Goal: Task Accomplishment & Management: Manage account settings

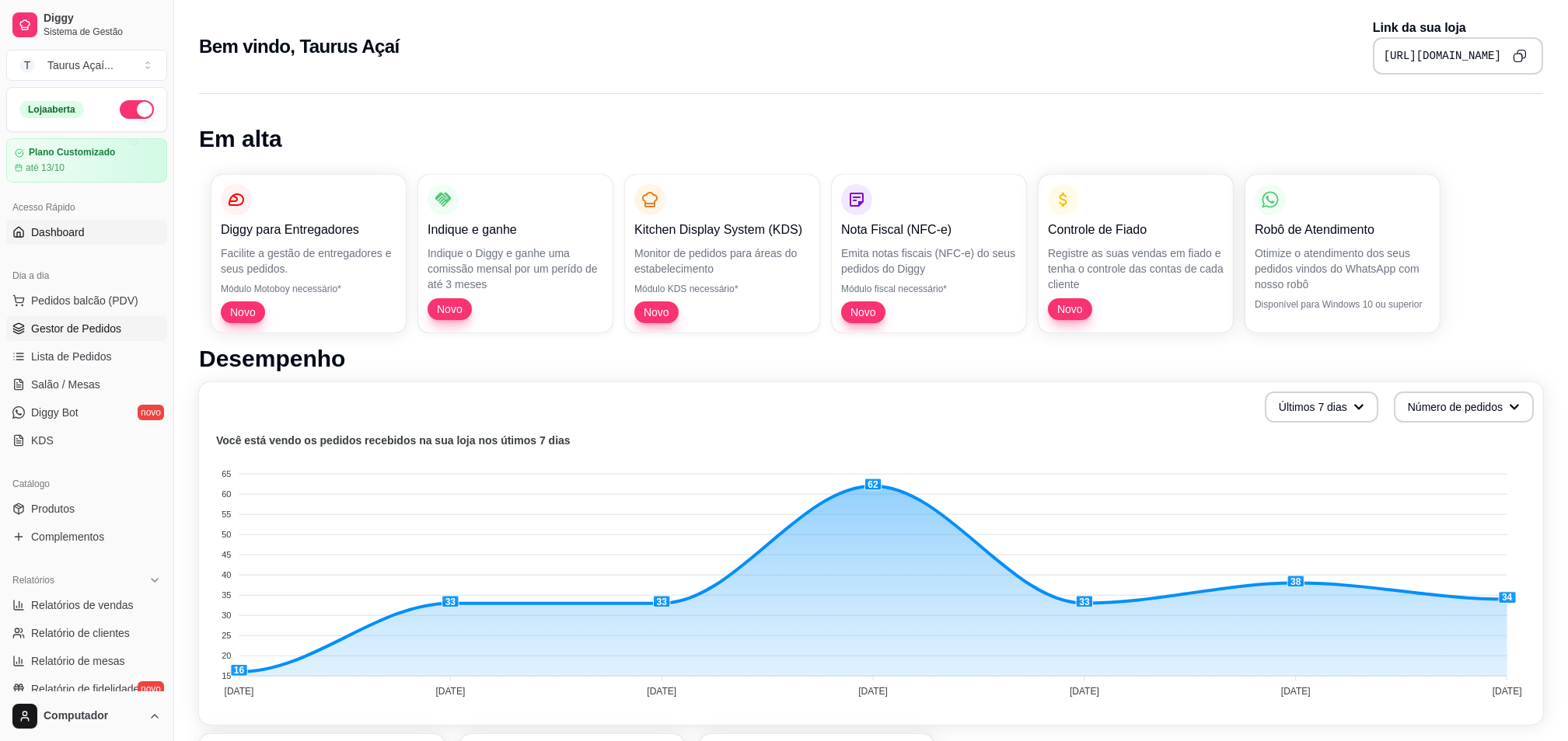
click at [93, 327] on span "Gestor de Pedidos" at bounding box center [76, 328] width 90 height 16
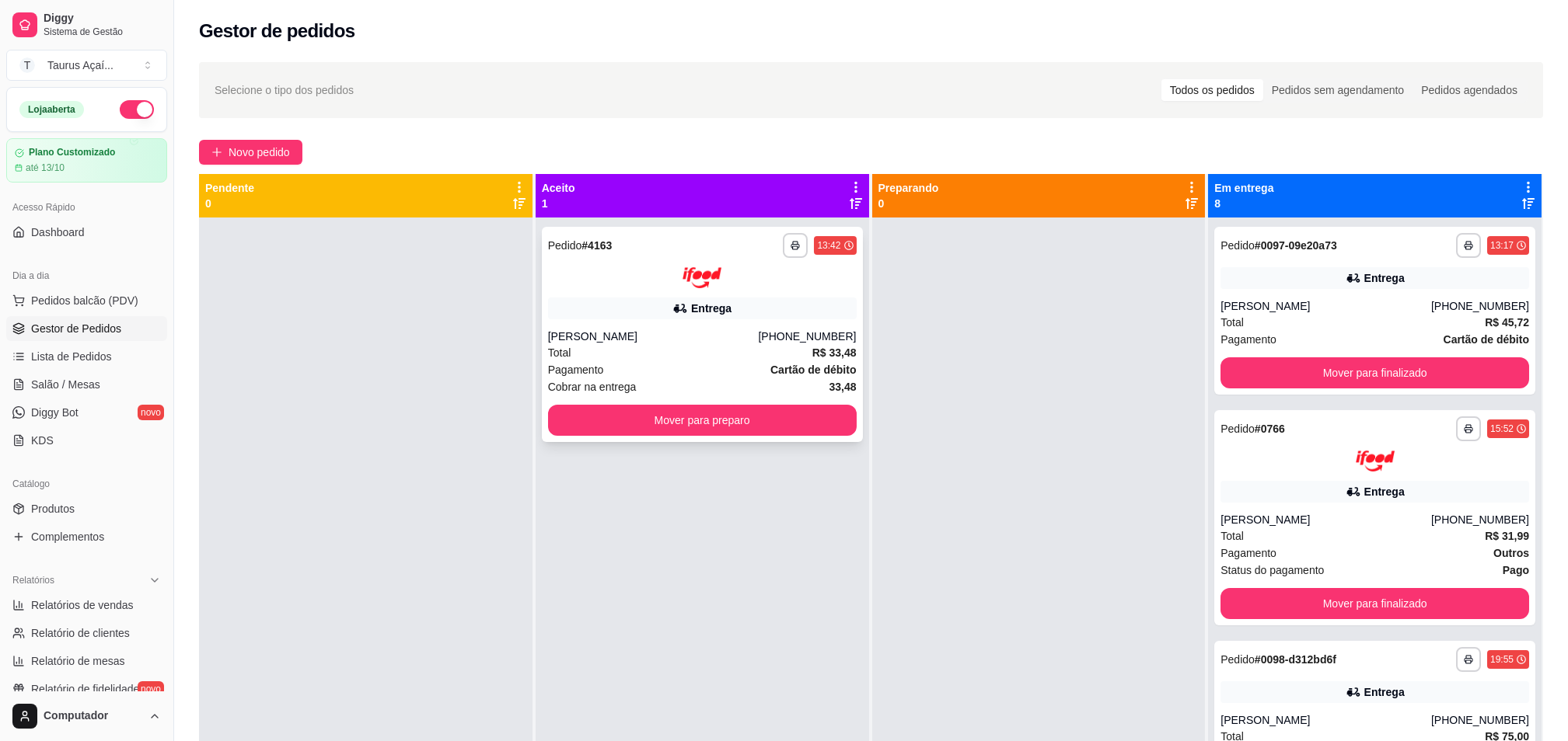
click at [646, 348] on div "Total R$ 33,48" at bounding box center [703, 352] width 309 height 17
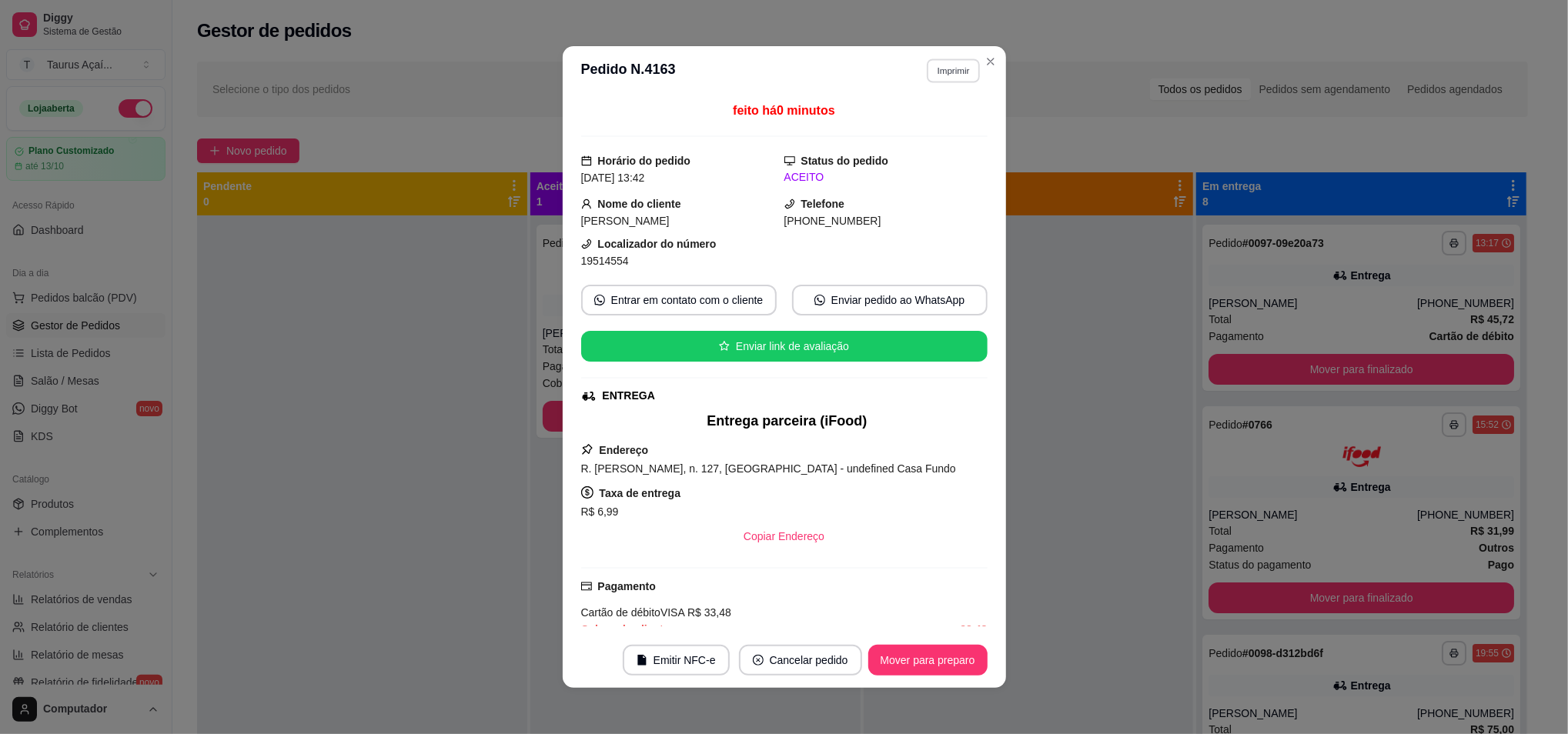
click at [945, 66] on button "Imprimir" at bounding box center [953, 70] width 53 height 24
click at [895, 121] on button "IMPRESSORA" at bounding box center [919, 124] width 108 height 24
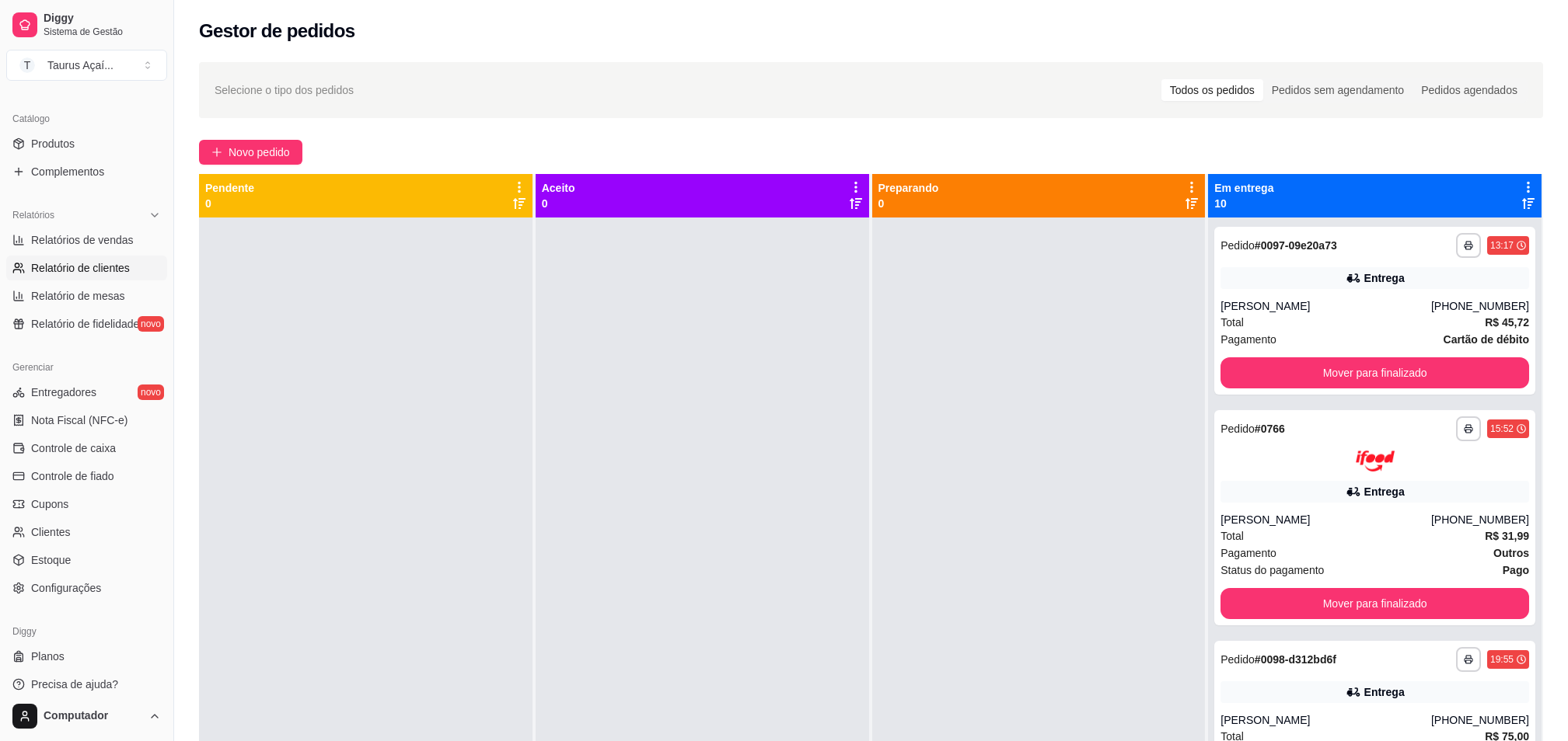
scroll to position [376, 0]
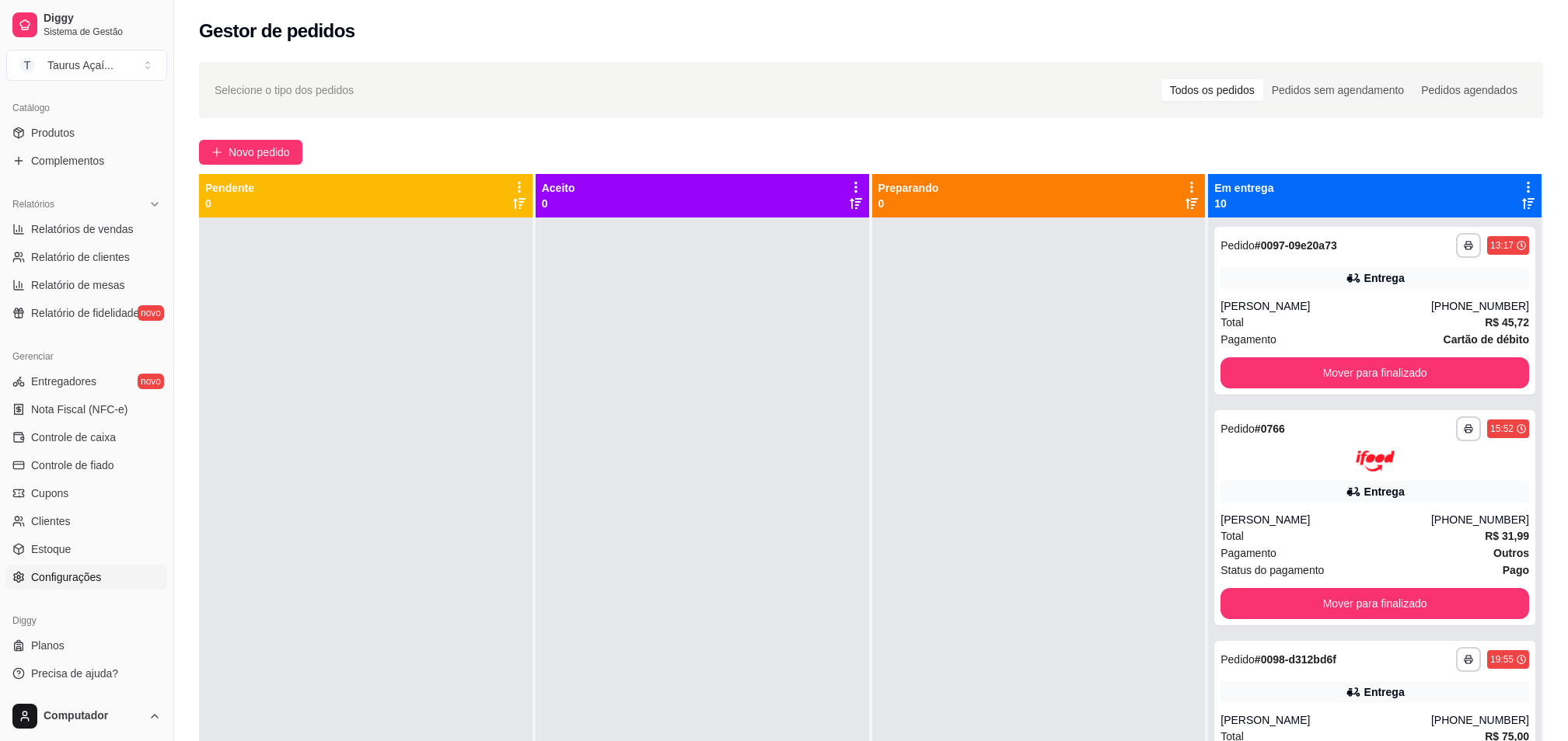
click at [64, 575] on span "Configurações" at bounding box center [66, 577] width 70 height 16
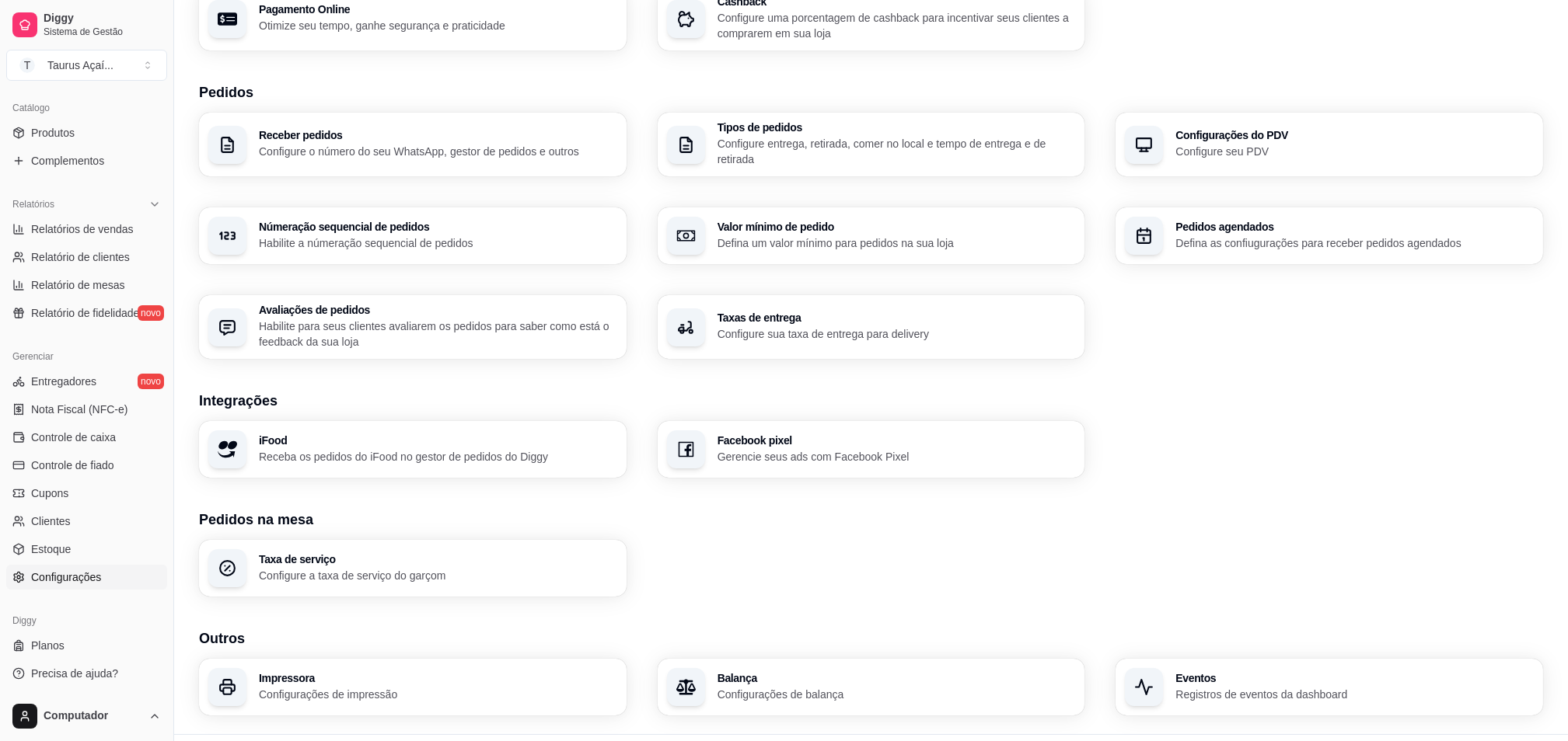
scroll to position [326, 0]
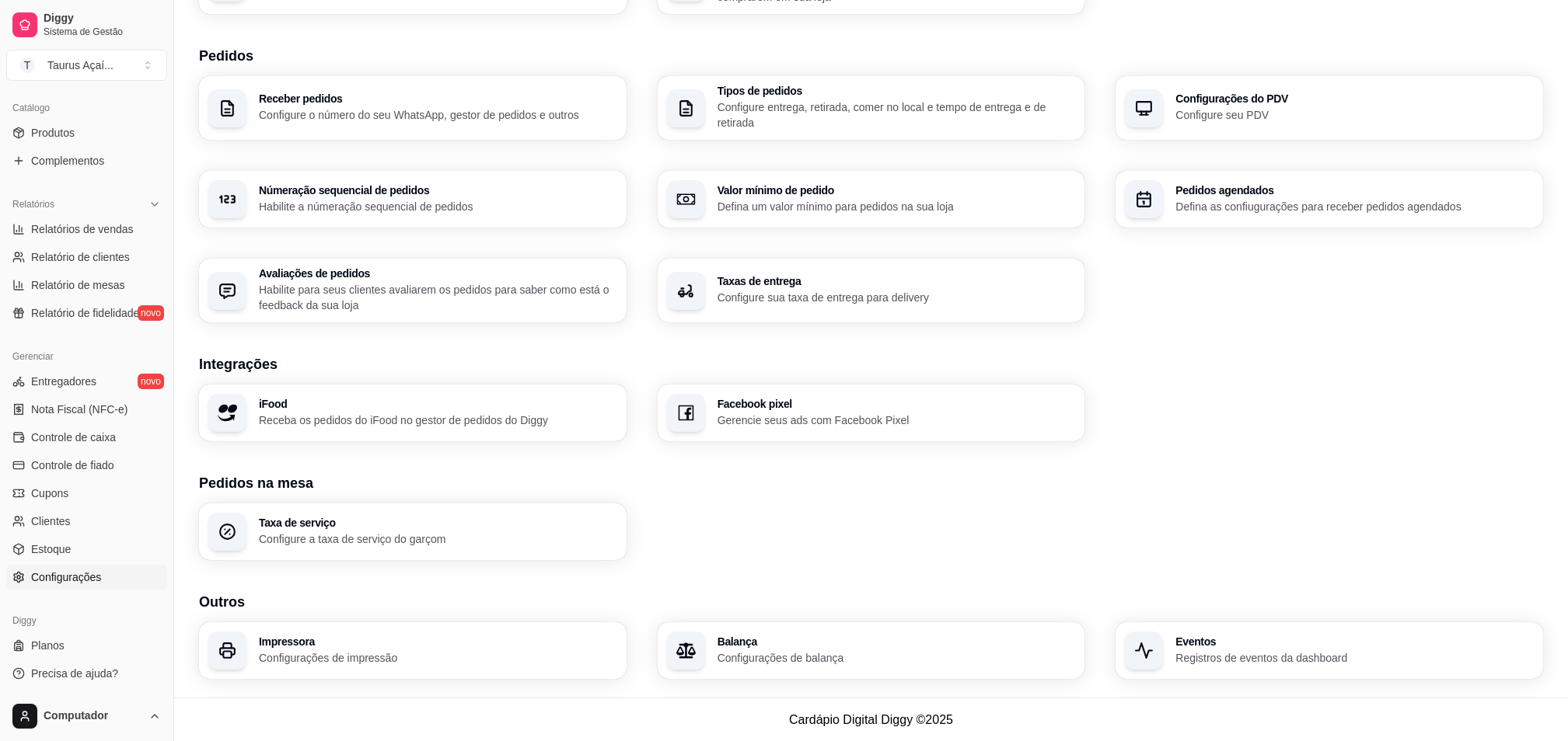
click at [429, 650] on p "Configurações de impressão" at bounding box center [438, 658] width 358 height 16
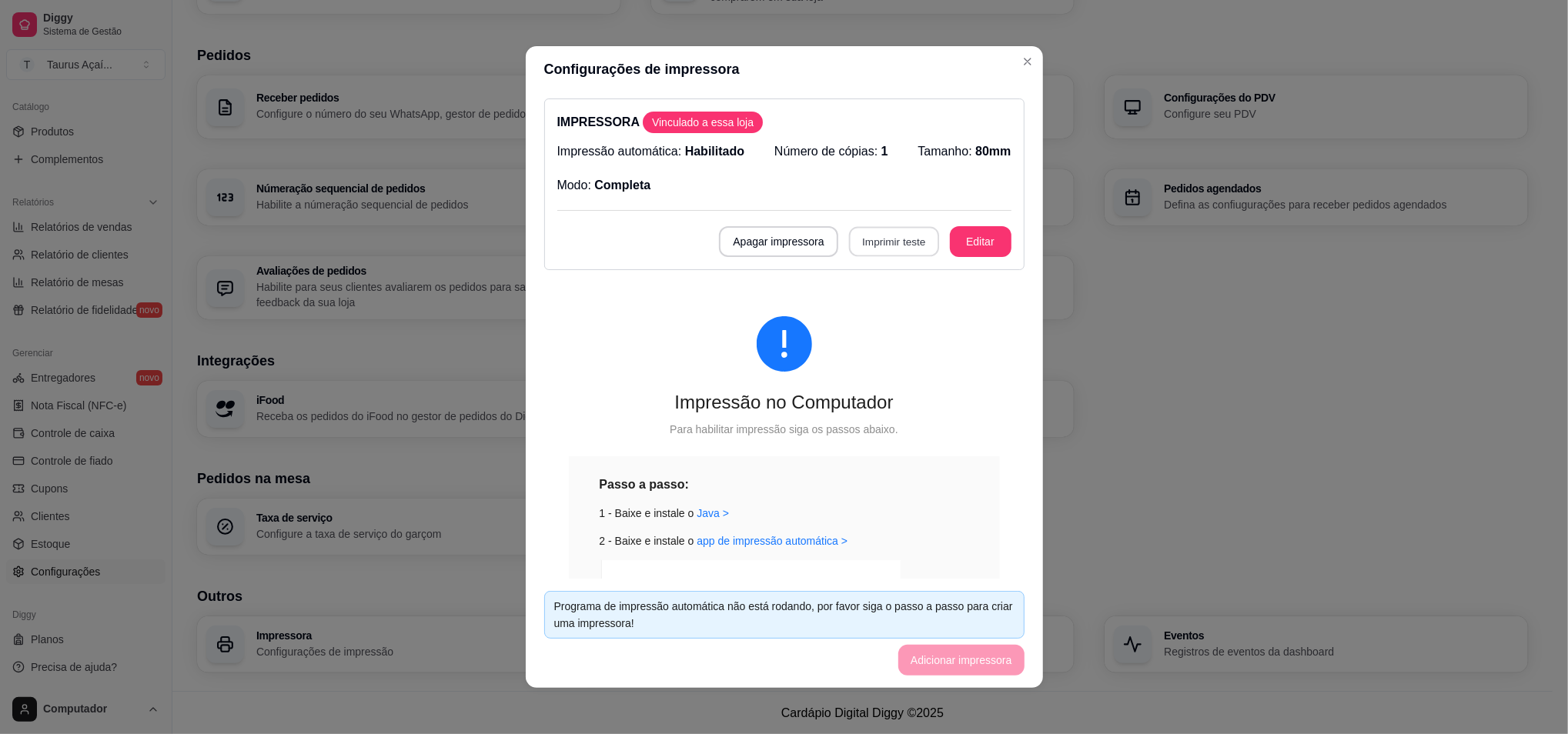
click at [863, 231] on button "Imprimir teste" at bounding box center [894, 242] width 90 height 30
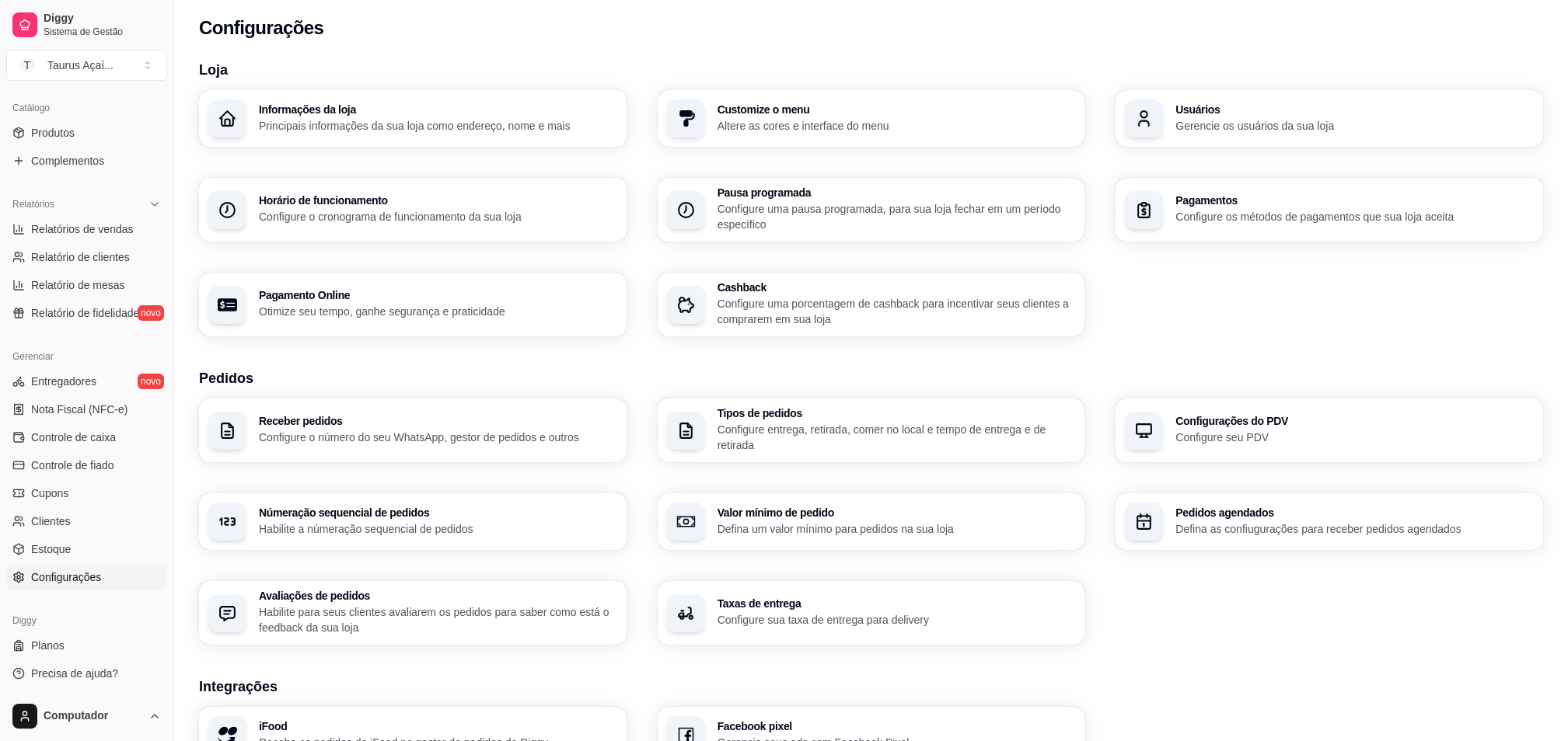
scroll to position [0, 0]
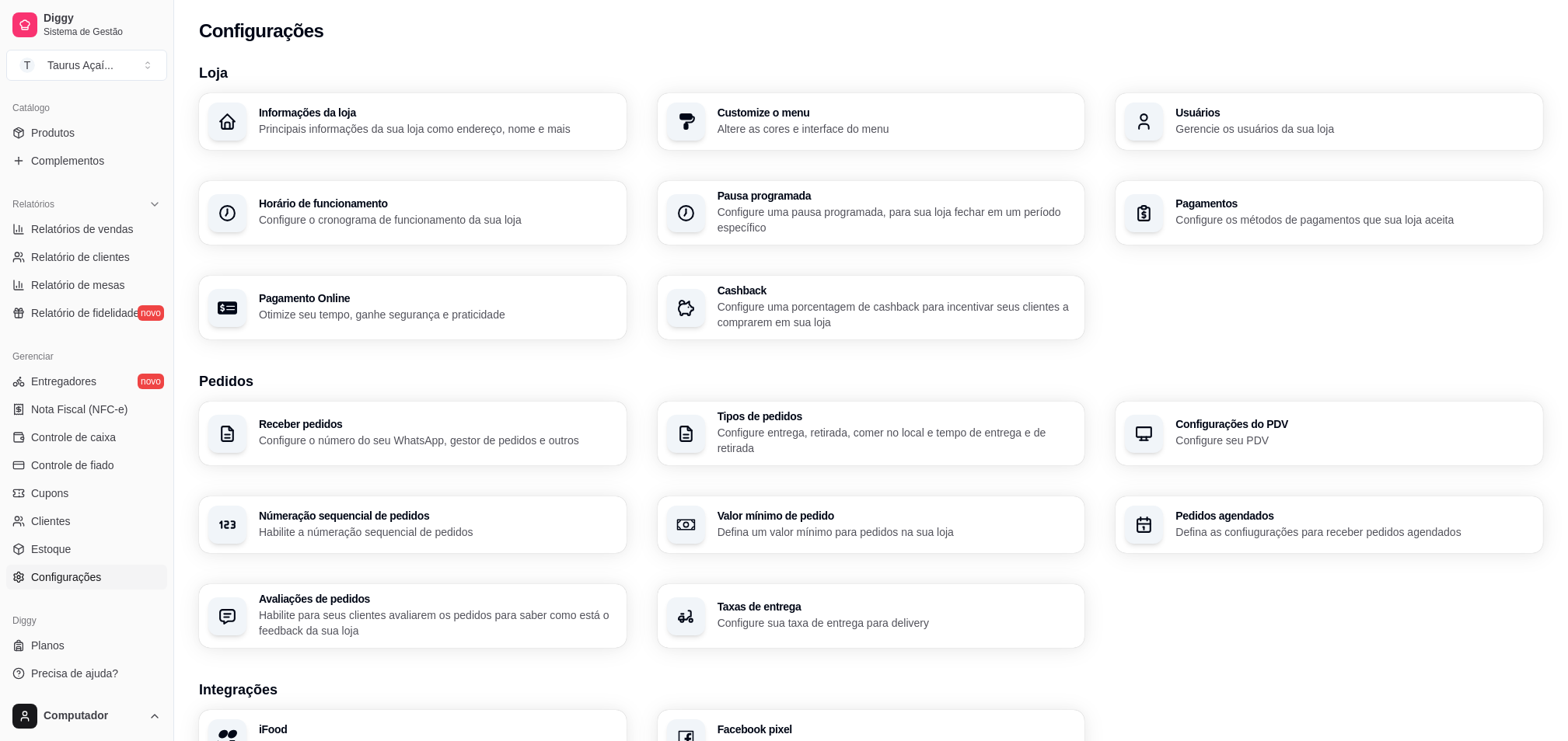
click at [447, 444] on p "Configure o número do seu WhatsApp, gestor de pedidos e outros" at bounding box center [438, 441] width 358 height 16
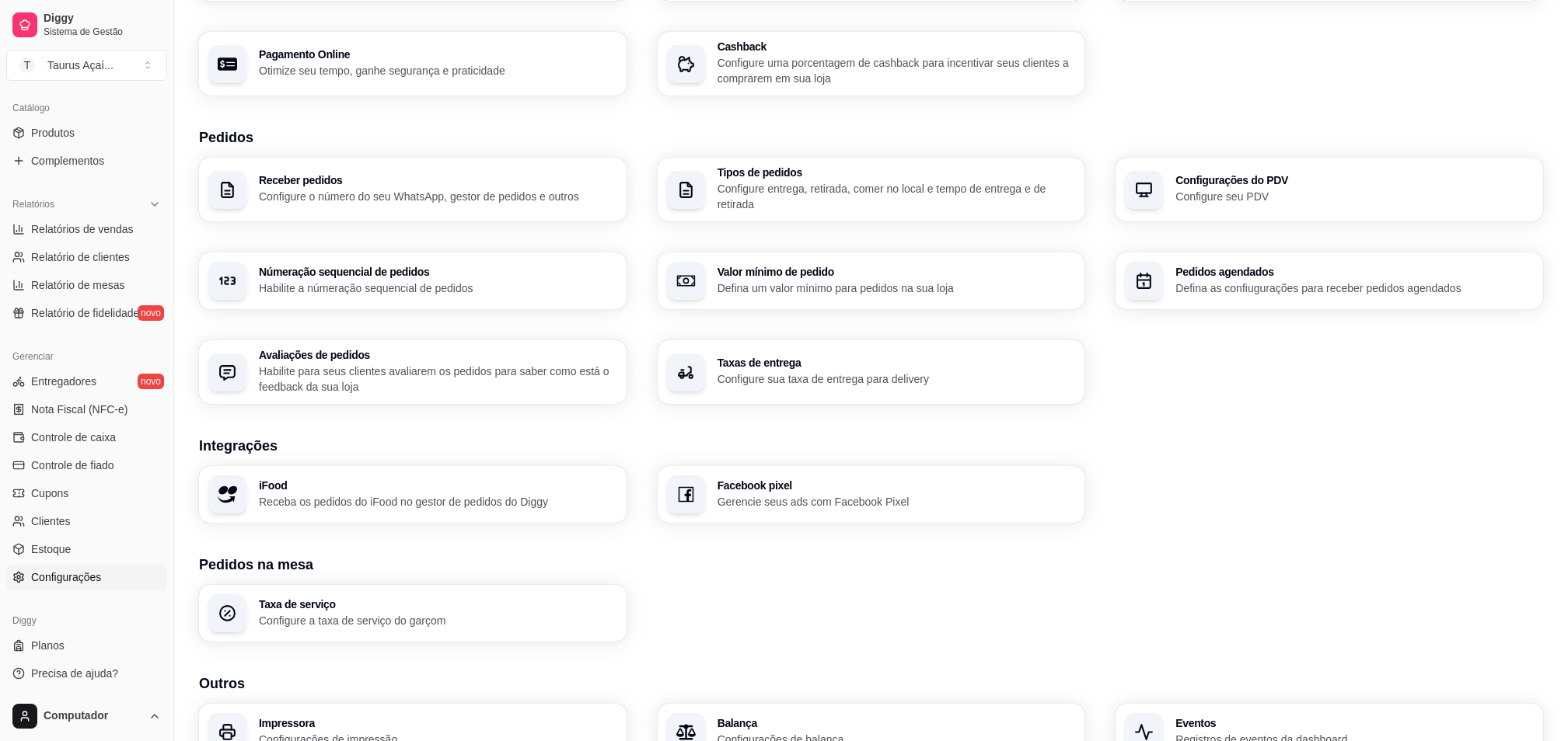
scroll to position [311, 0]
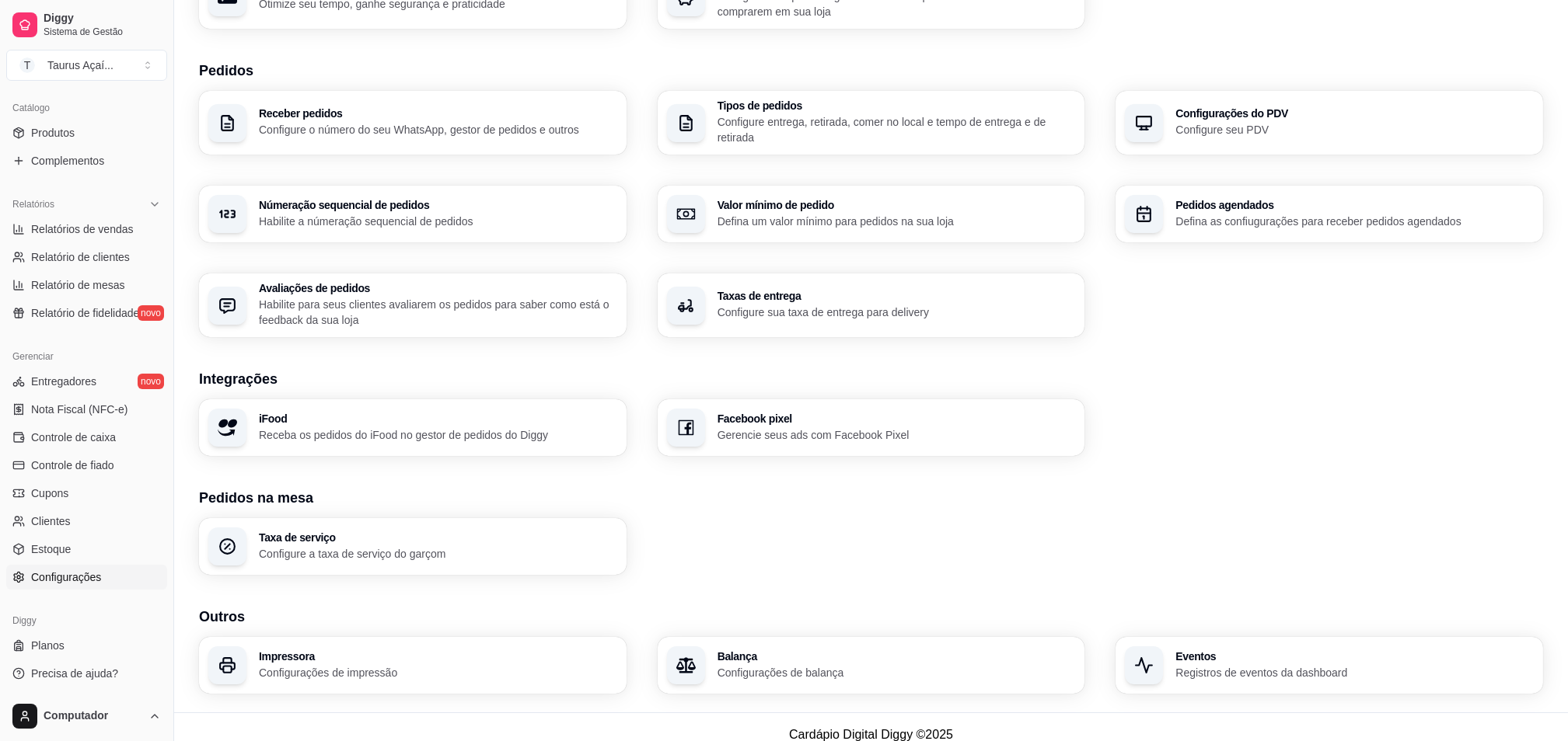
click at [550, 451] on div "iFood Receba os pedidos do iFood no gestor de pedidos do Diggy" at bounding box center [413, 427] width 428 height 57
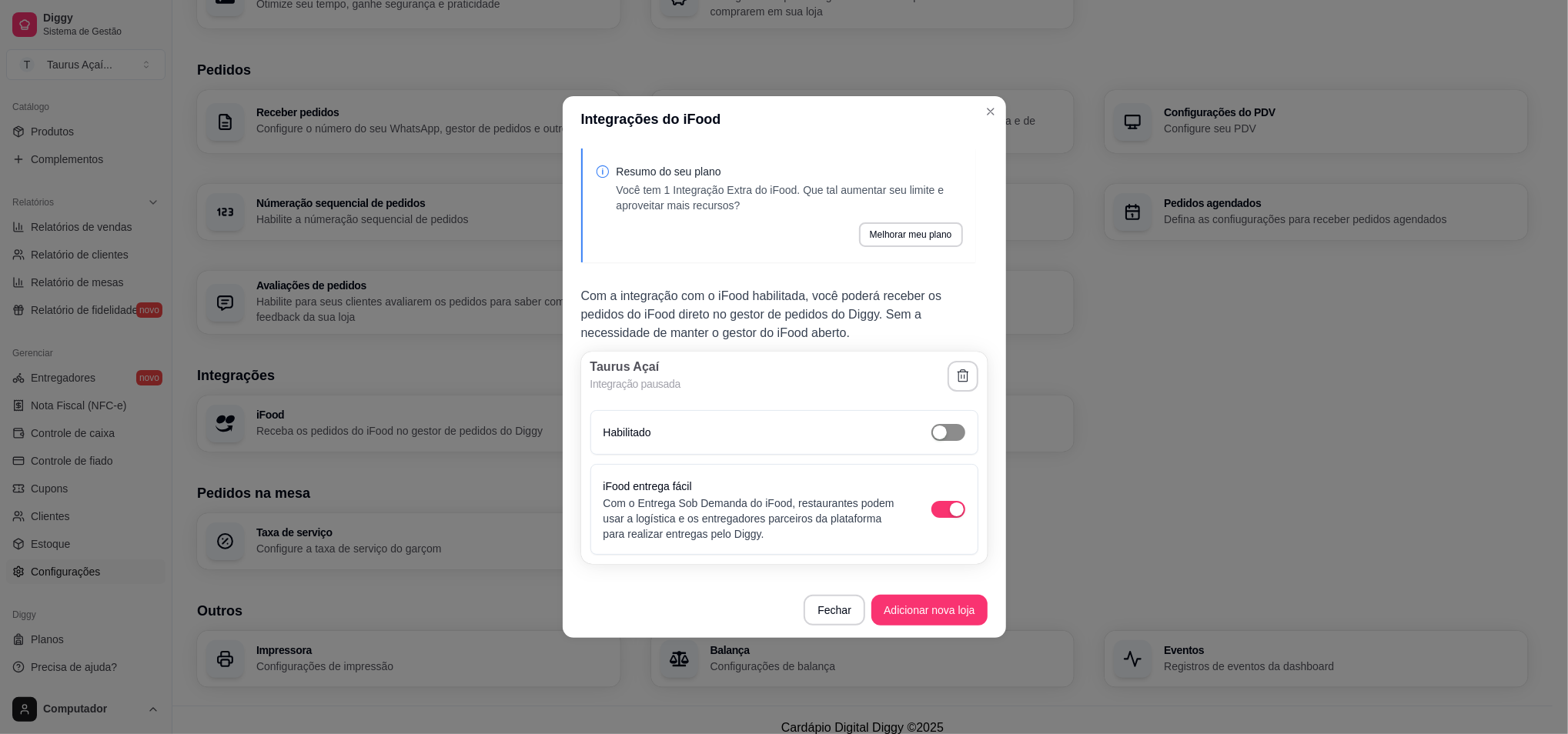
click at [942, 429] on div "button" at bounding box center [939, 432] width 14 height 14
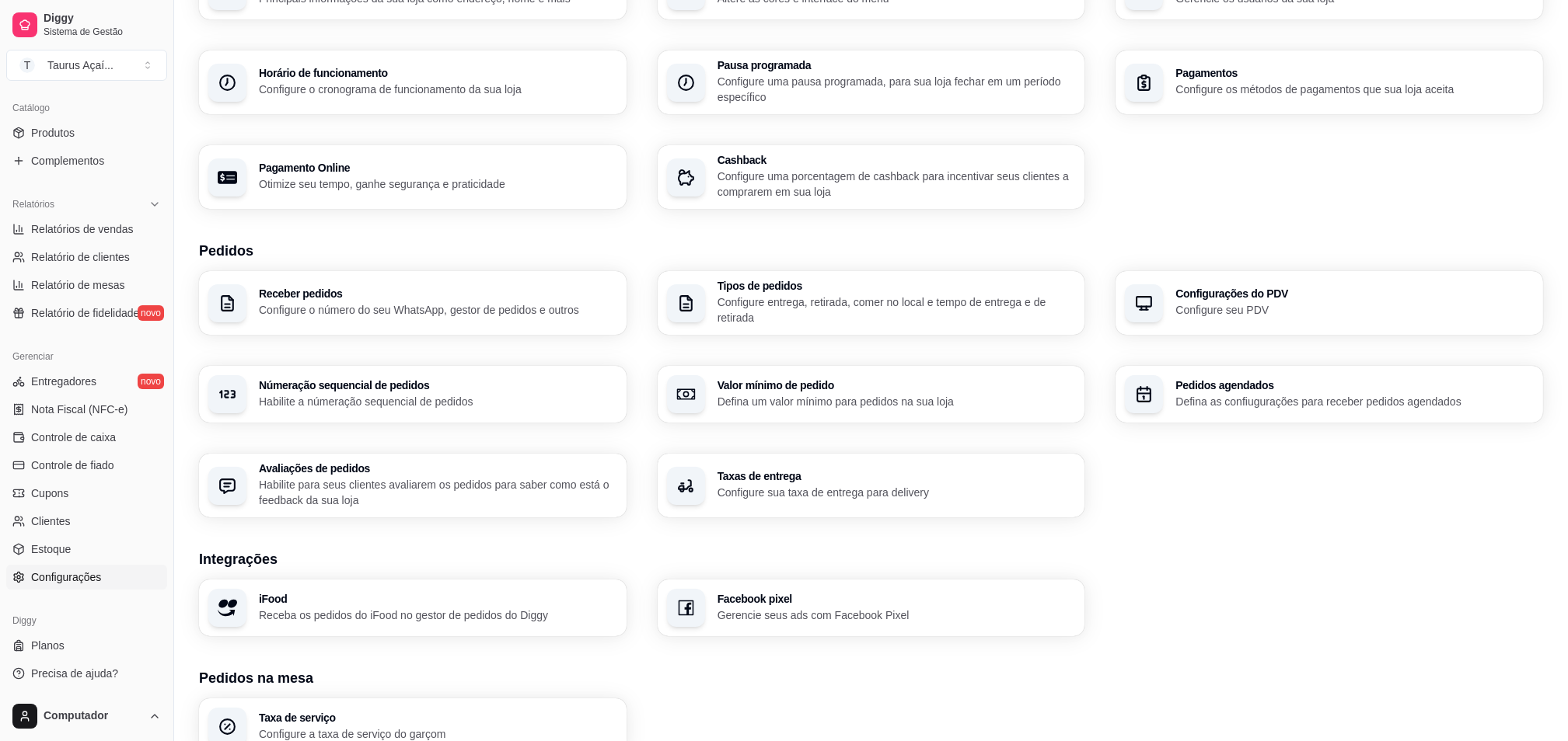
scroll to position [0, 0]
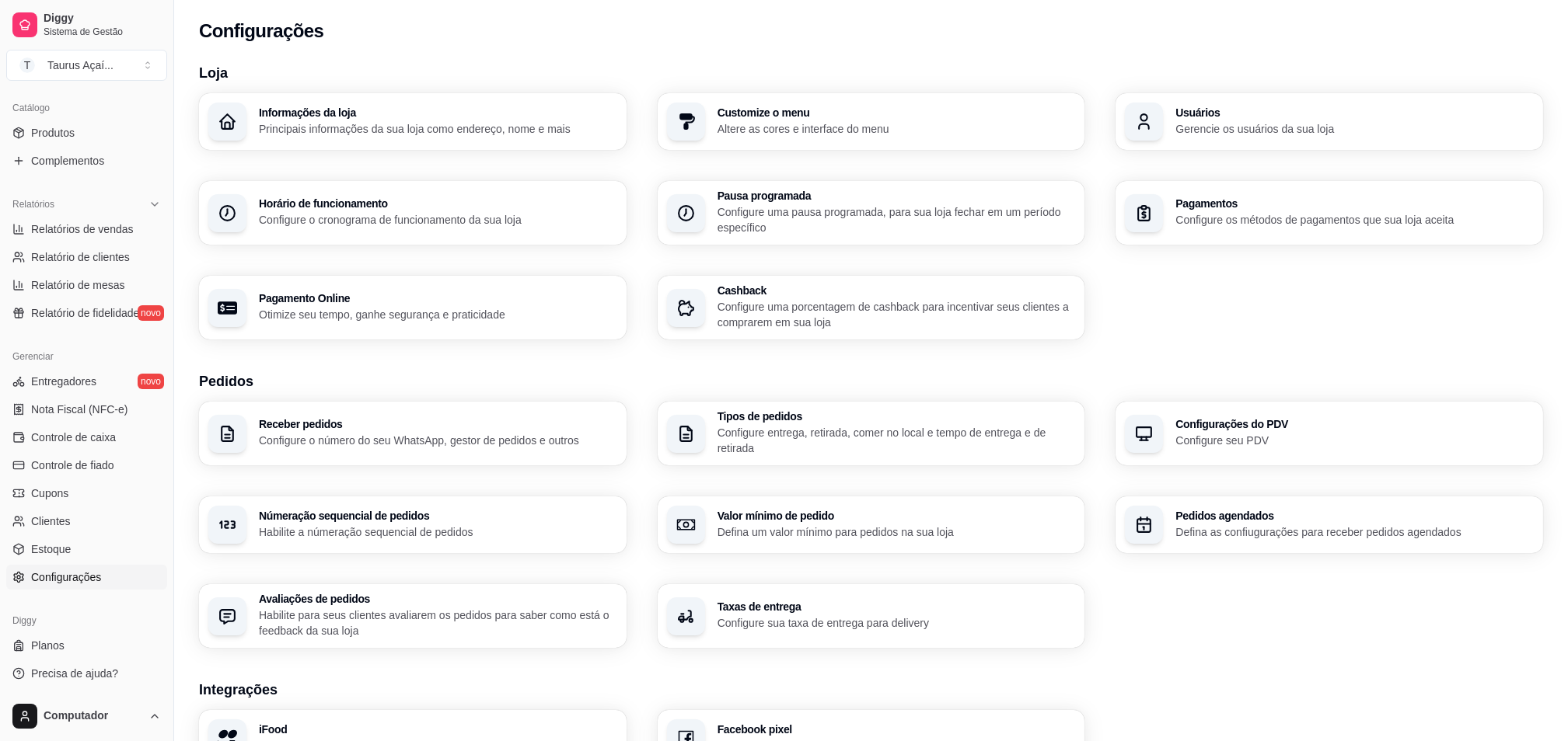
click at [1221, 566] on div "Receber pedidos Configure o número do seu WhatsApp, gestor de pedidos e outros …" at bounding box center [871, 525] width 1344 height 247
click at [91, 151] on link "Complementos" at bounding box center [87, 161] width 161 height 25
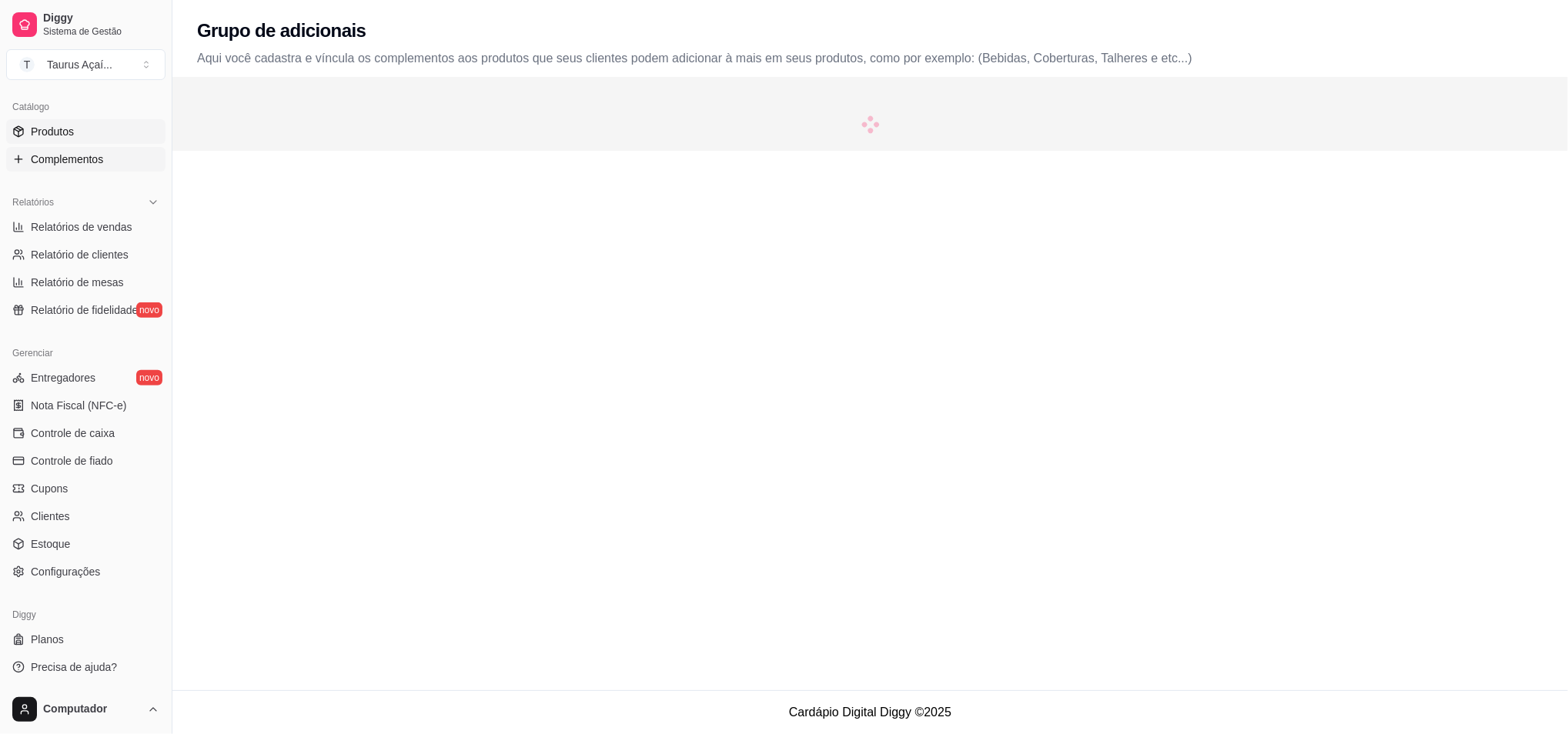
click at [86, 141] on link "Produtos" at bounding box center [86, 132] width 159 height 25
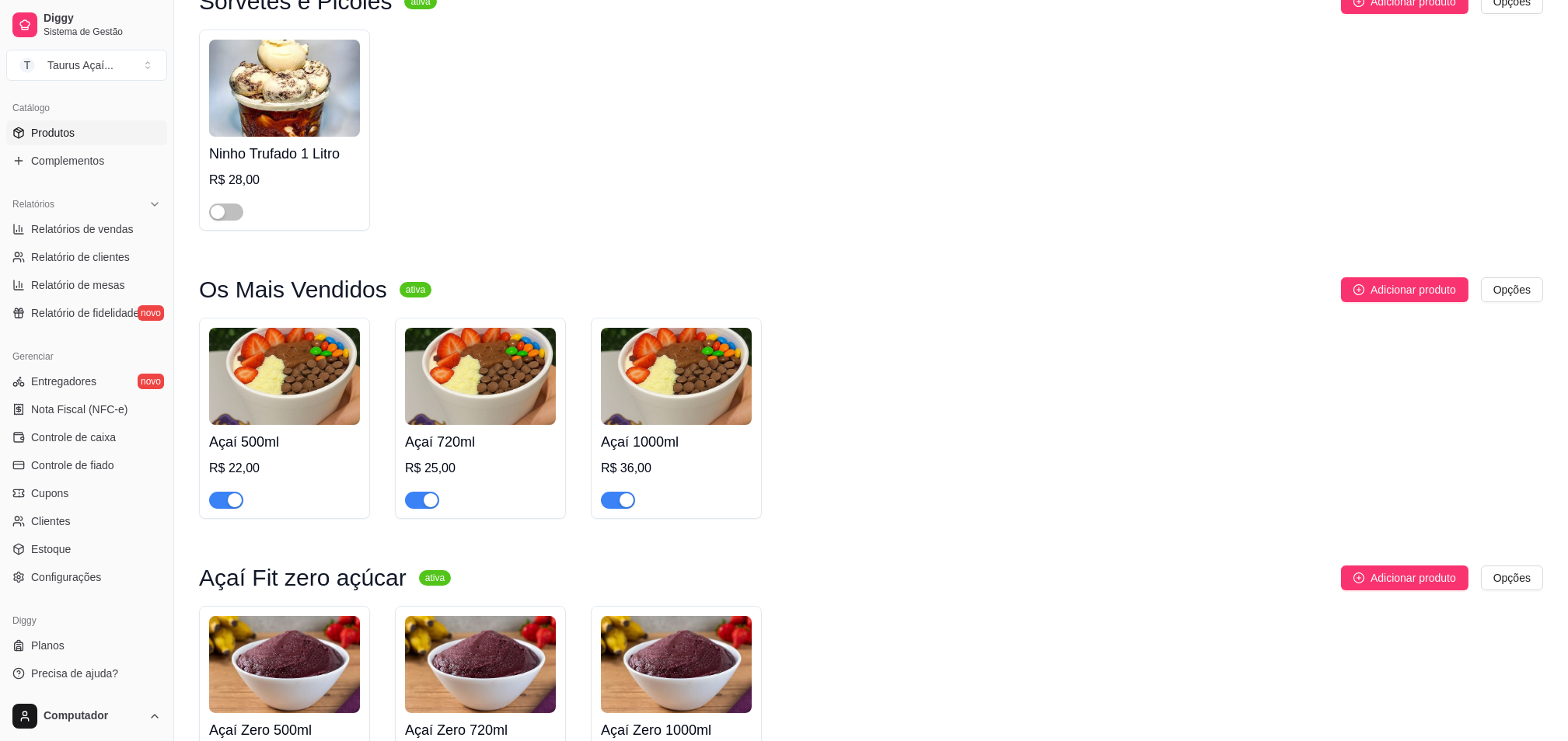
scroll to position [206, 0]
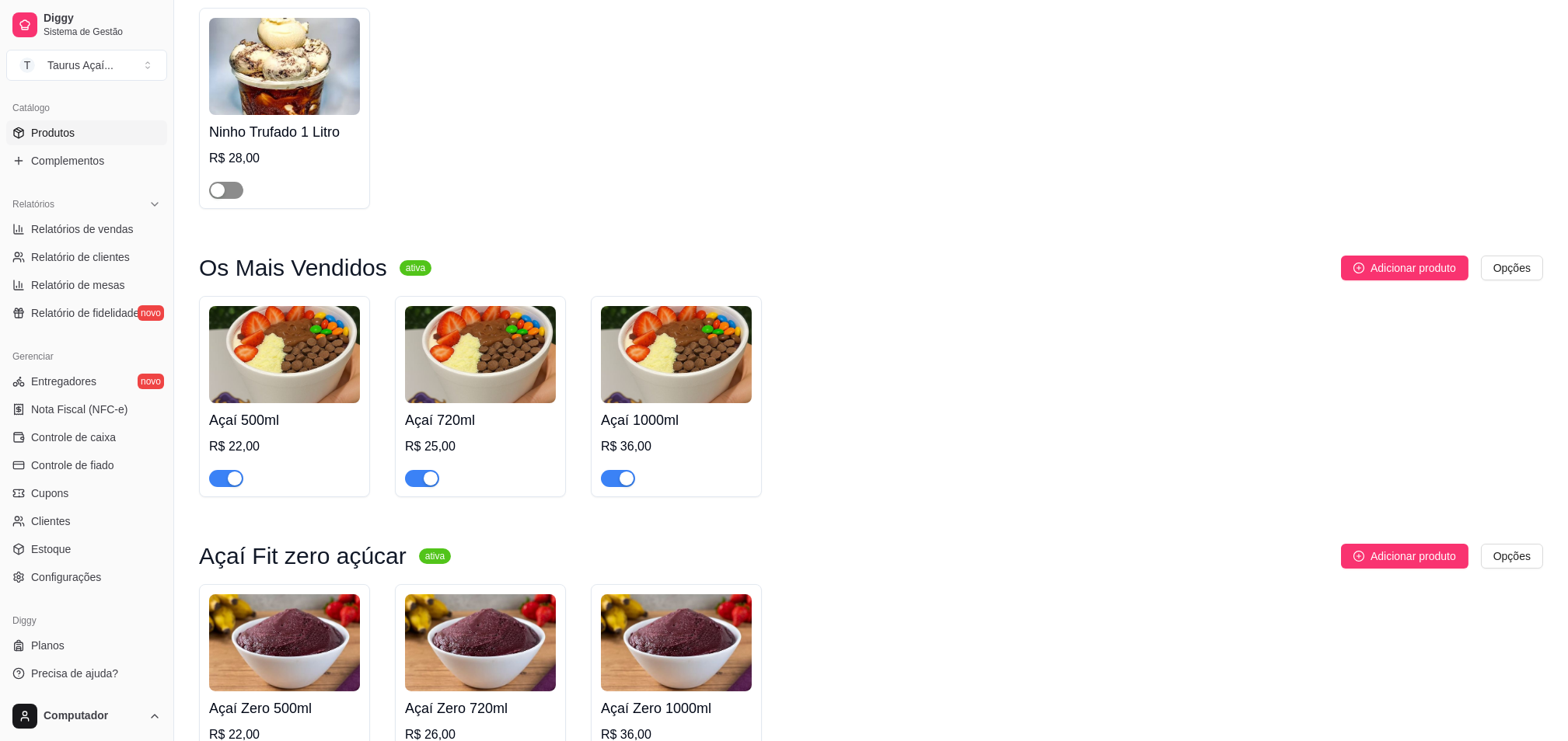
click at [234, 194] on span "button" at bounding box center [225, 190] width 34 height 17
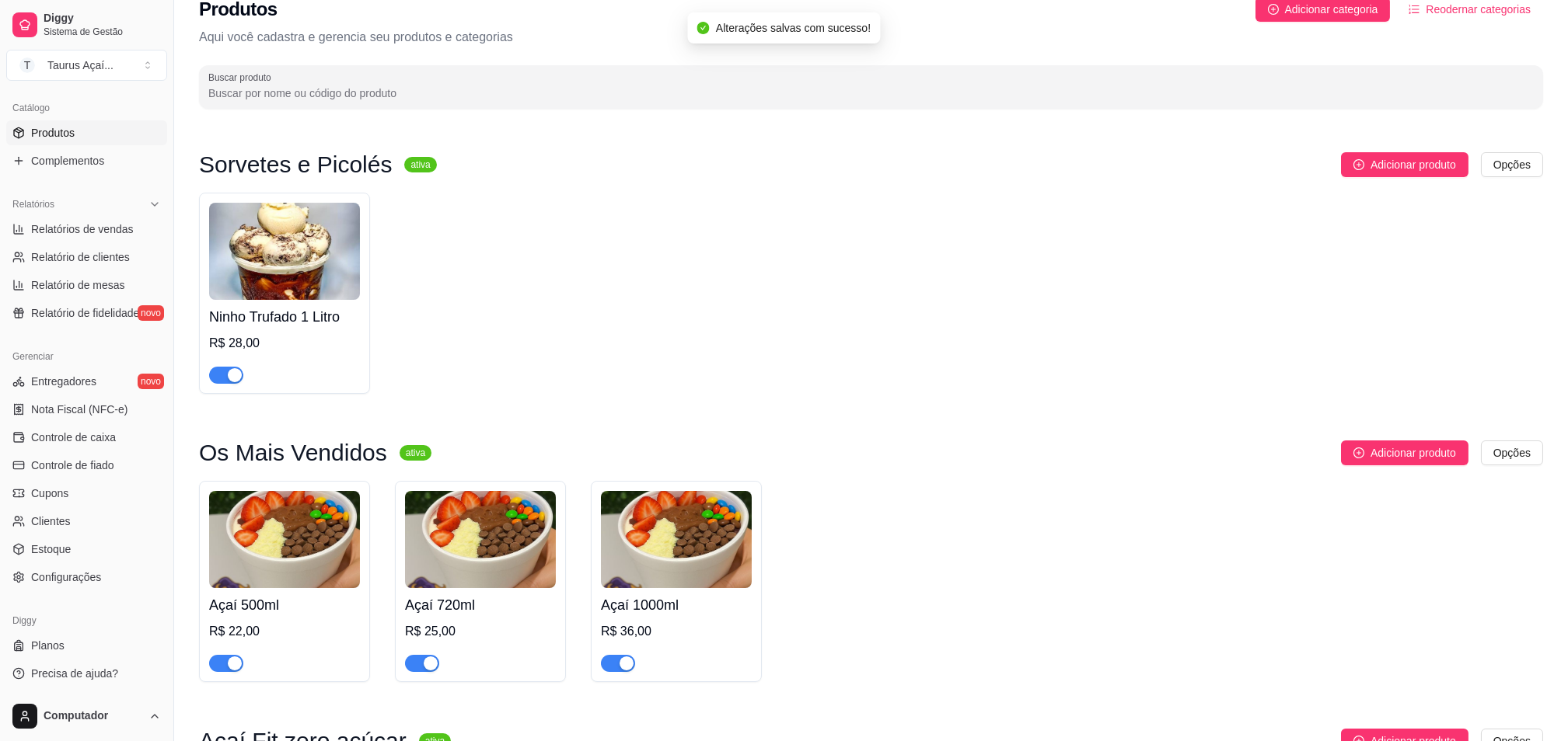
scroll to position [0, 0]
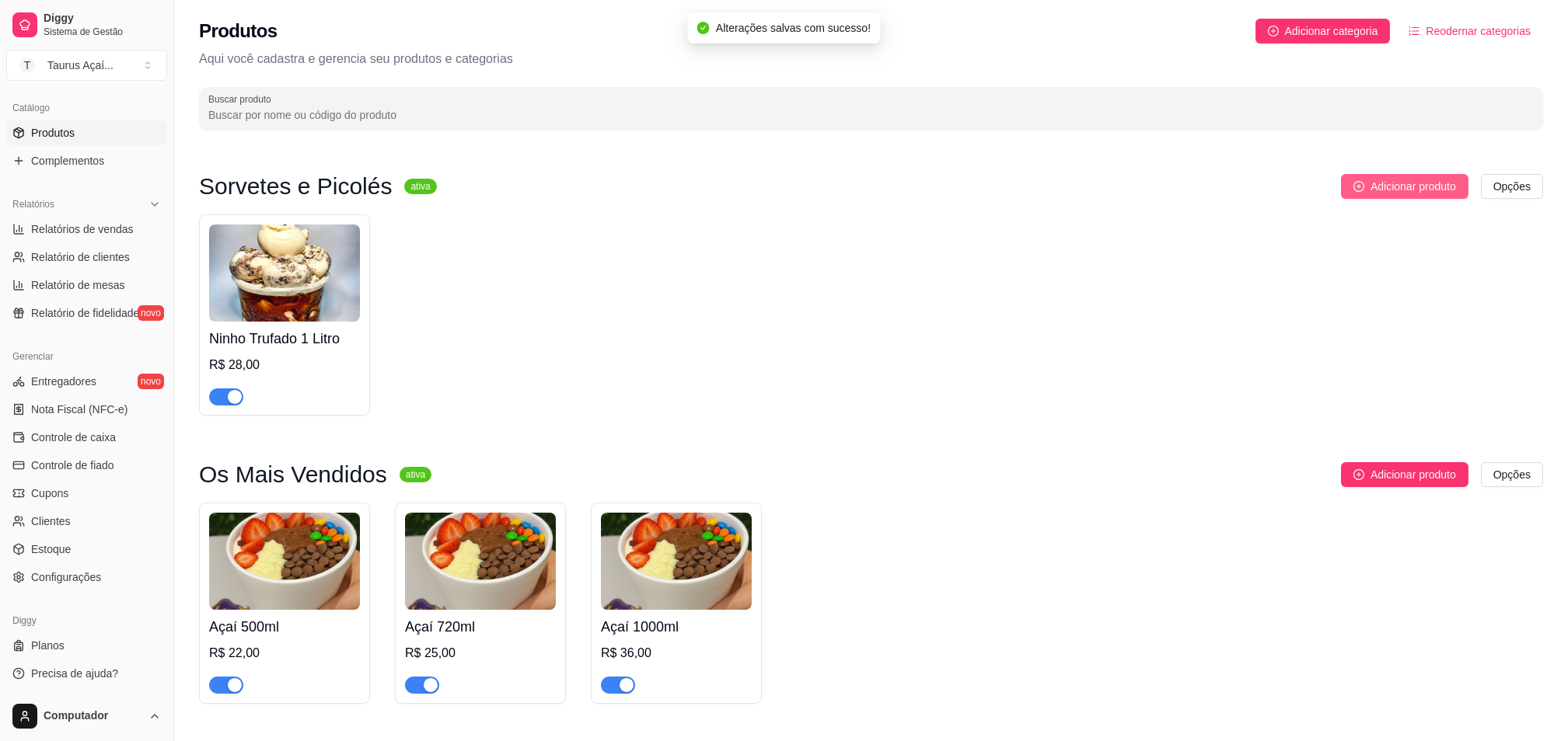
click at [1438, 184] on span "Adicionar produto" at bounding box center [1414, 186] width 86 height 17
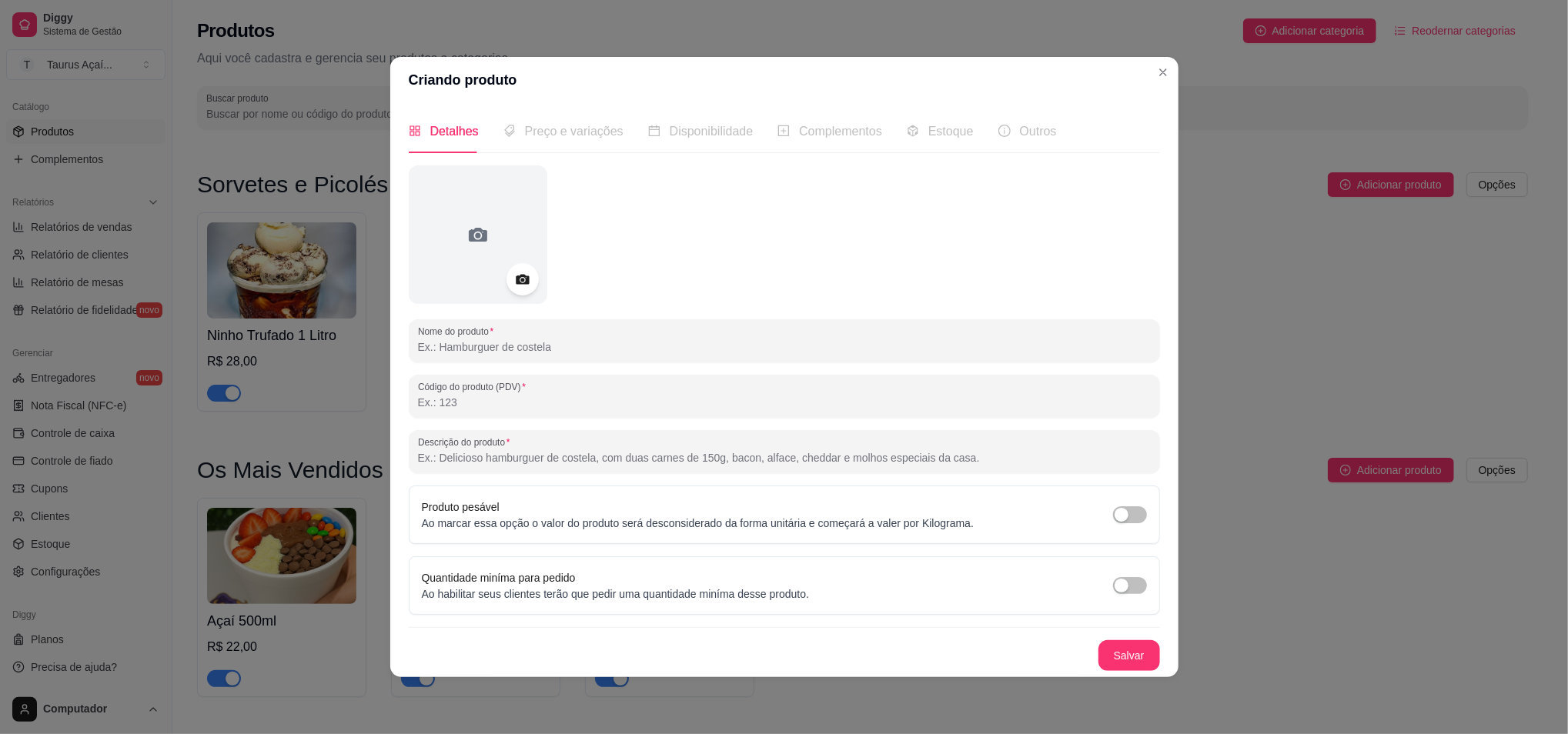
click at [531, 278] on icon at bounding box center [522, 280] width 18 height 18
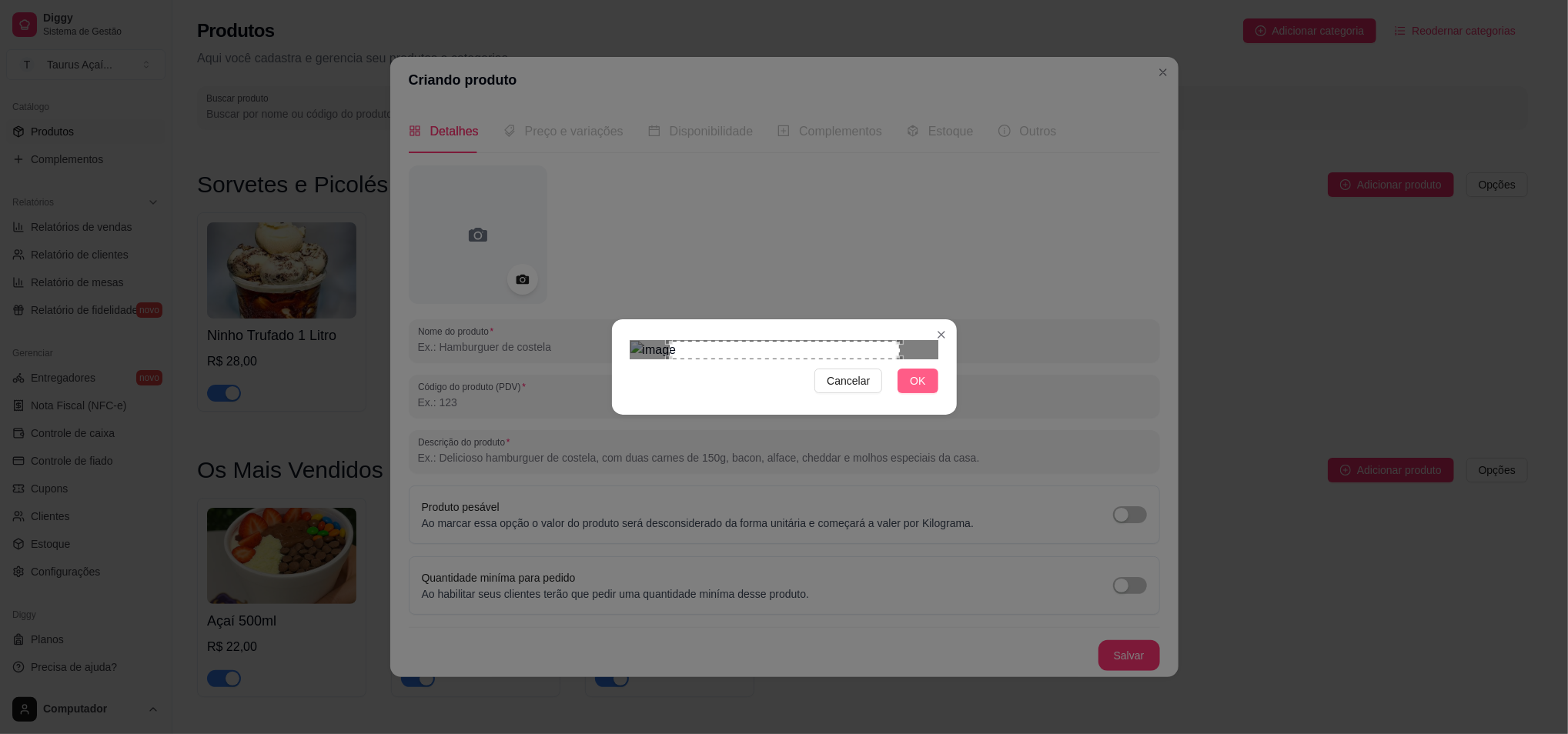
click at [913, 390] on span "OK" at bounding box center [917, 381] width 16 height 17
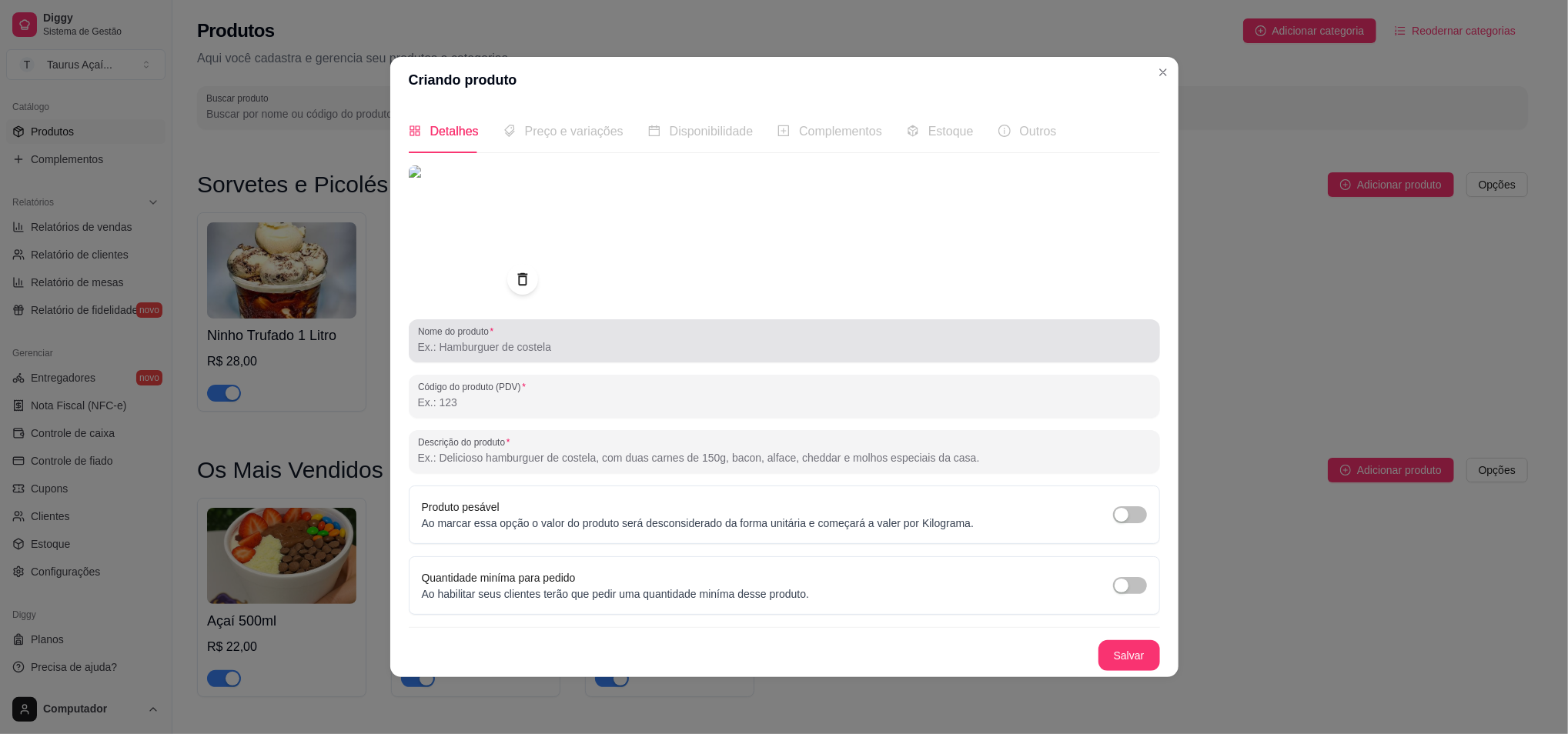
click at [499, 334] on label "Nome do produto" at bounding box center [458, 331] width 81 height 13
click at [501, 339] on input "Nome do produto" at bounding box center [784, 347] width 733 height 16
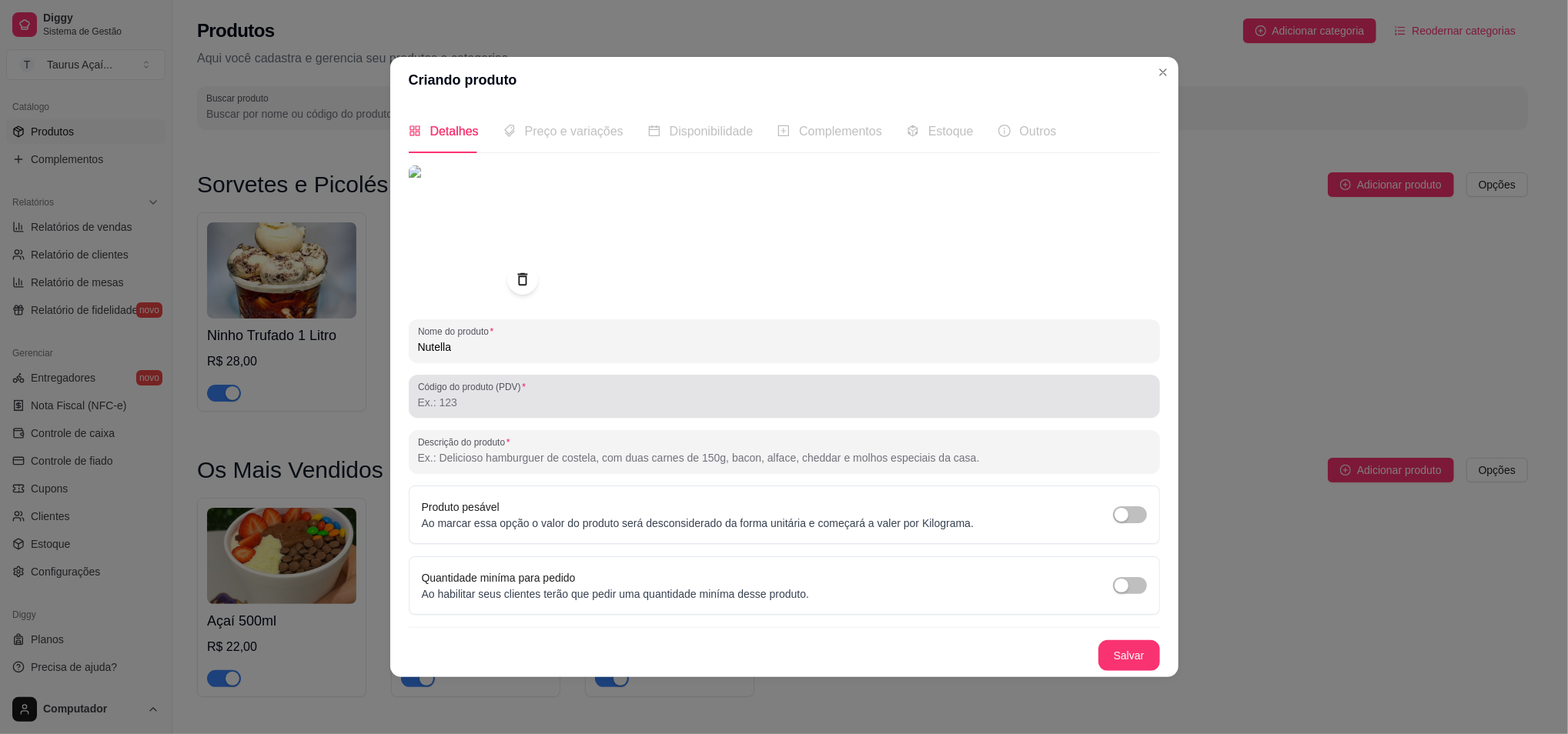
type input "Nutella"
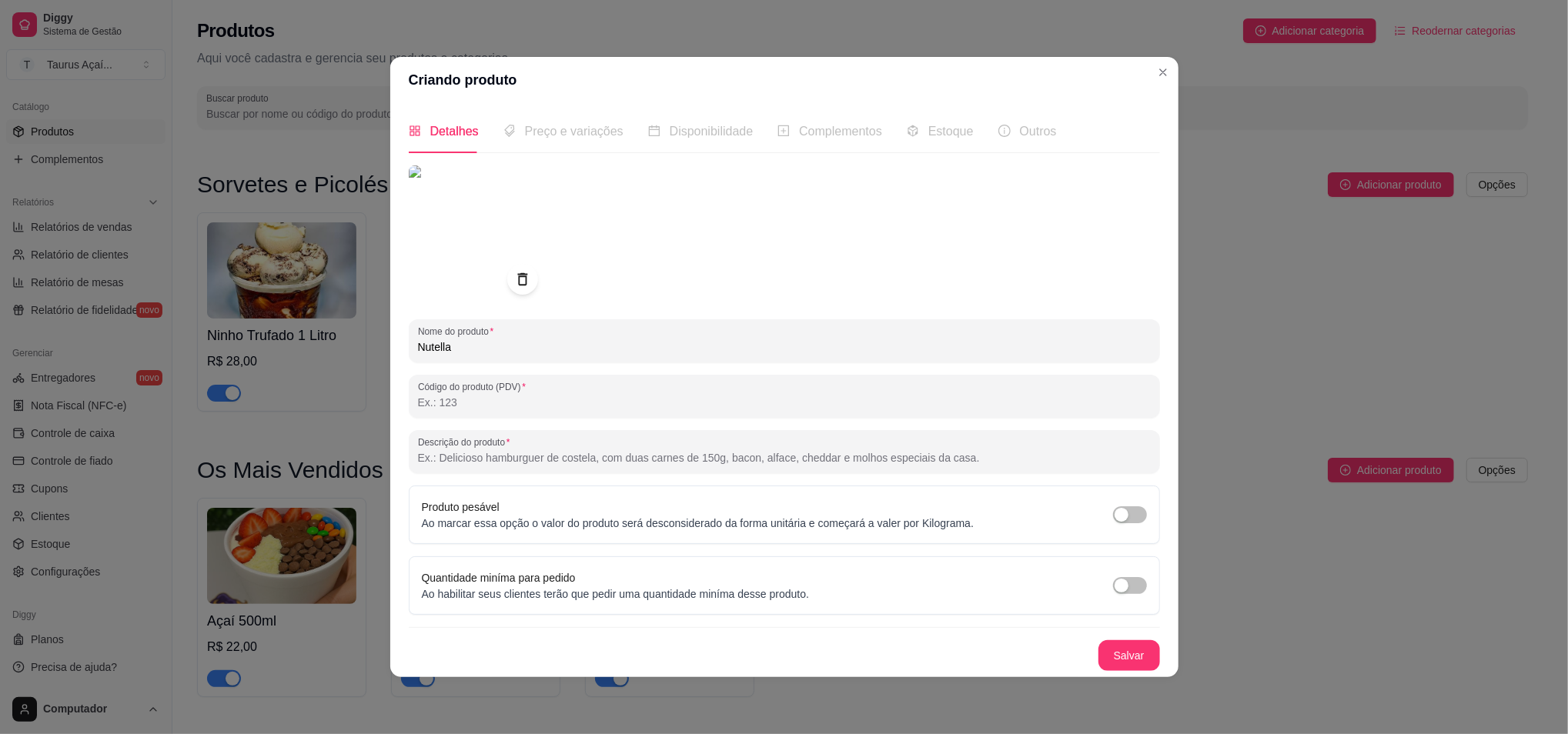
click at [520, 397] on input "Código do produto (PDV)" at bounding box center [784, 402] width 733 height 16
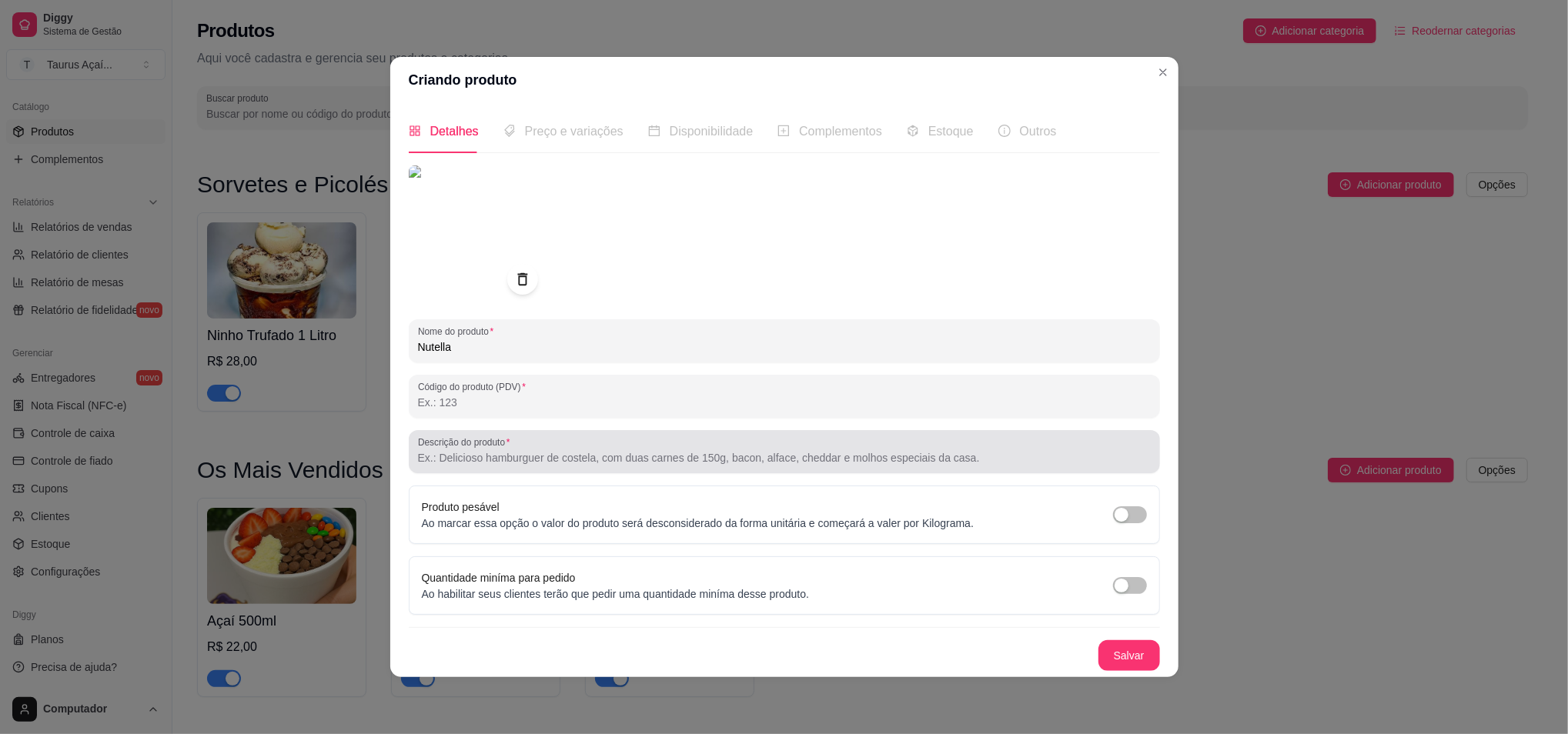
click at [468, 470] on div "Descrição do produto" at bounding box center [784, 451] width 751 height 43
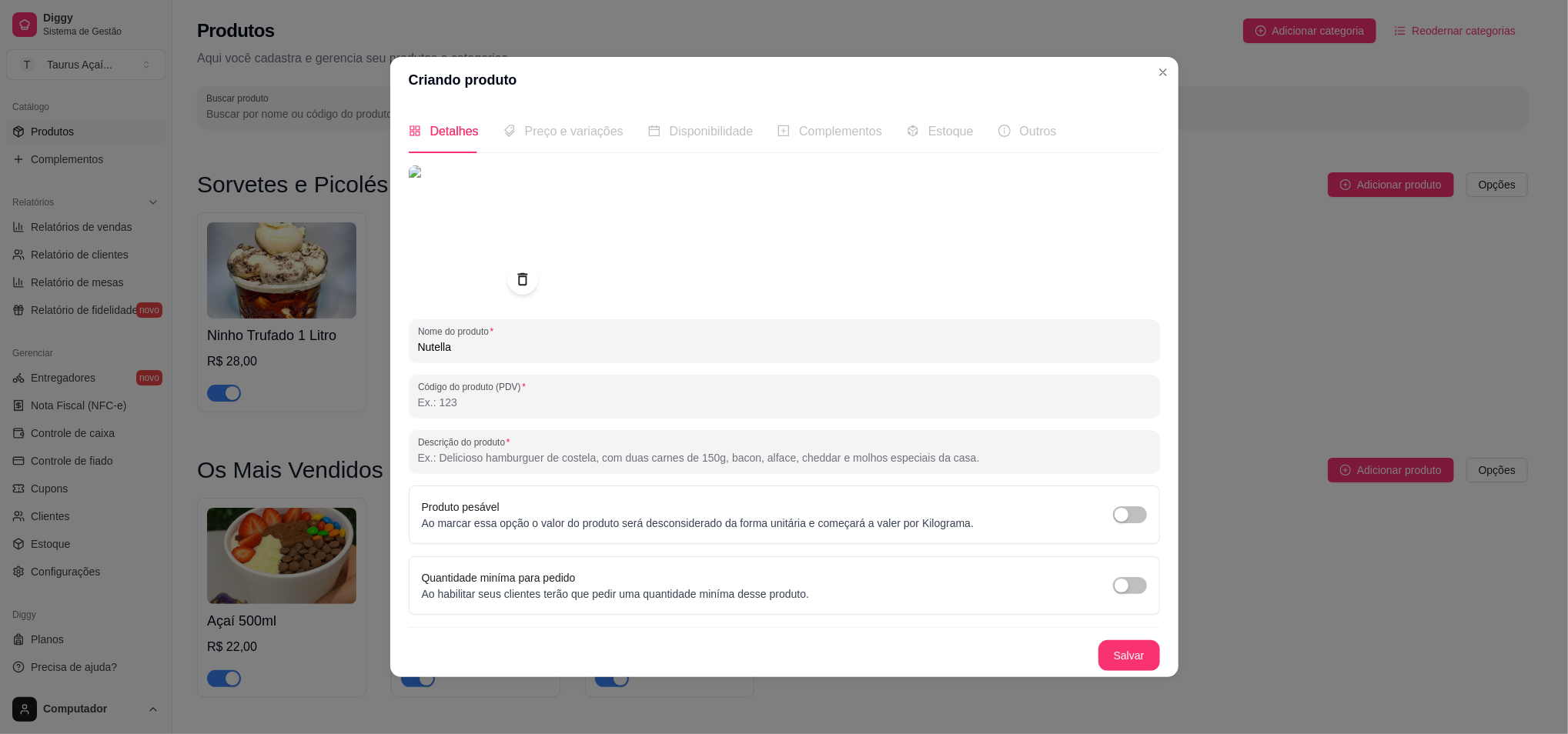
click at [558, 137] on span "Preço e variações" at bounding box center [574, 132] width 99 height 13
click at [1131, 647] on button "Salvar" at bounding box center [1129, 656] width 60 height 30
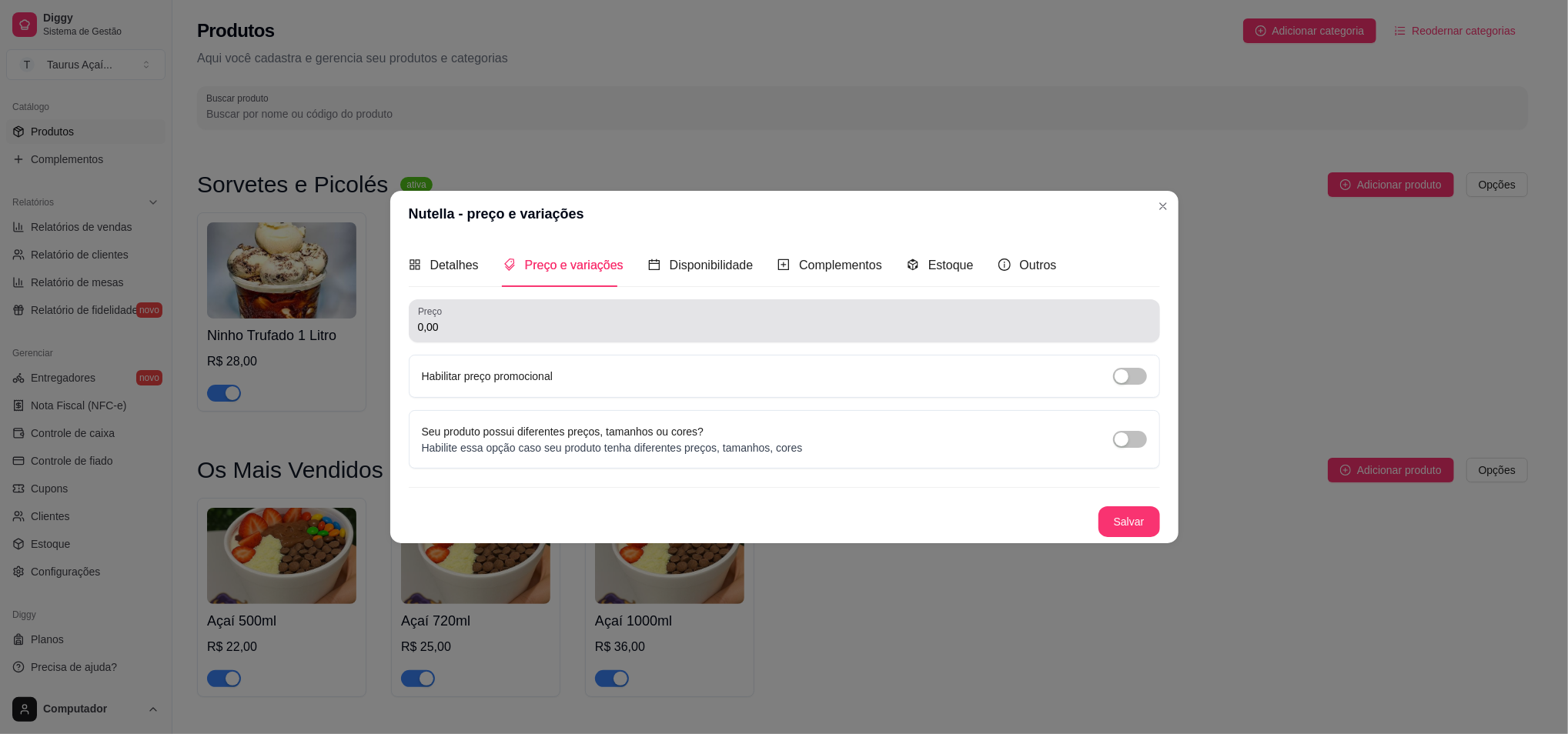
click at [604, 312] on div "0,00" at bounding box center [784, 321] width 733 height 31
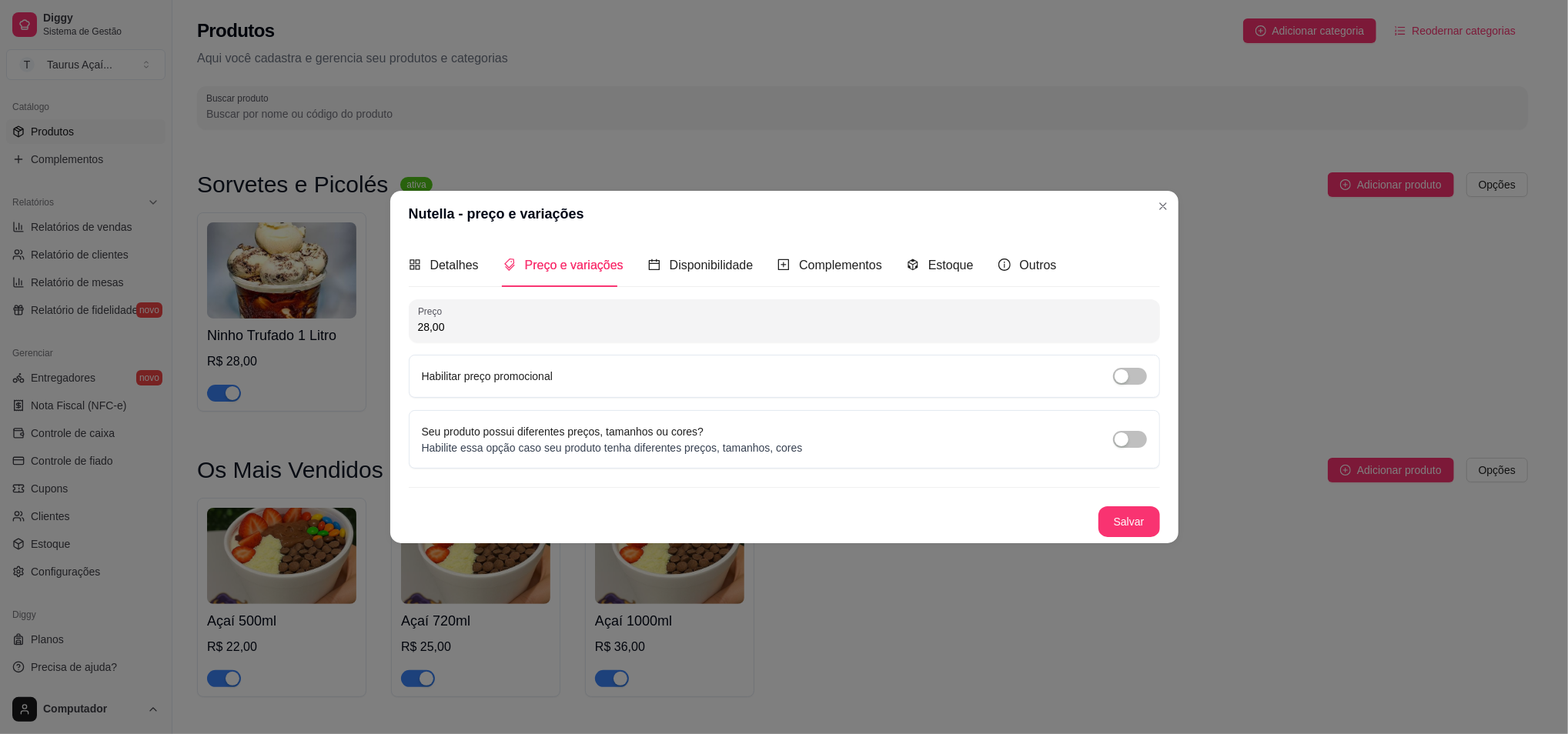
type input "28,00"
click at [1125, 520] on button "Salvar" at bounding box center [1129, 522] width 60 height 30
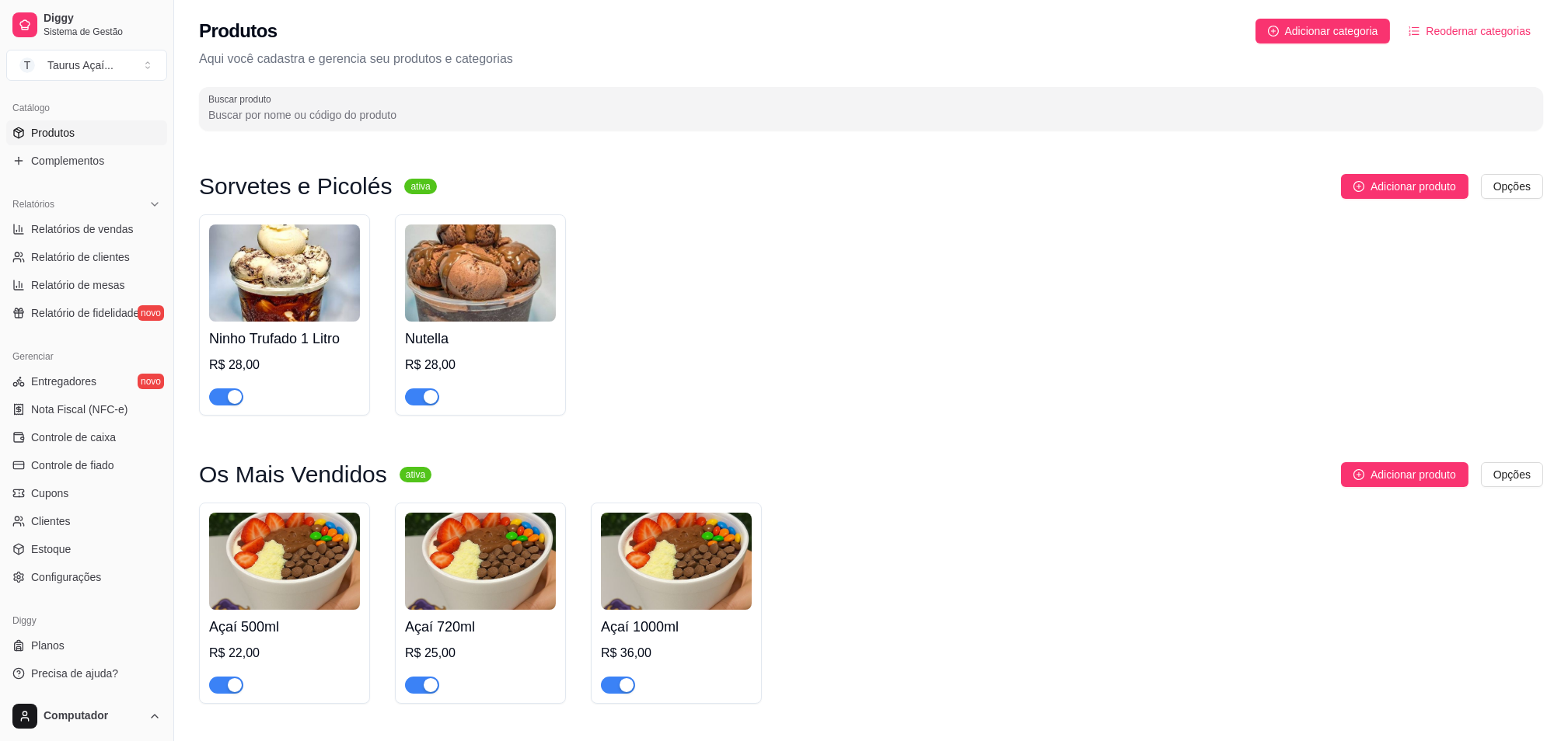
click at [263, 131] on div "Produtos Adicionar categoria Reodernar categorias Aqui você cadastra e gerencia…" at bounding box center [871, 70] width 1394 height 140
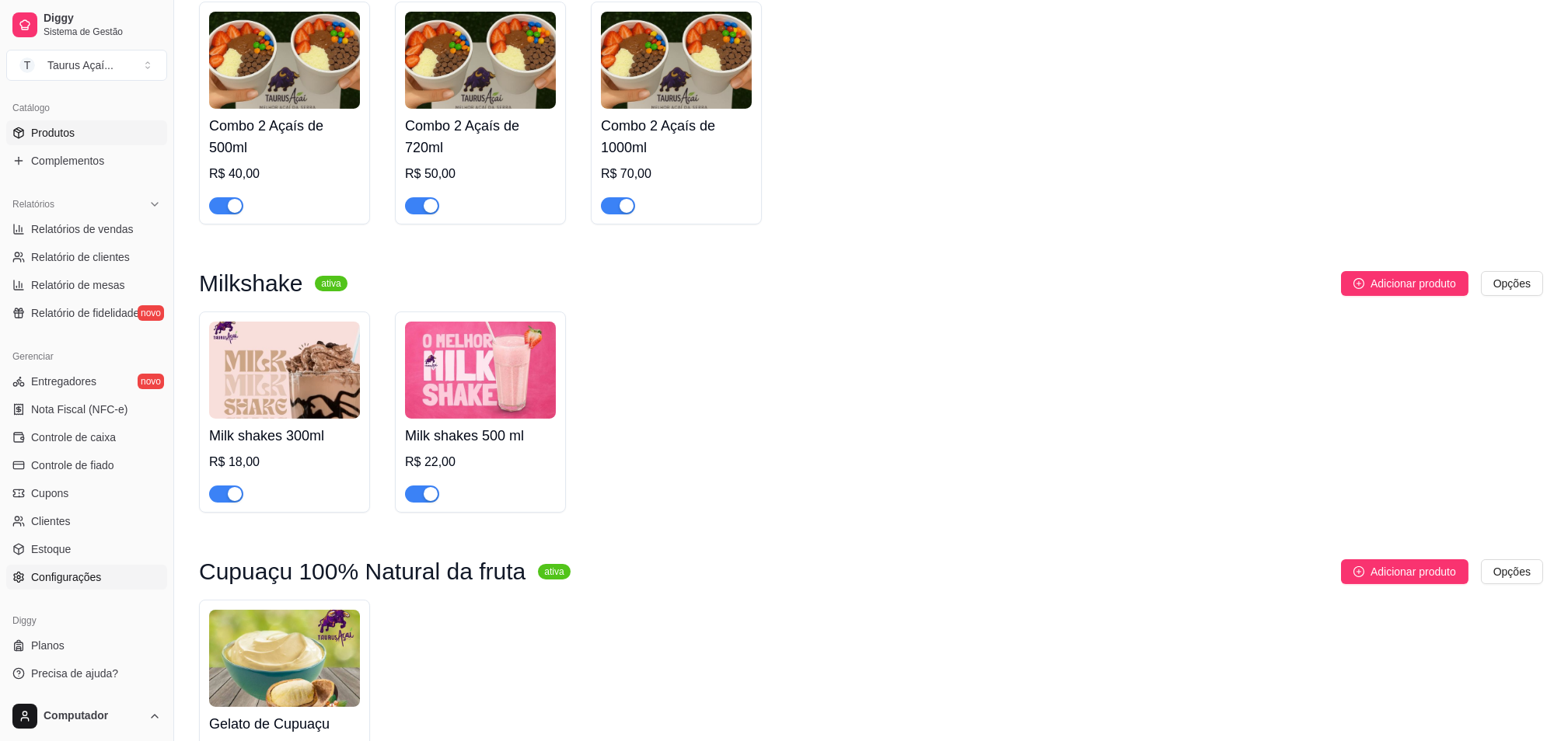
scroll to position [1163, 0]
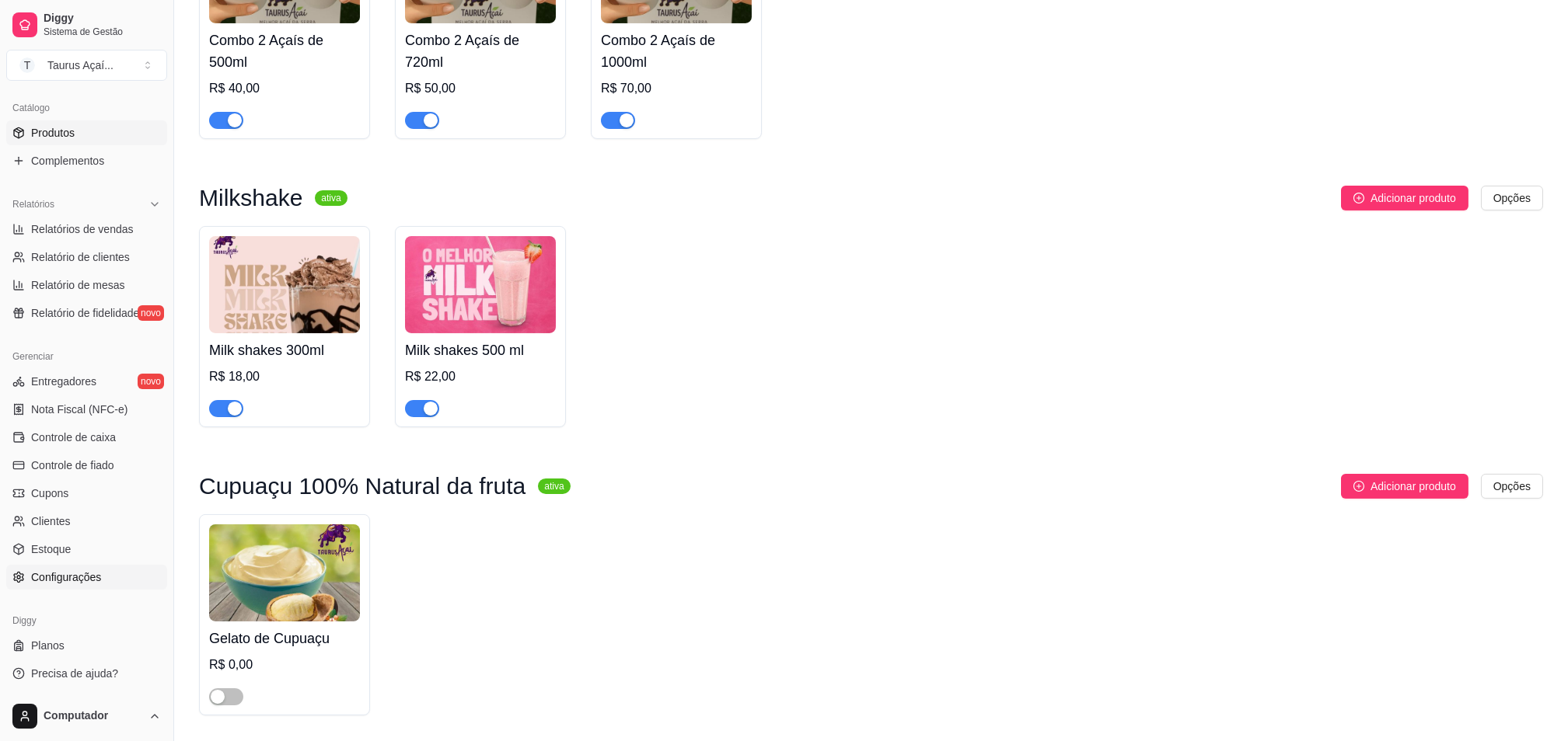
click at [69, 579] on span "Configurações" at bounding box center [66, 577] width 70 height 16
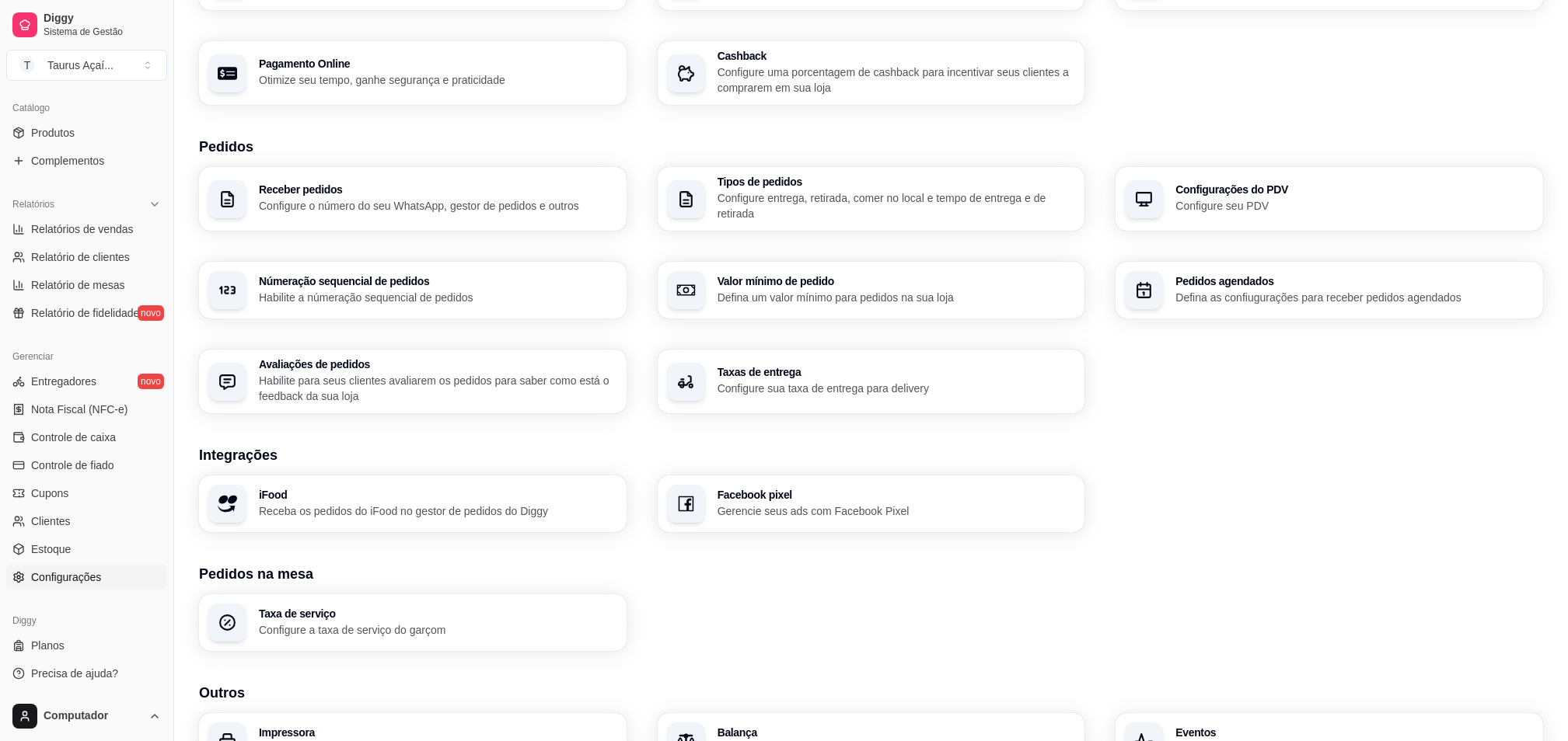
scroll to position [326, 0]
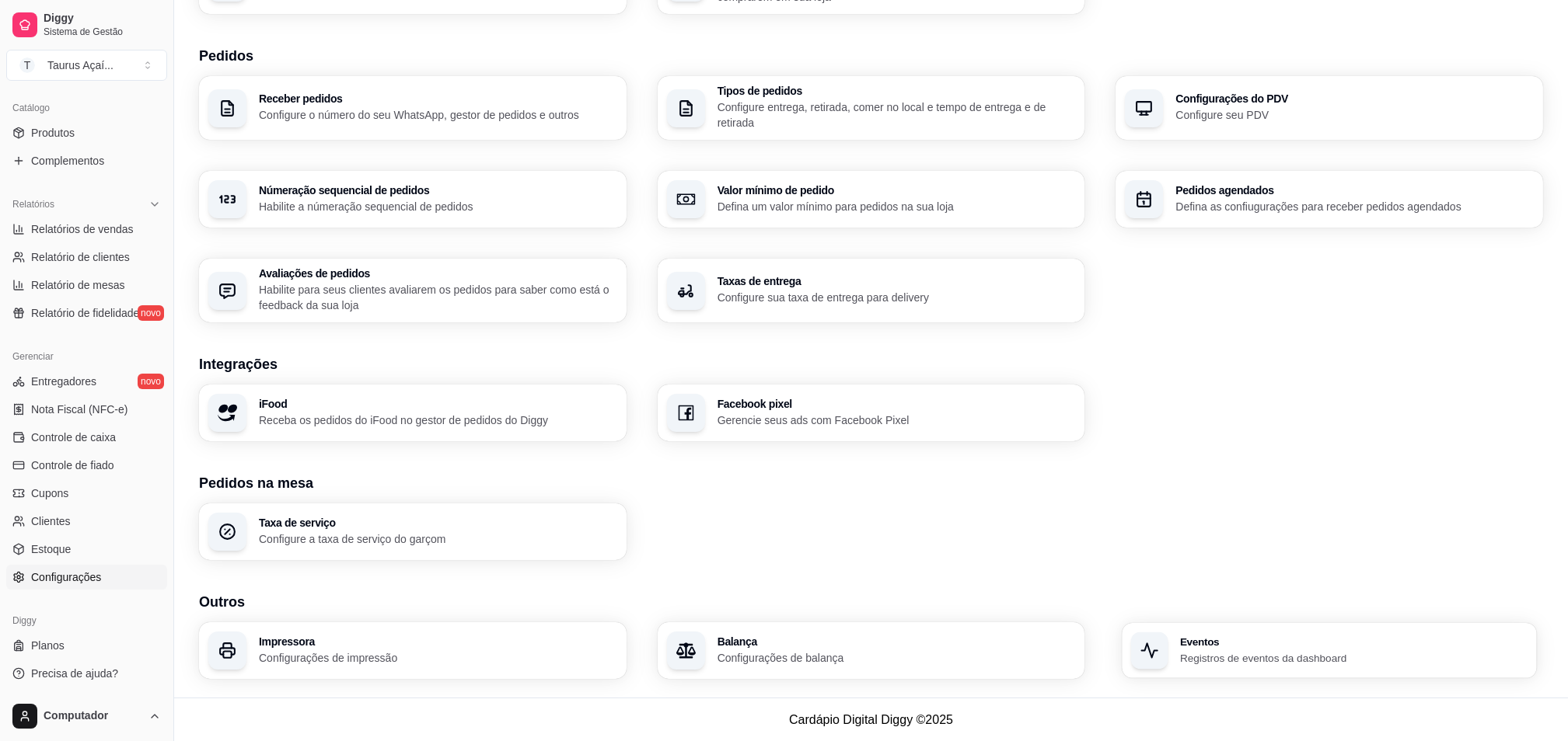
click at [1213, 649] on div "Eventos Registros de eventos da dashboard" at bounding box center [1354, 650] width 348 height 29
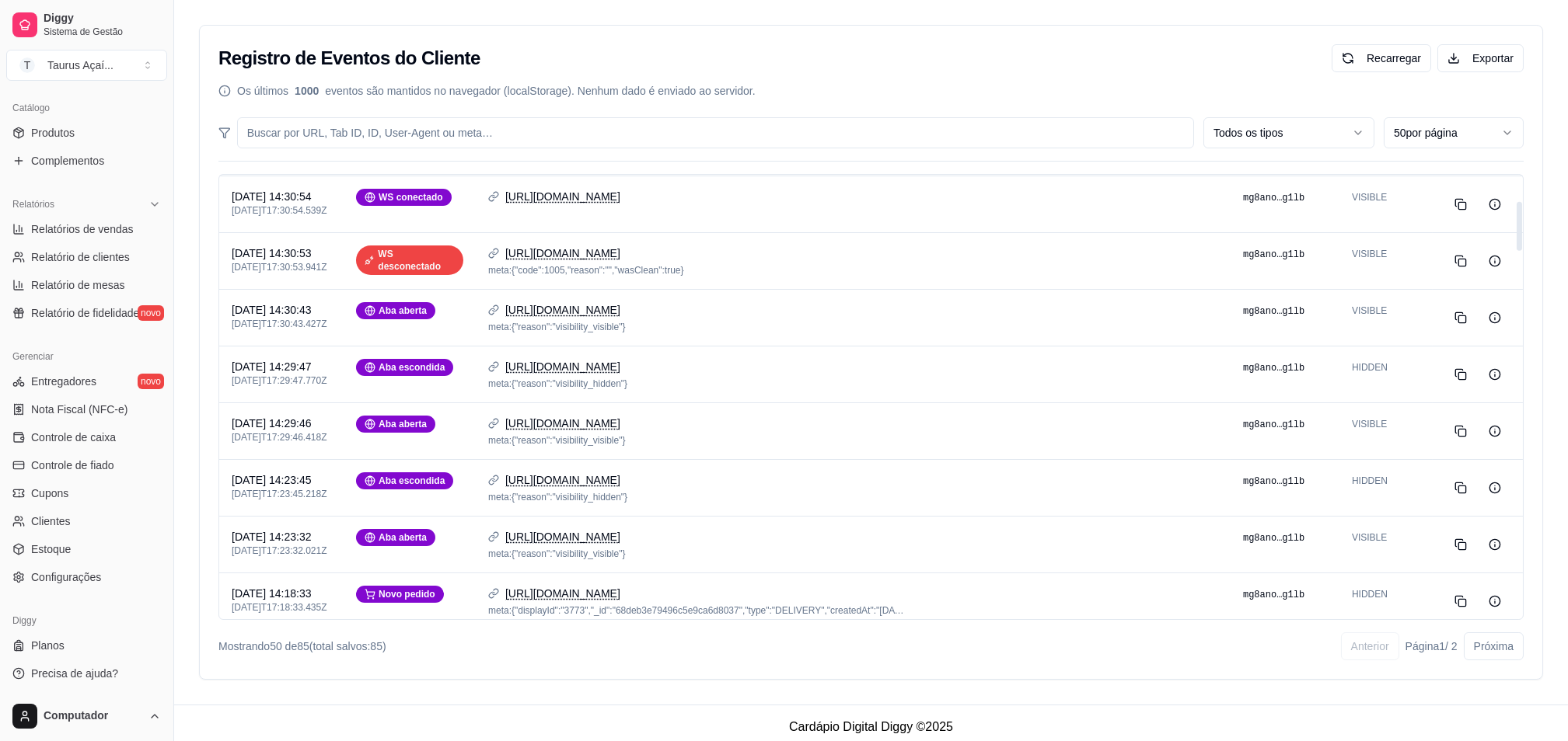
scroll to position [206, 0]
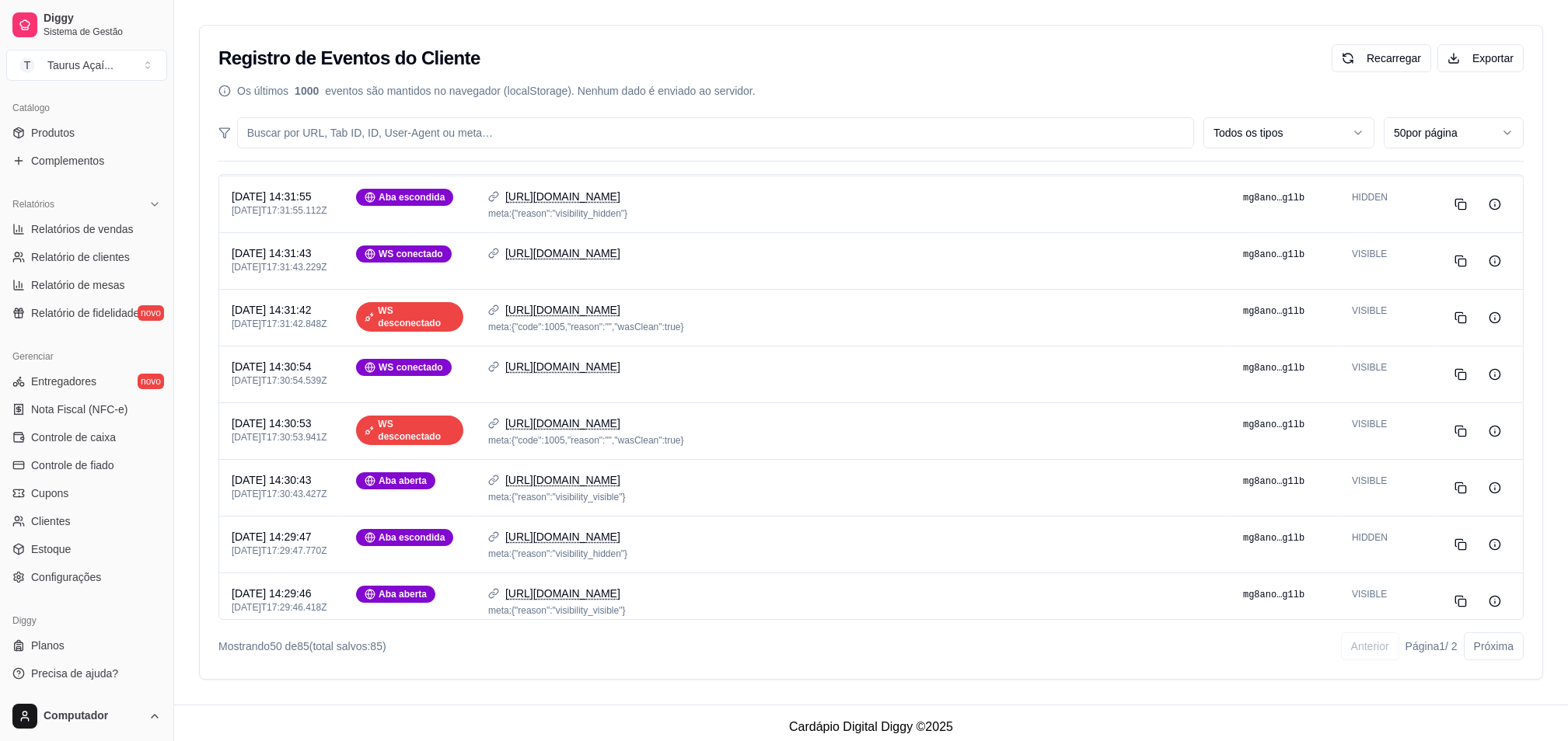
click at [246, 69] on div "Registro de Eventos do Cliente" at bounding box center [349, 59] width 262 height 25
copy div "Registro de Eventos do Cliente"
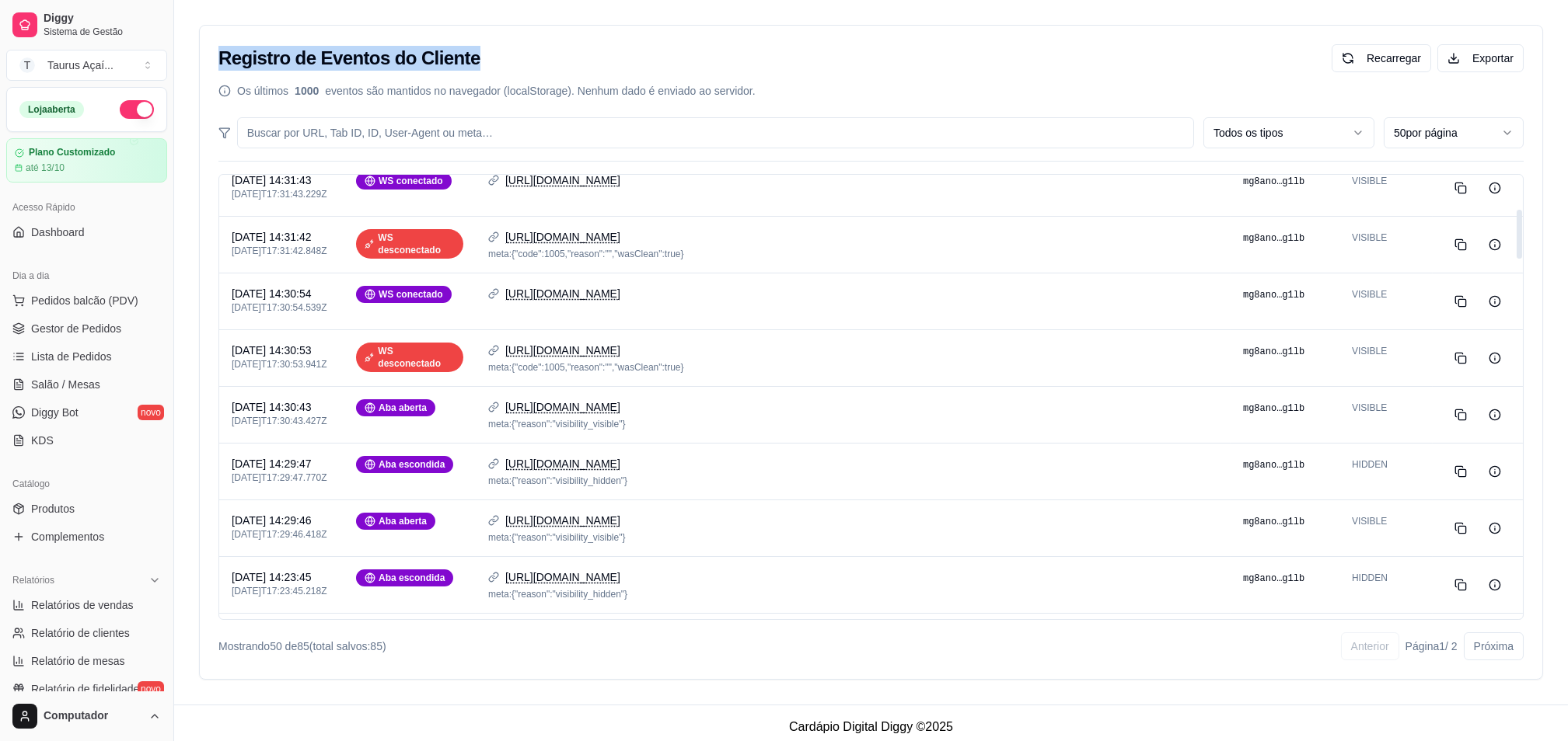
scroll to position [311, 0]
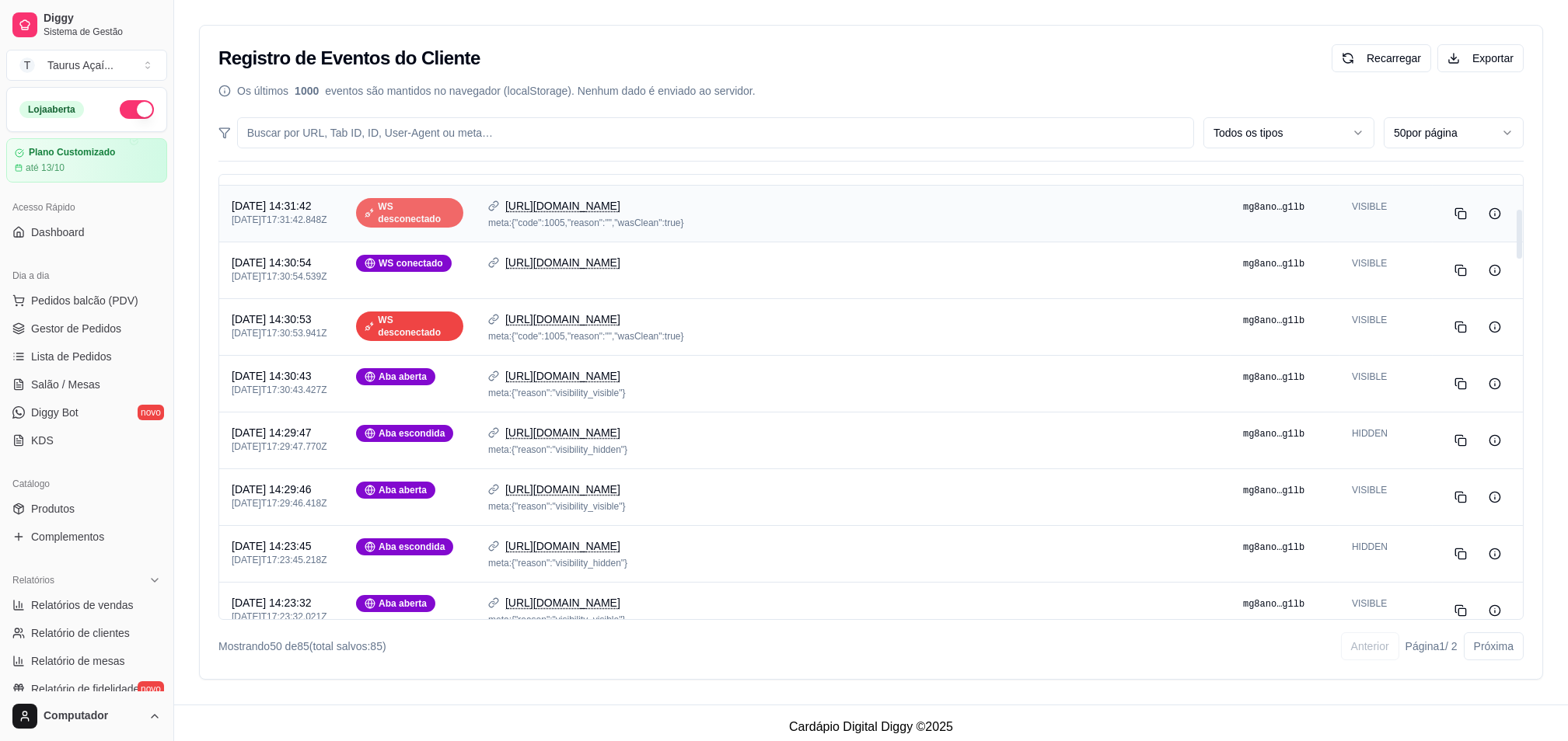
click at [414, 228] on div "WS desconectado" at bounding box center [410, 213] width 107 height 30
click at [590, 214] on link "[URL][DOMAIN_NAME]" at bounding box center [562, 205] width 115 height 16
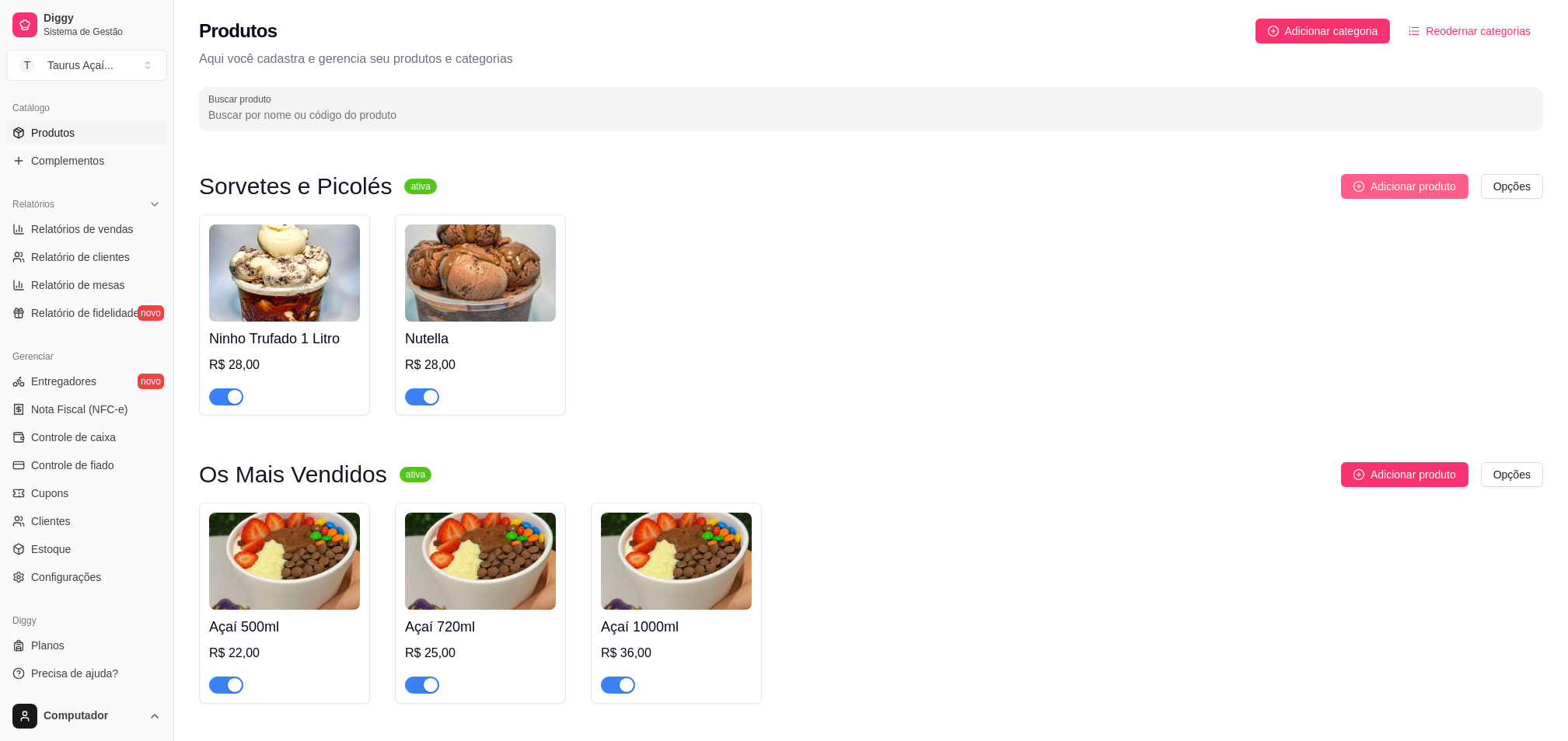
click at [1364, 192] on button "Adicionar produto" at bounding box center [1405, 186] width 127 height 25
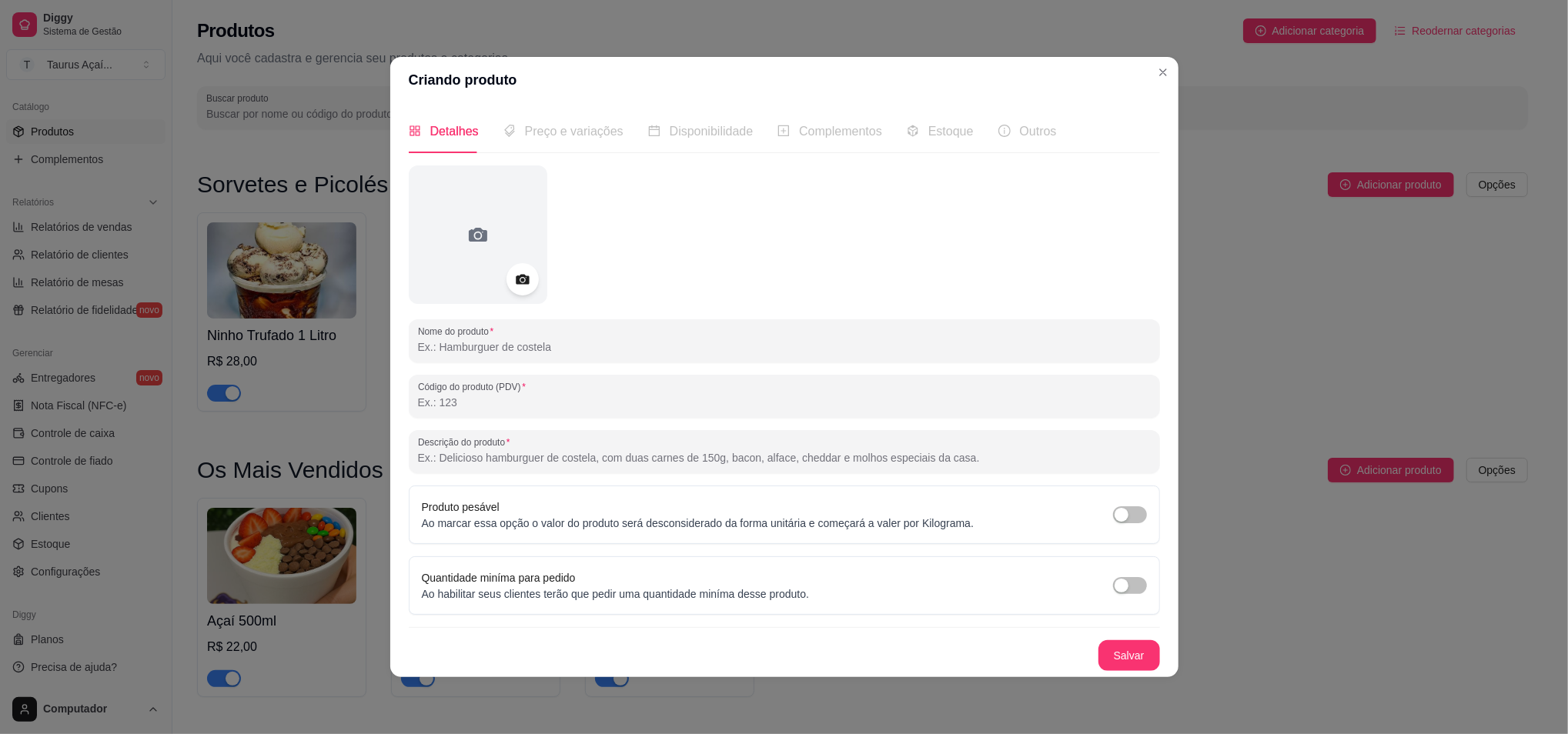
click at [526, 280] on icon at bounding box center [522, 280] width 13 height 10
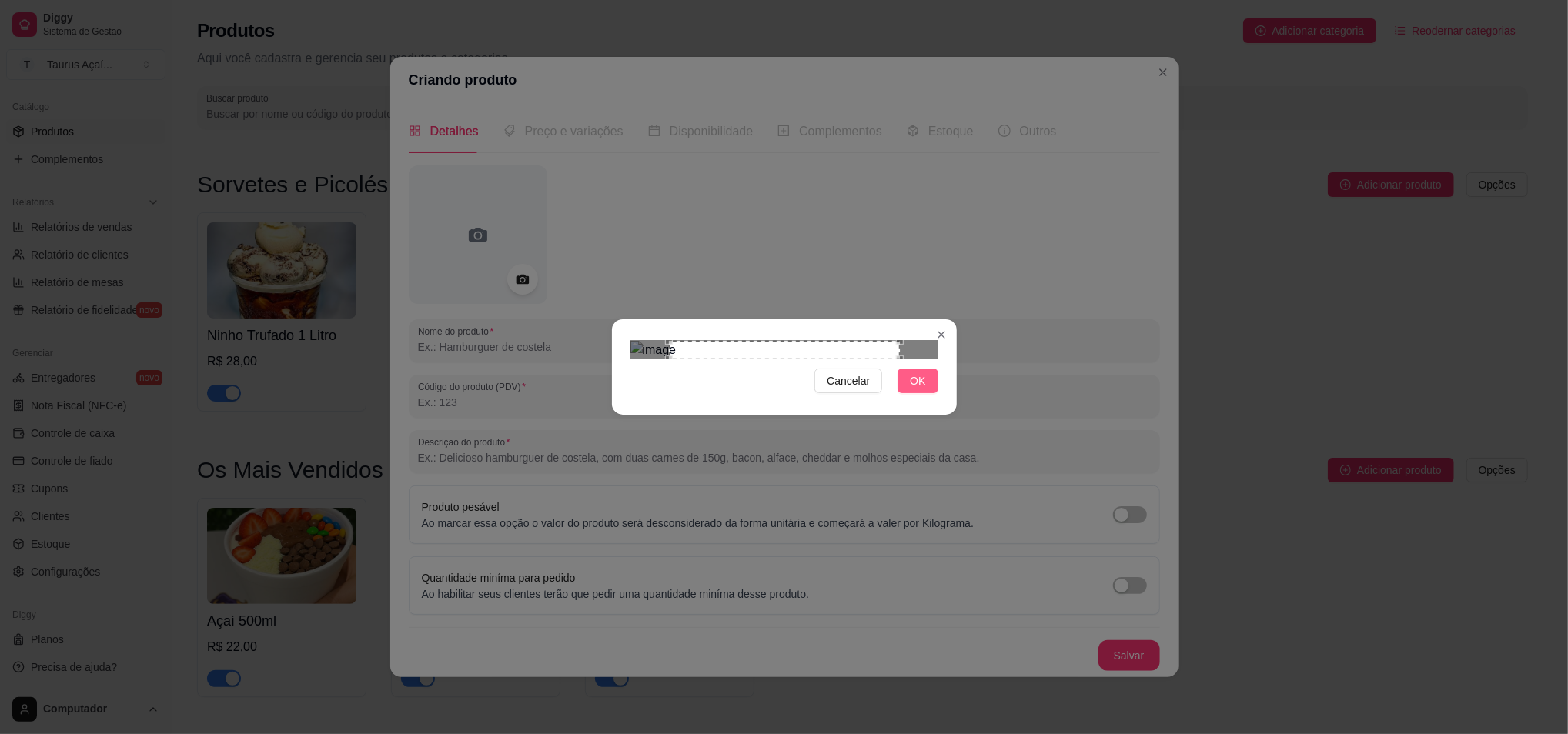
click at [907, 393] on button "OK" at bounding box center [917, 381] width 40 height 25
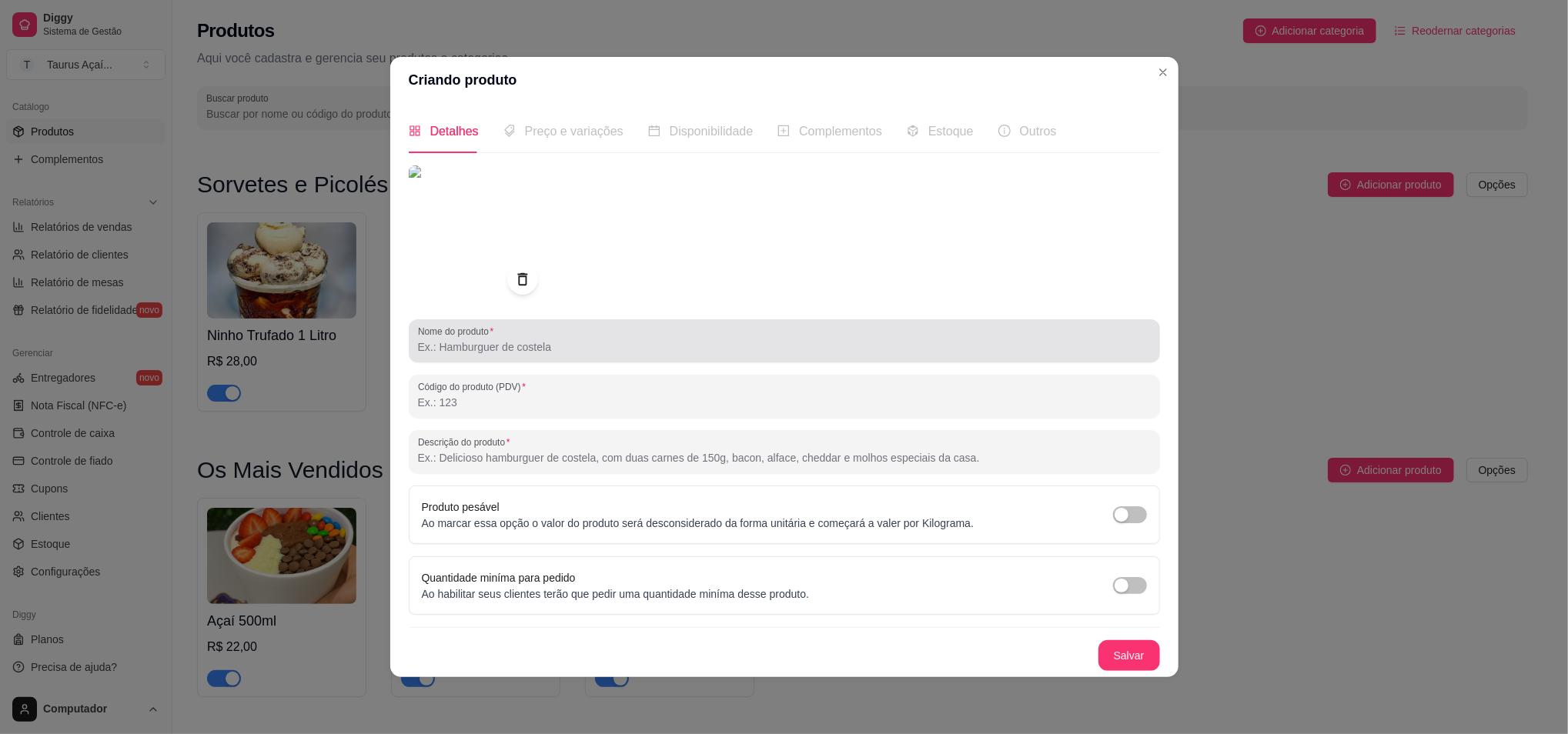
click at [553, 336] on div at bounding box center [784, 341] width 733 height 31
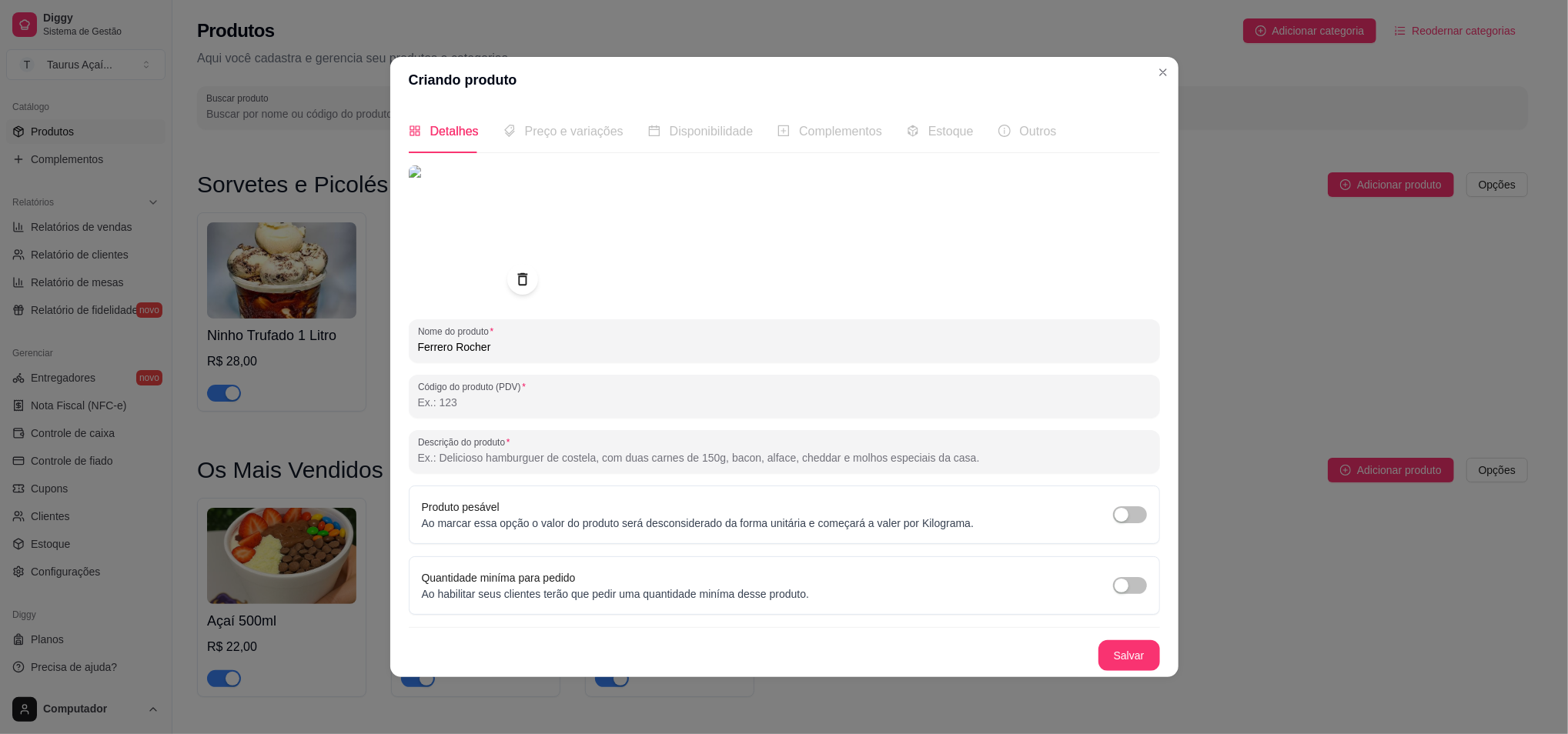
type input "Ferrero Rocher"
click at [563, 126] on span "Preço e variações" at bounding box center [574, 132] width 99 height 13
click at [1109, 659] on button "Salvar" at bounding box center [1129, 656] width 60 height 30
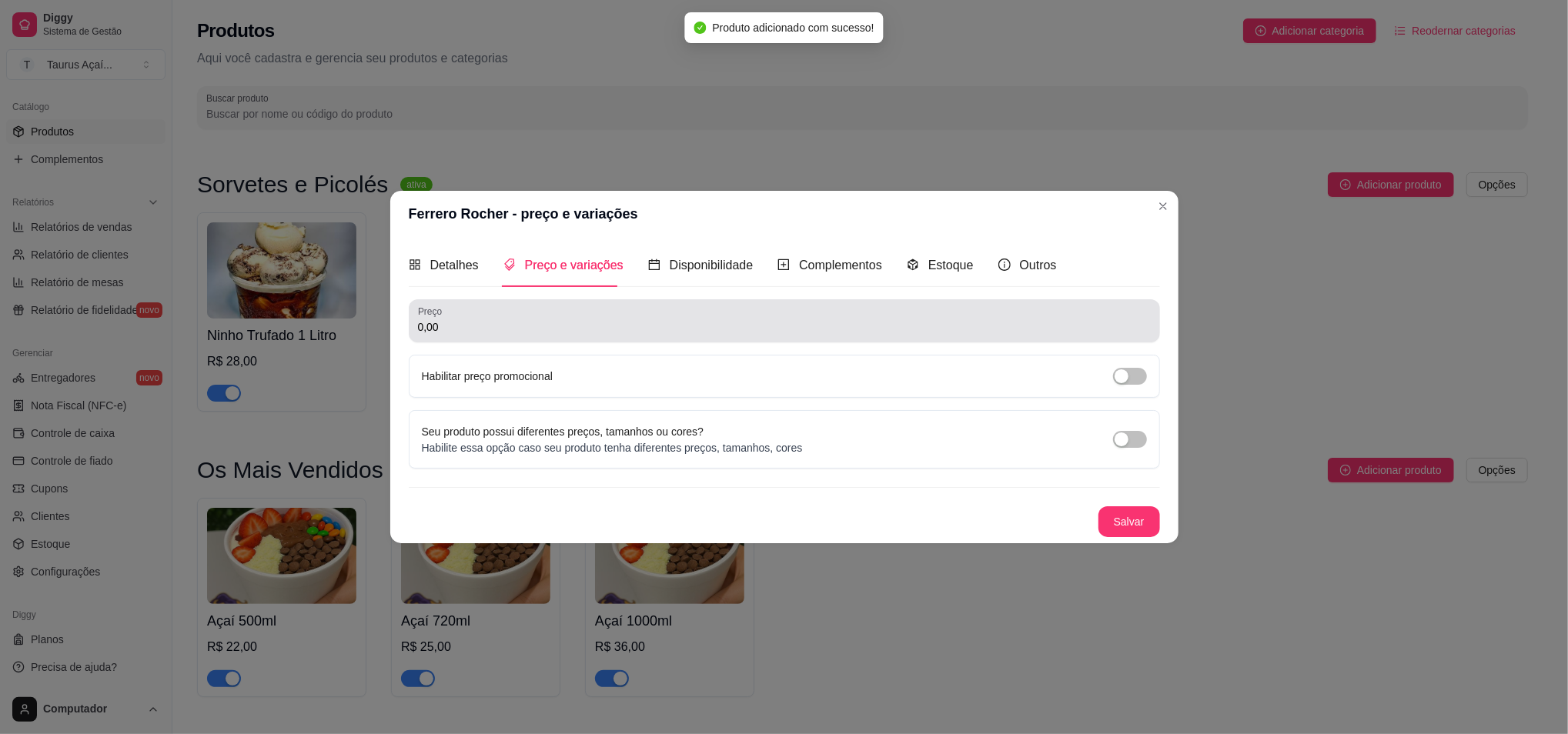
click at [482, 325] on input "0,00" at bounding box center [784, 327] width 733 height 16
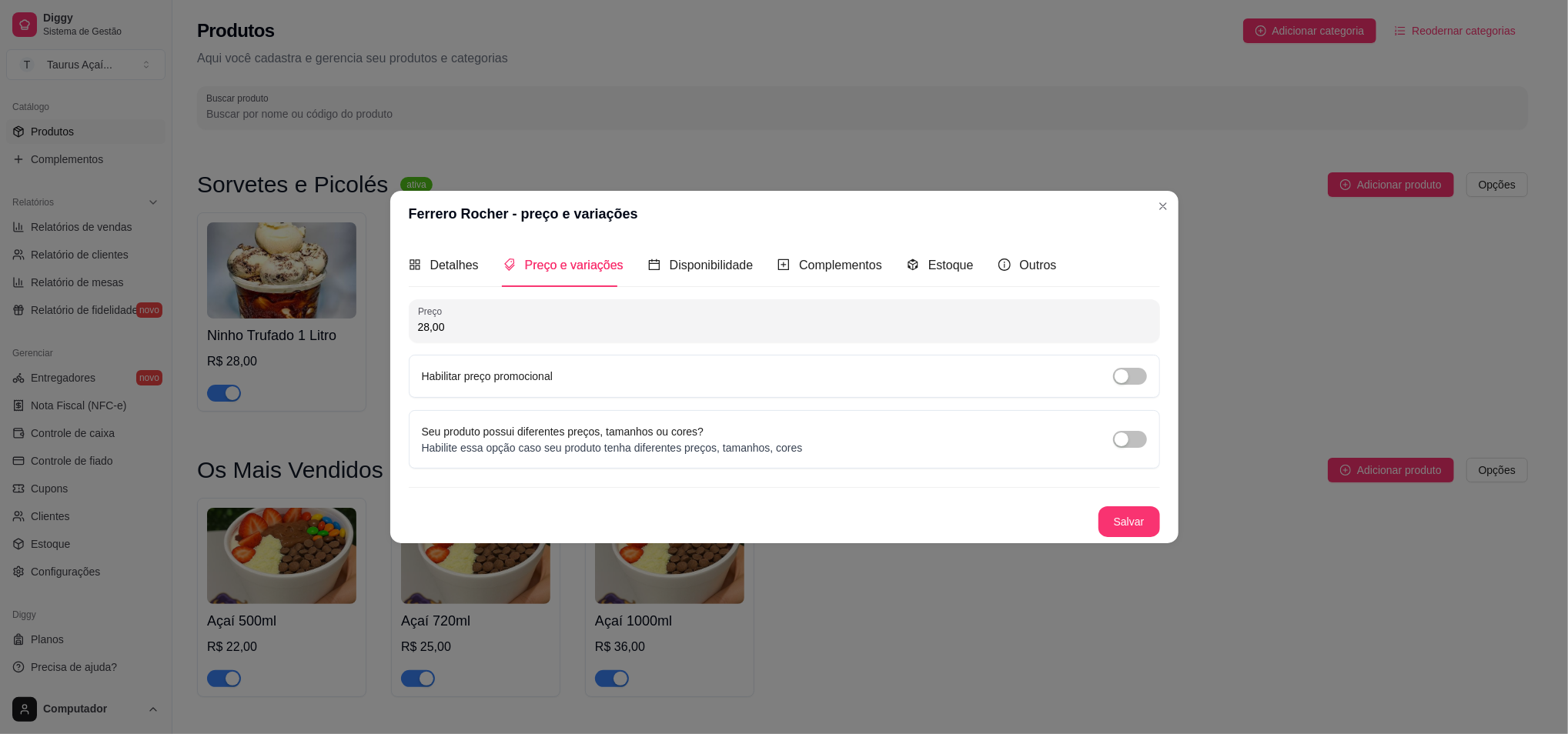
type input "28,00"
click at [1111, 521] on button "Salvar" at bounding box center [1129, 522] width 61 height 31
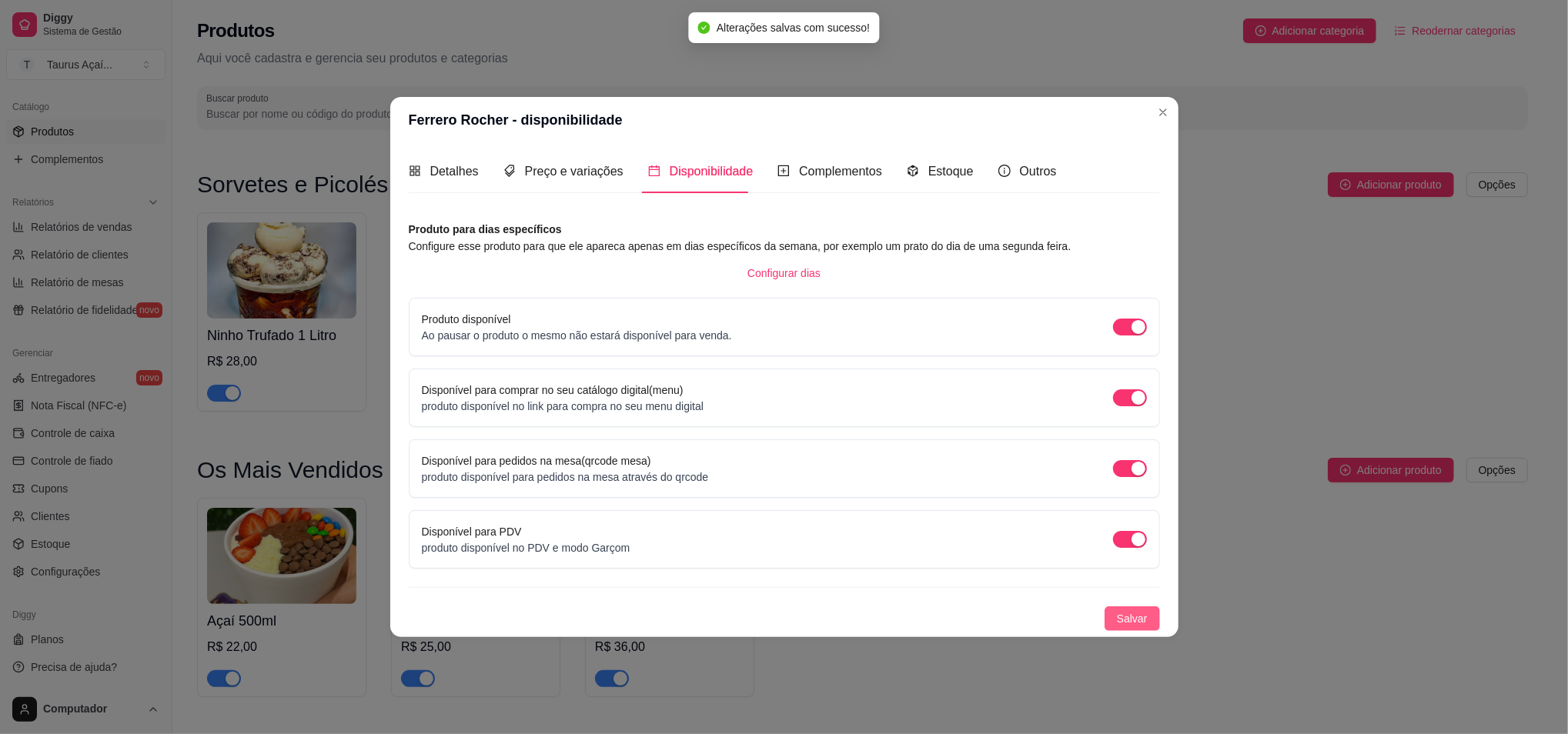
click at [1133, 611] on span "Salvar" at bounding box center [1132, 619] width 31 height 17
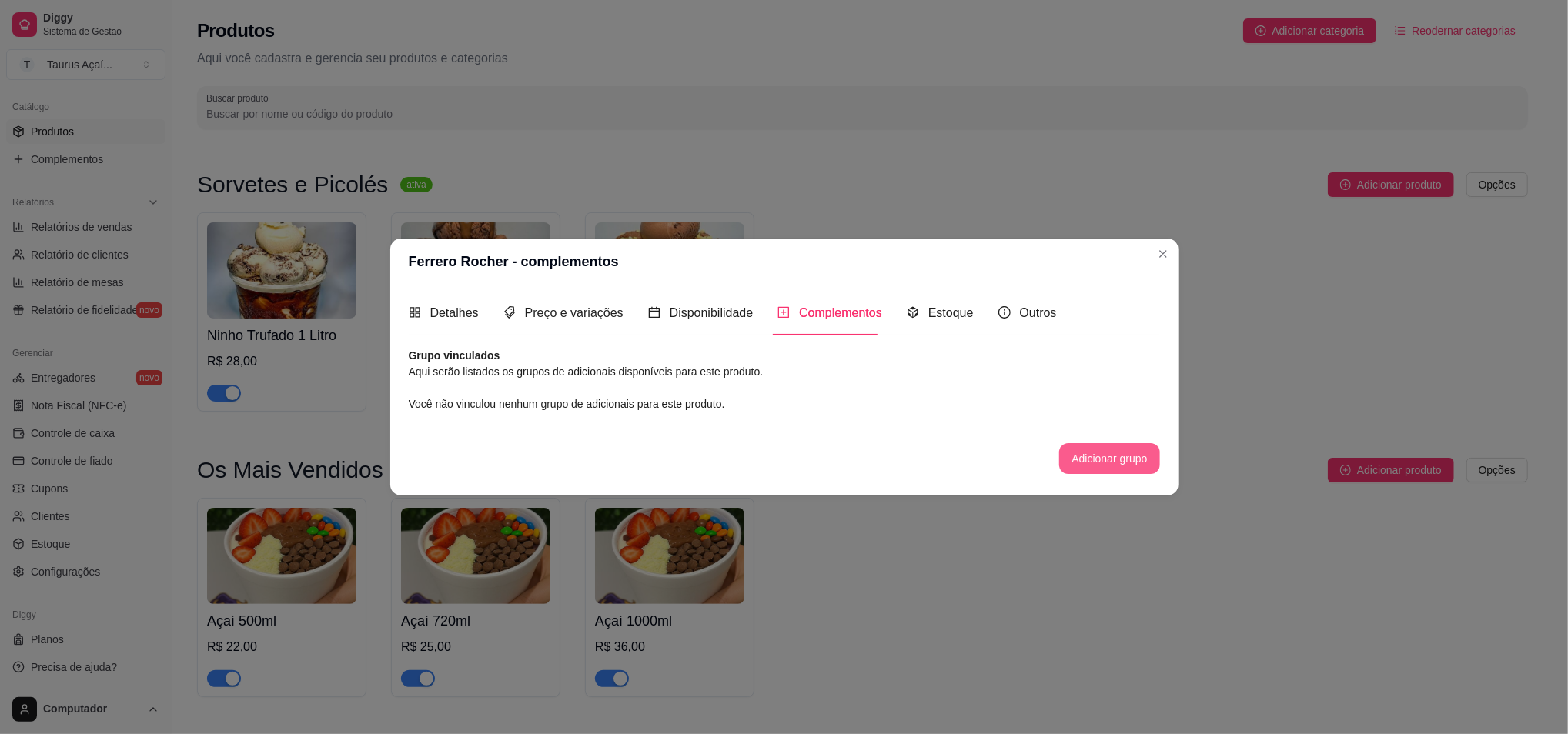
click at [1090, 454] on button "Adicionar grupo" at bounding box center [1109, 459] width 100 height 31
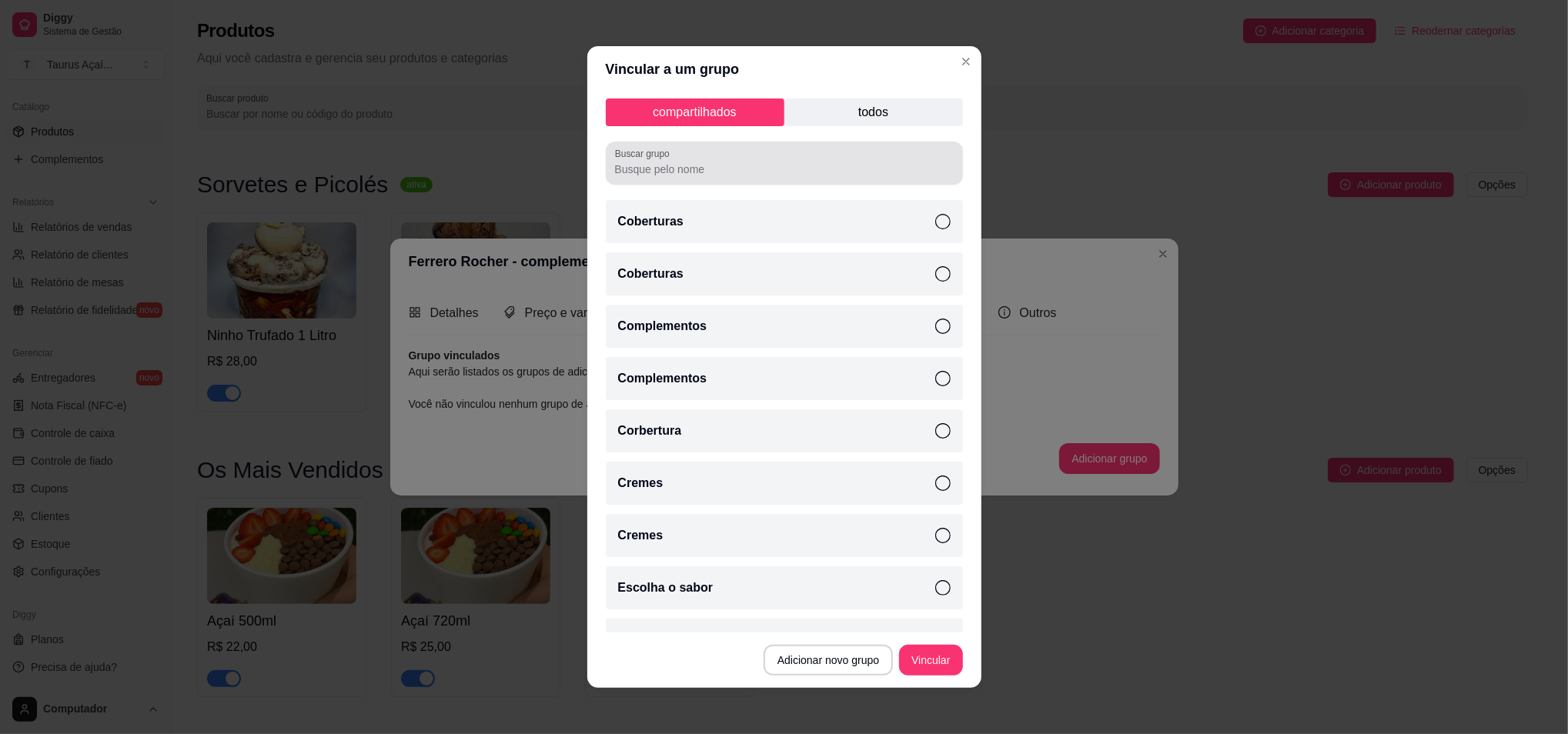
click at [746, 156] on div at bounding box center [784, 163] width 338 height 31
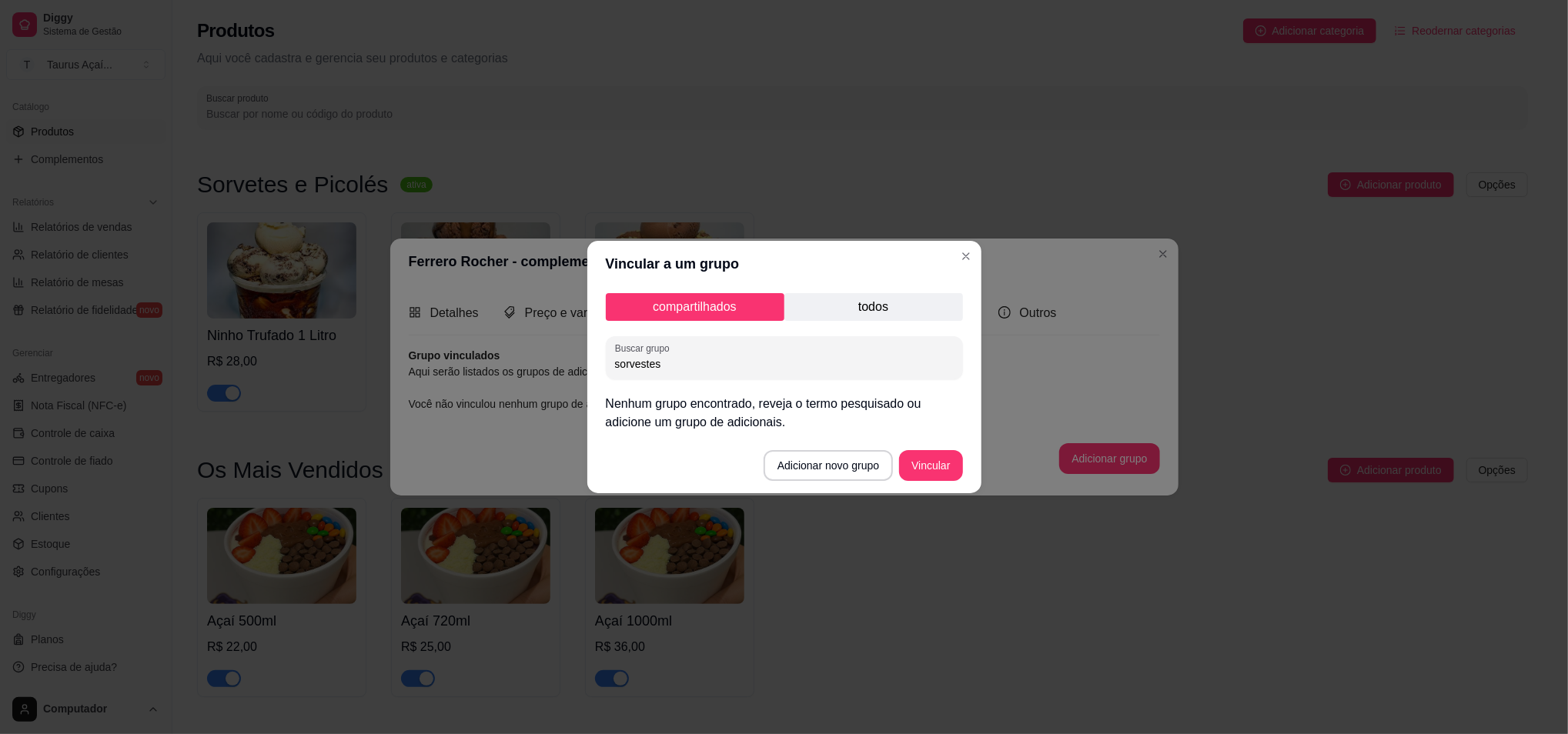
type input "sorvestes"
click at [944, 253] on header "Vincular a um grupo" at bounding box center [785, 264] width 394 height 47
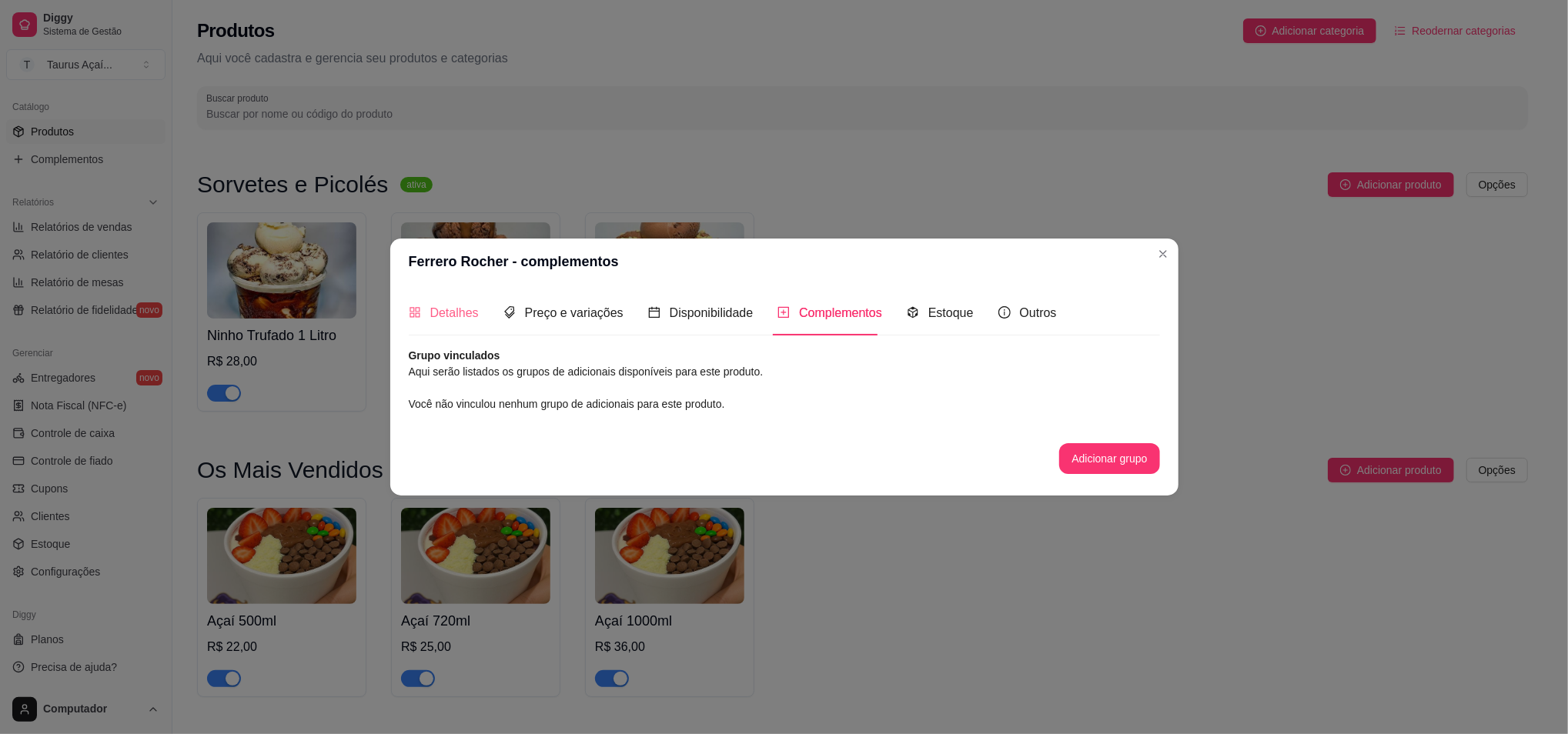
click at [440, 299] on div "Detalhes" at bounding box center [444, 313] width 70 height 44
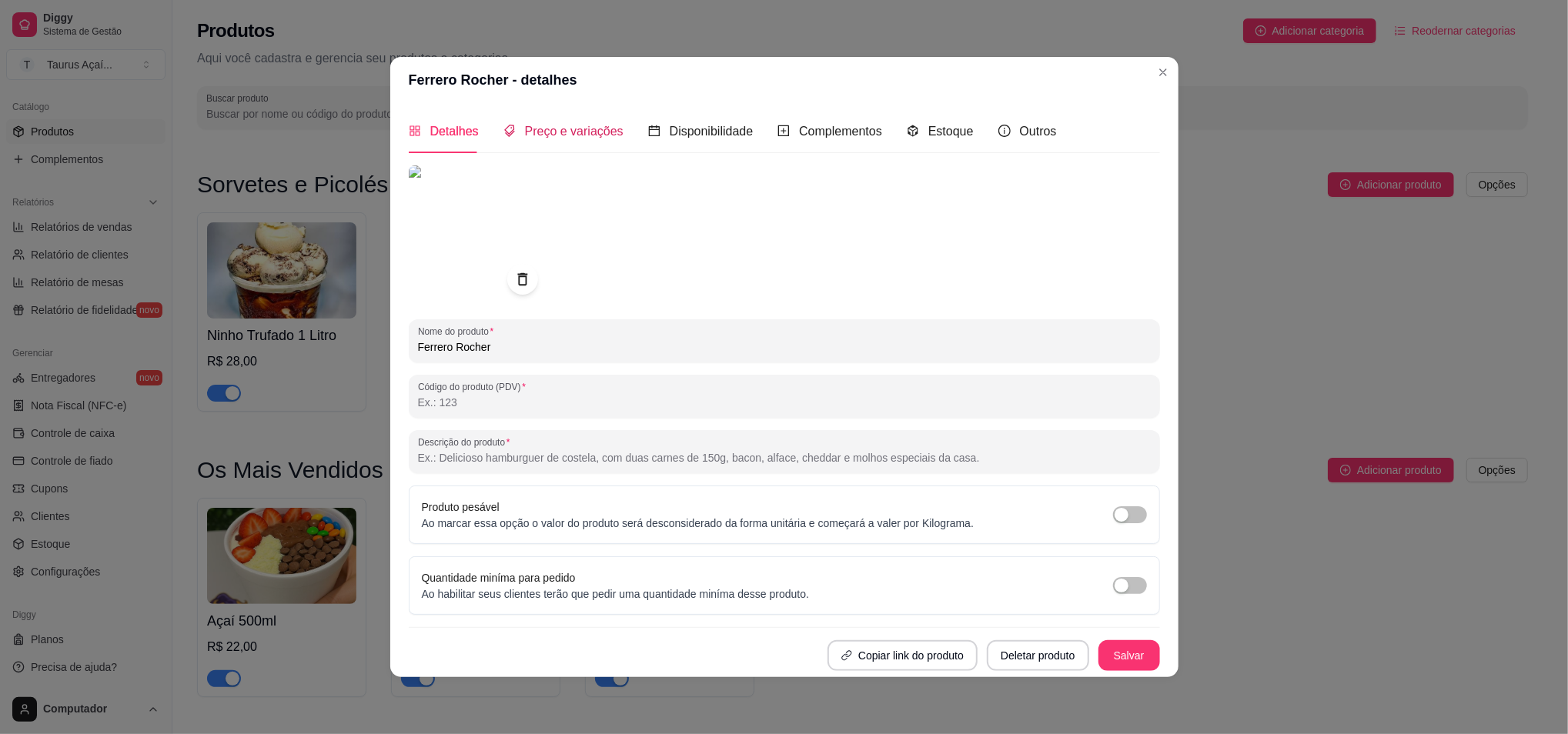
click at [568, 136] on span "Preço e variações" at bounding box center [574, 132] width 99 height 13
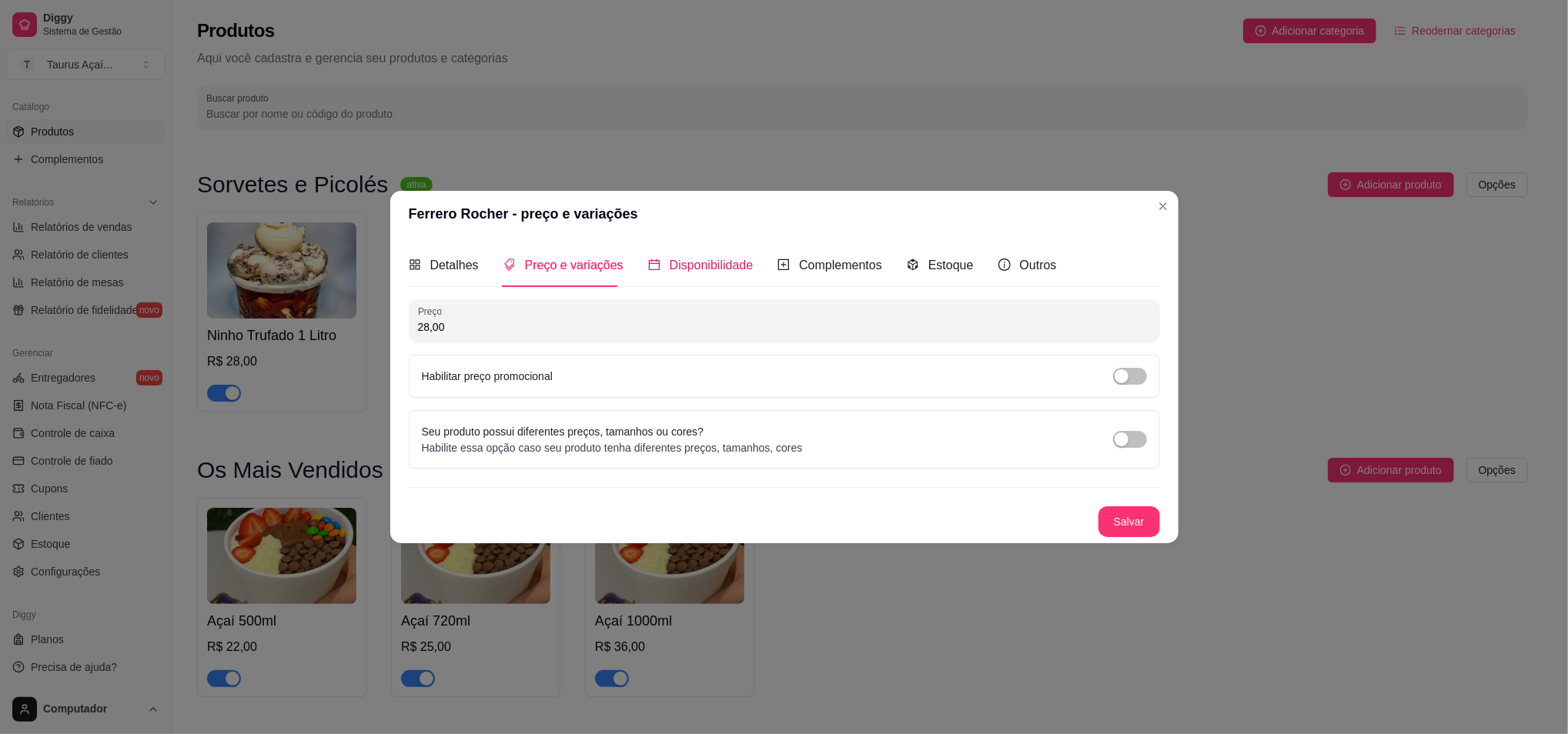
click at [679, 258] on span "Disponibilidade" at bounding box center [711, 265] width 84 height 13
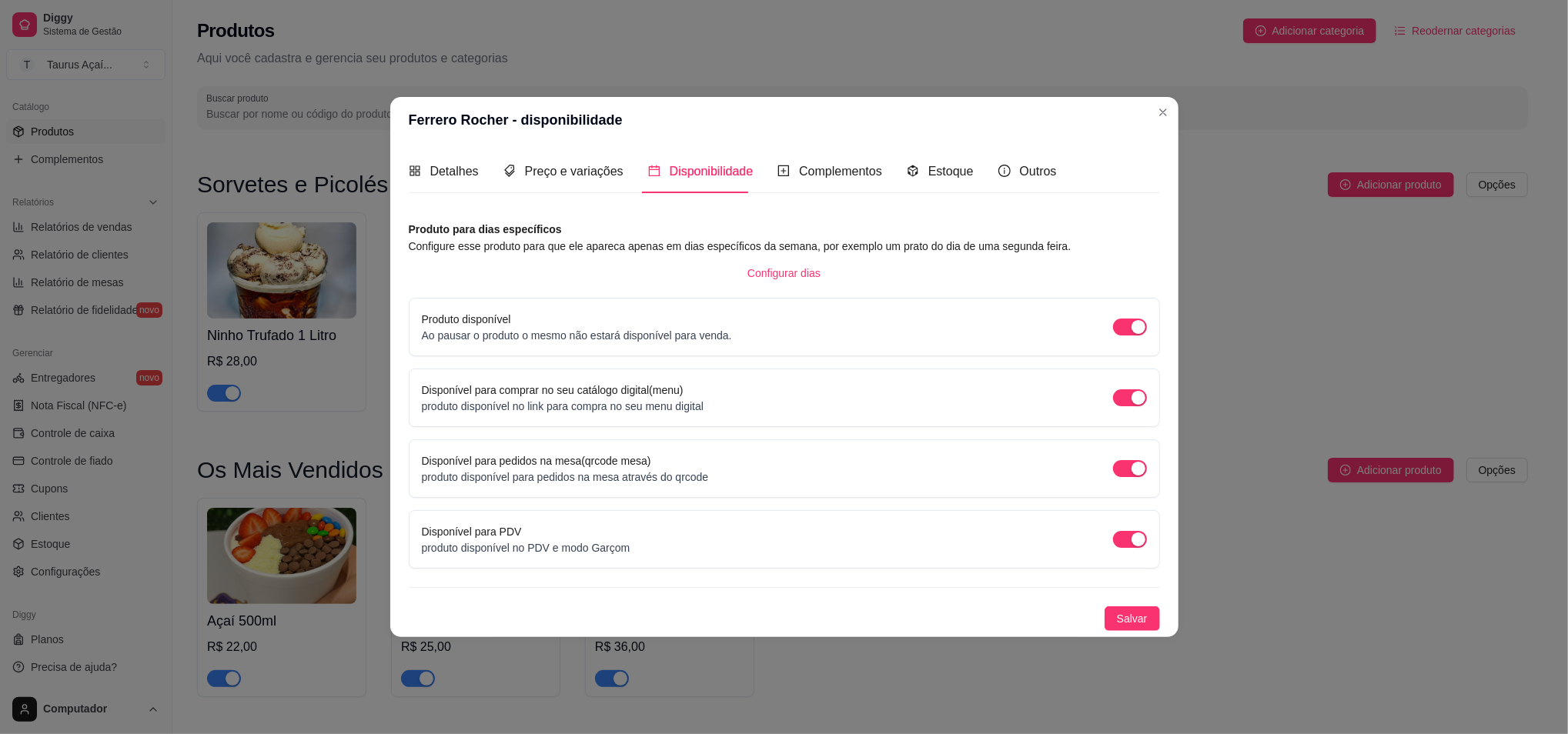
click at [820, 195] on div "Detalhes Preço e variações Disponibilidade Complementos Estoque Outros Nome do …" at bounding box center [784, 391] width 751 height 482
click at [855, 174] on span "Complementos" at bounding box center [840, 172] width 83 height 13
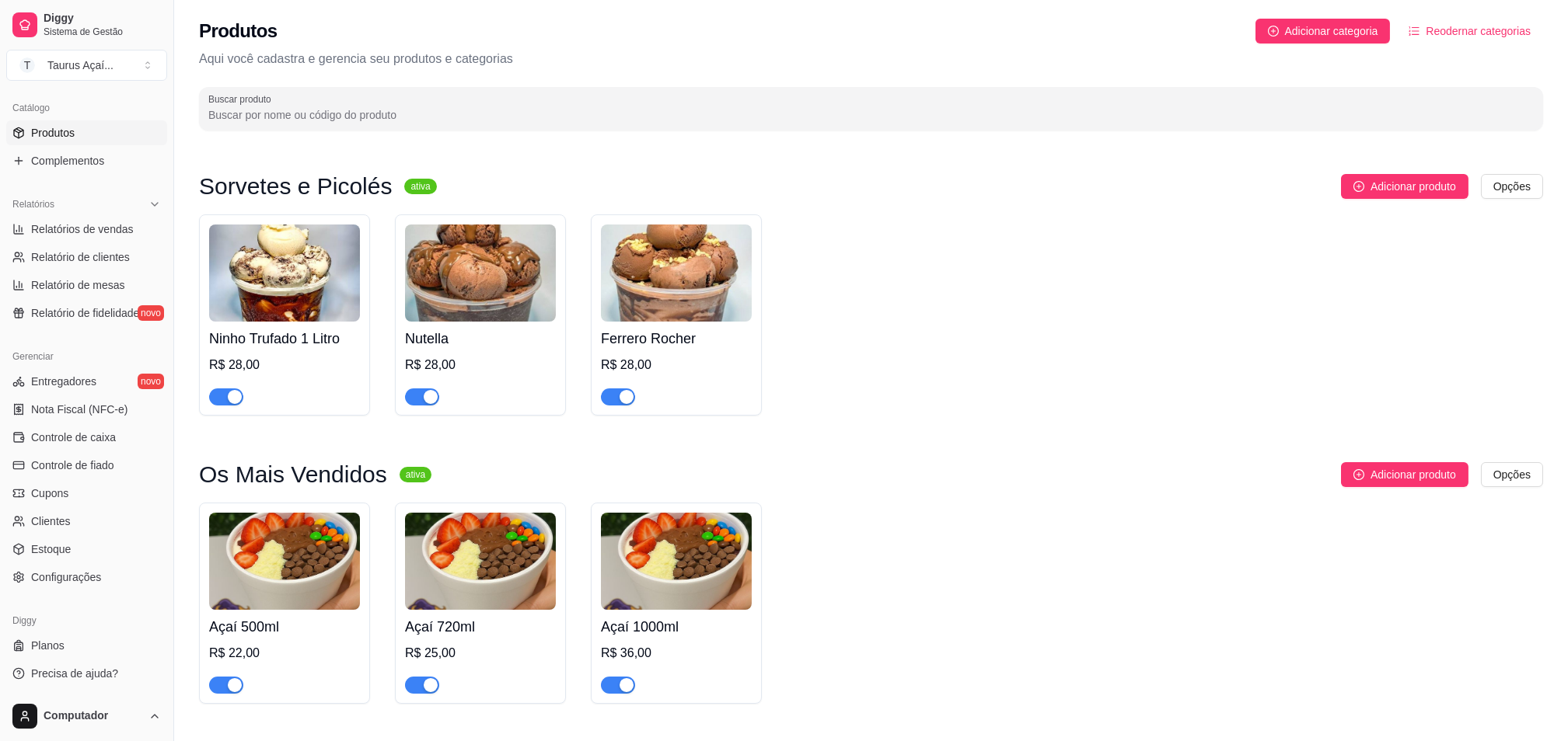
click at [930, 373] on div "Ninho Trufado 1 Litro R$ 28,00 Nutella R$ 28,00 Ferrero Rocher R$ 28,00" at bounding box center [871, 315] width 1344 height 201
click at [1387, 190] on span "Adicionar produto" at bounding box center [1414, 186] width 86 height 17
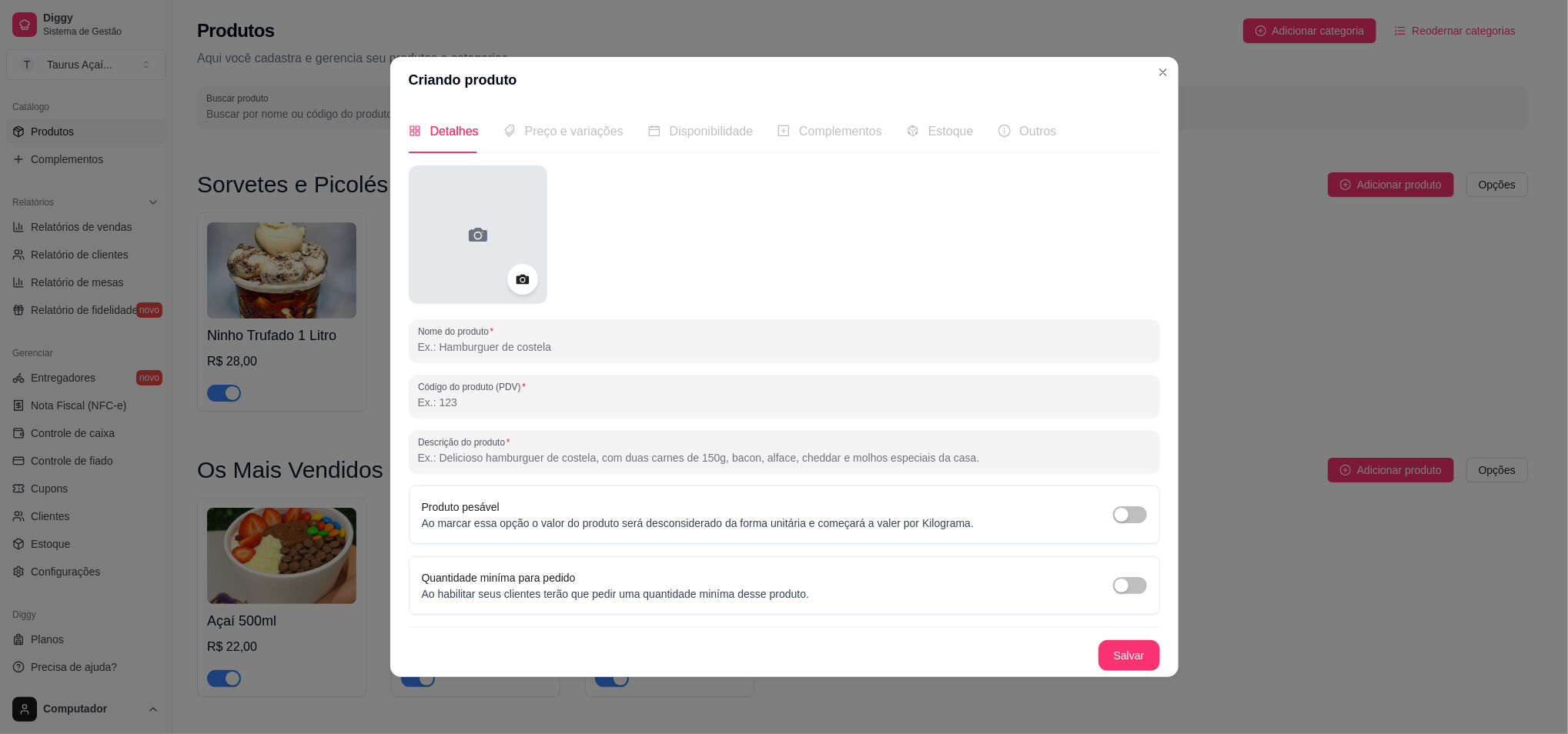
click at [444, 248] on div at bounding box center [478, 235] width 139 height 139
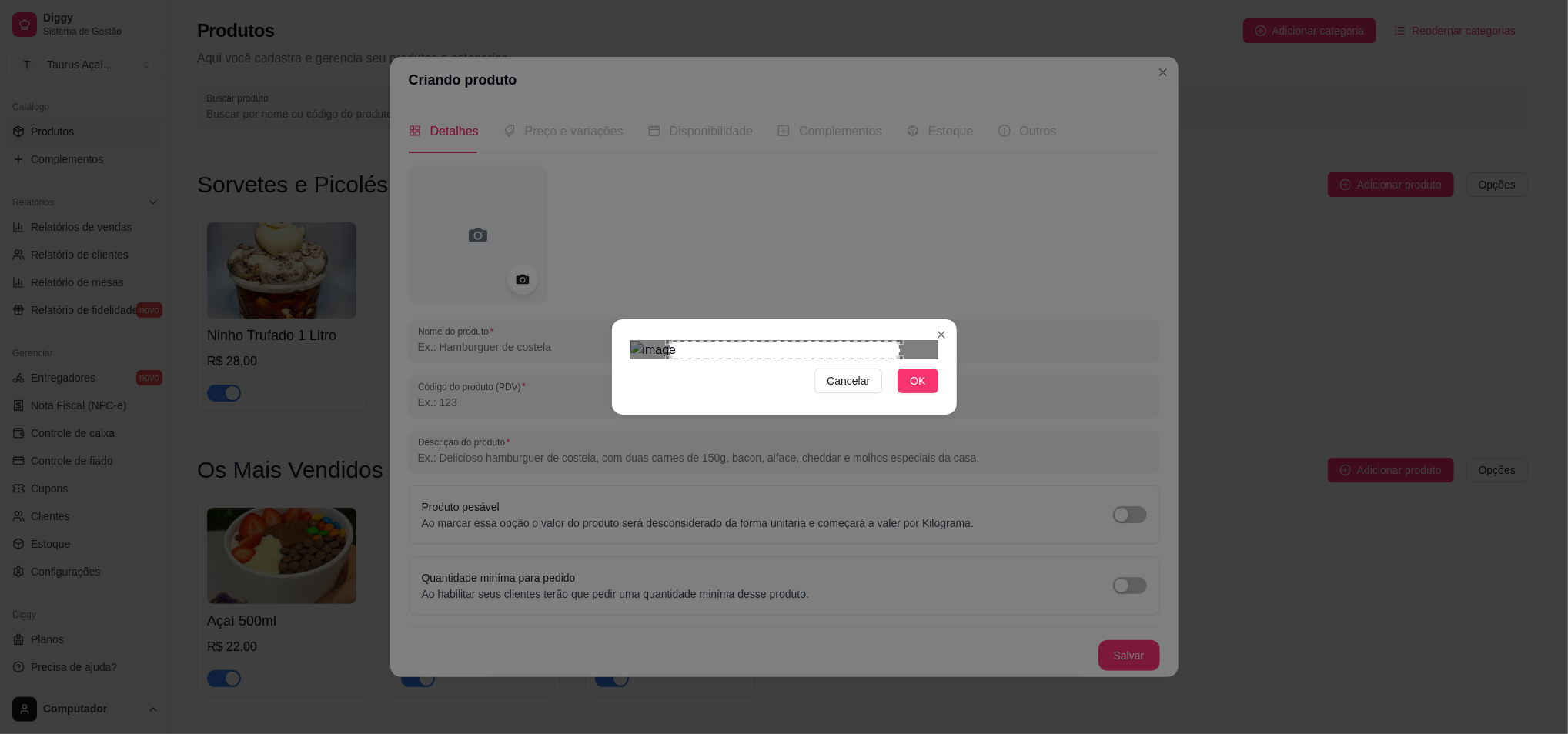
click at [944, 400] on div "Cancelar OK" at bounding box center [785, 367] width 345 height 65
click at [933, 393] on button "OK" at bounding box center [917, 381] width 40 height 25
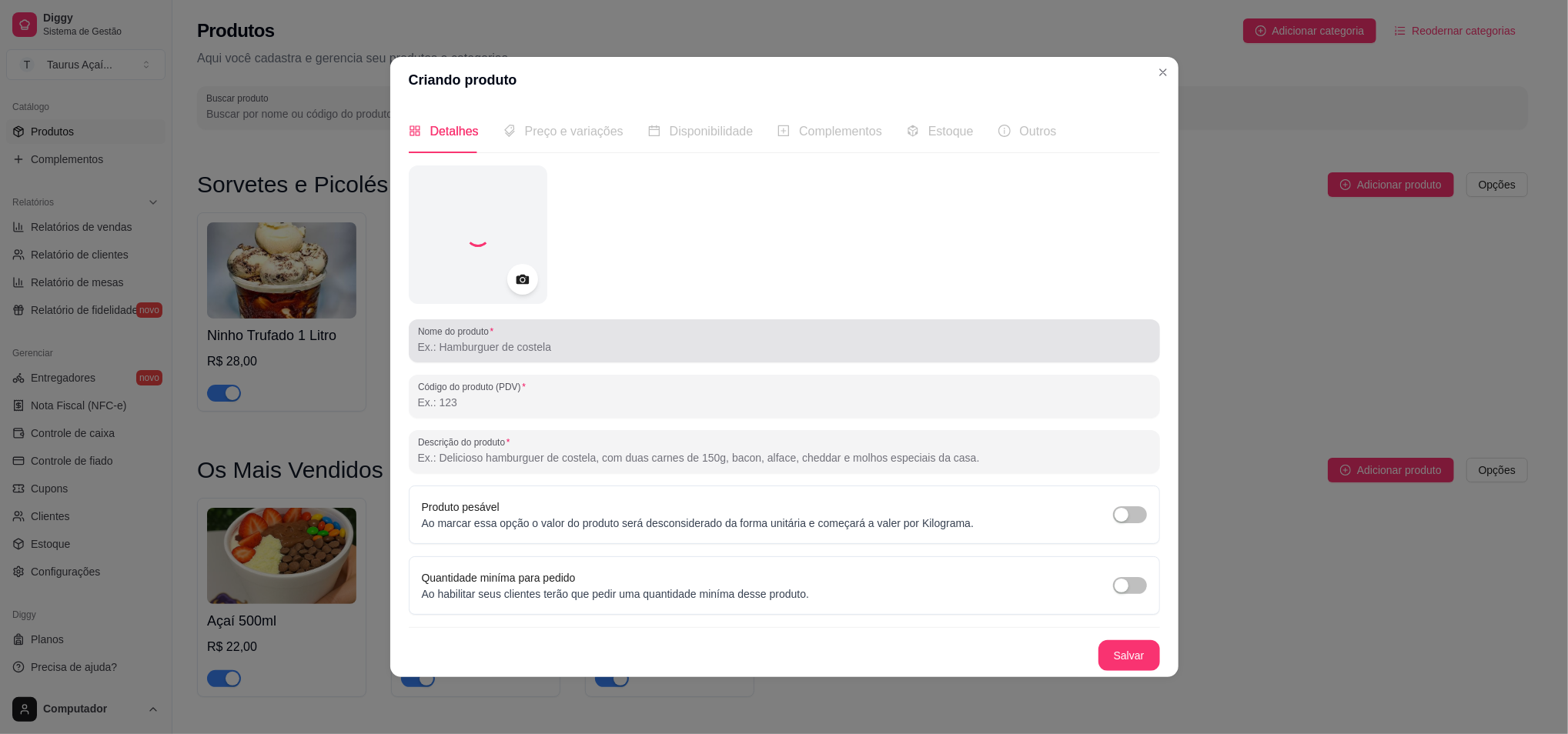
click at [565, 353] on input "Nome do produto" at bounding box center [784, 347] width 733 height 16
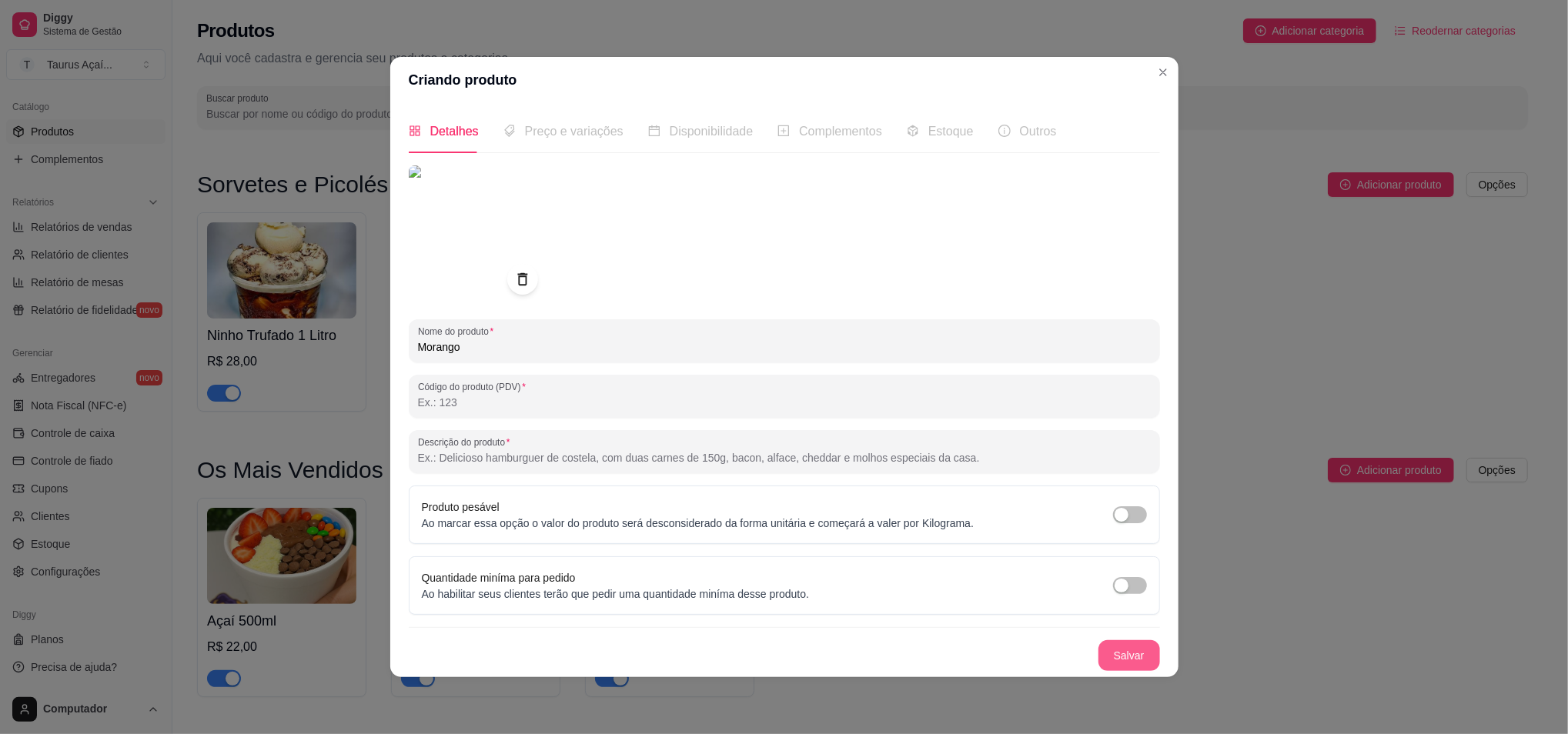
type input "Morango"
click at [1124, 651] on button "Salvar" at bounding box center [1129, 656] width 61 height 31
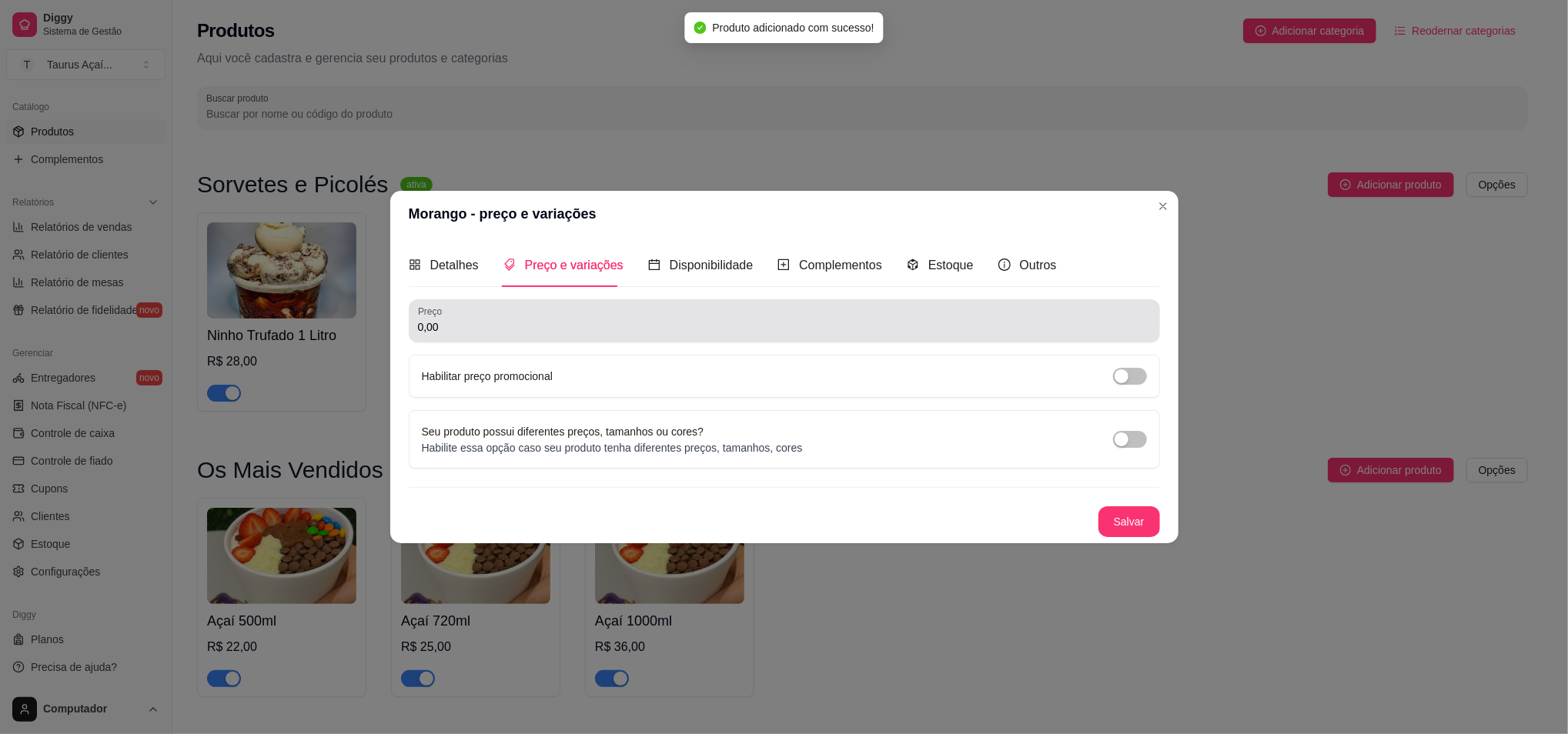
click at [576, 323] on input "0,00" at bounding box center [784, 327] width 733 height 16
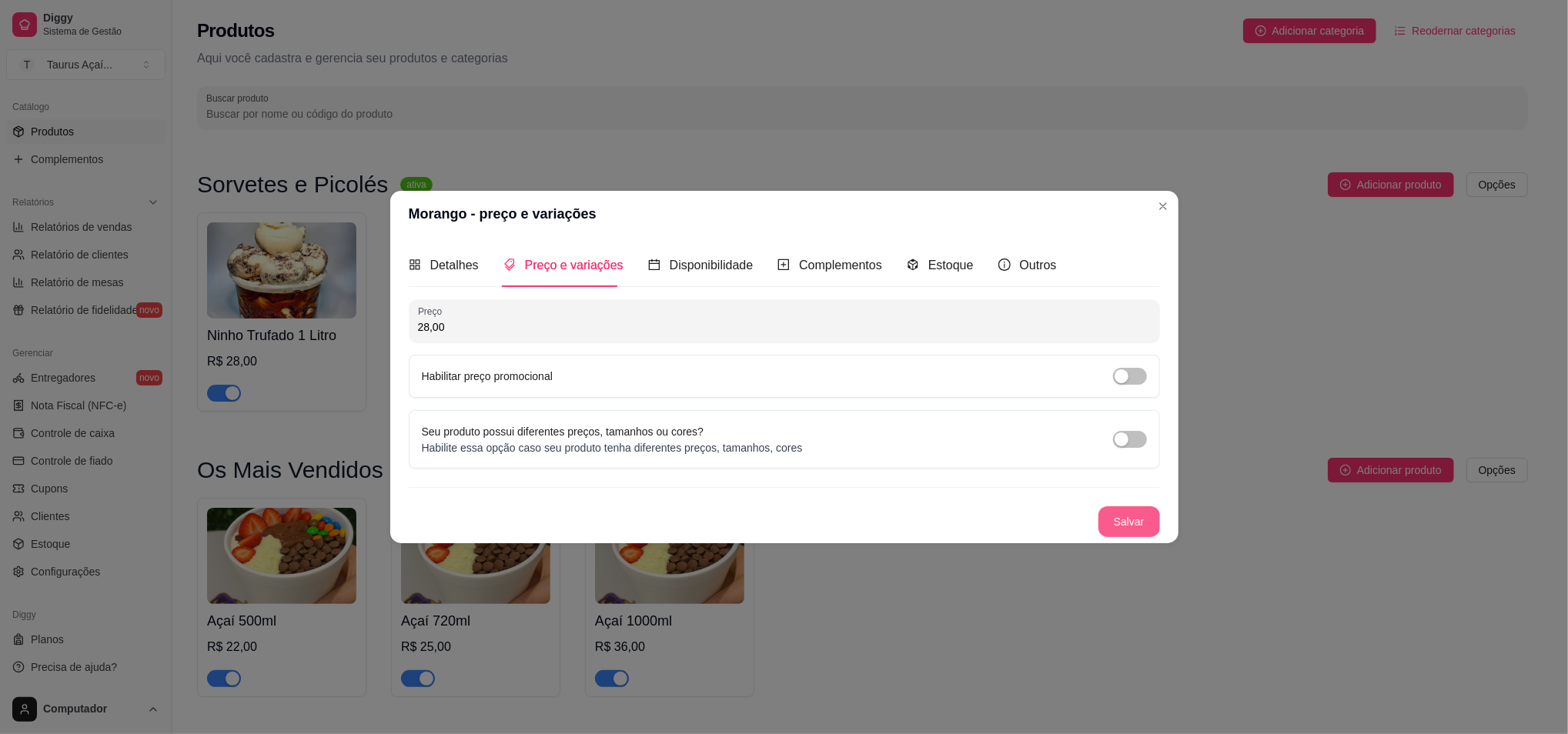
type input "28,00"
click at [1105, 510] on button "Salvar" at bounding box center [1129, 522] width 61 height 31
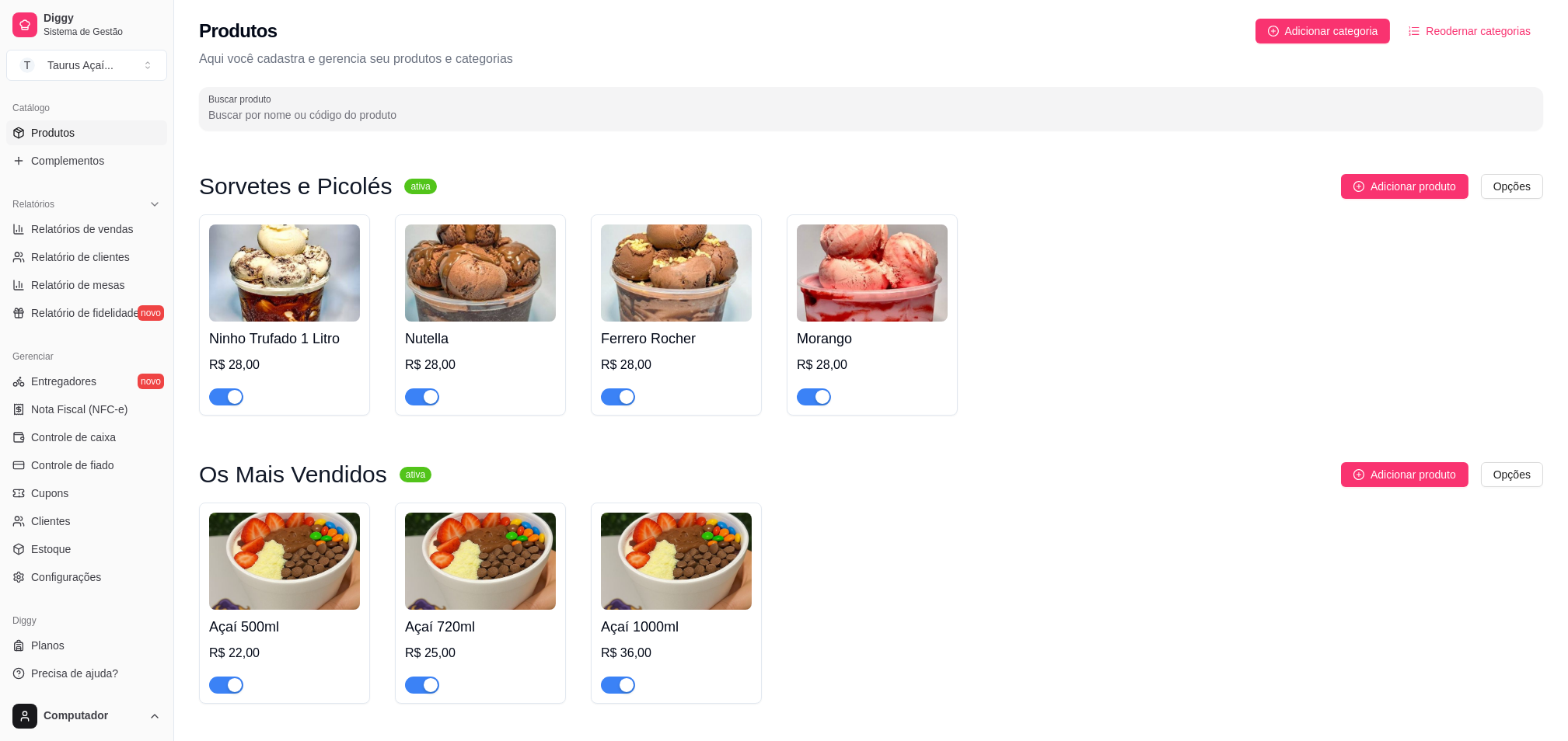
click at [1016, 361] on div "Ninho Trufado 1 Litro R$ 28,00 Nutella R$ 28,00 Ferrero Rocher R$ 28,00 Morango…" at bounding box center [871, 315] width 1344 height 201
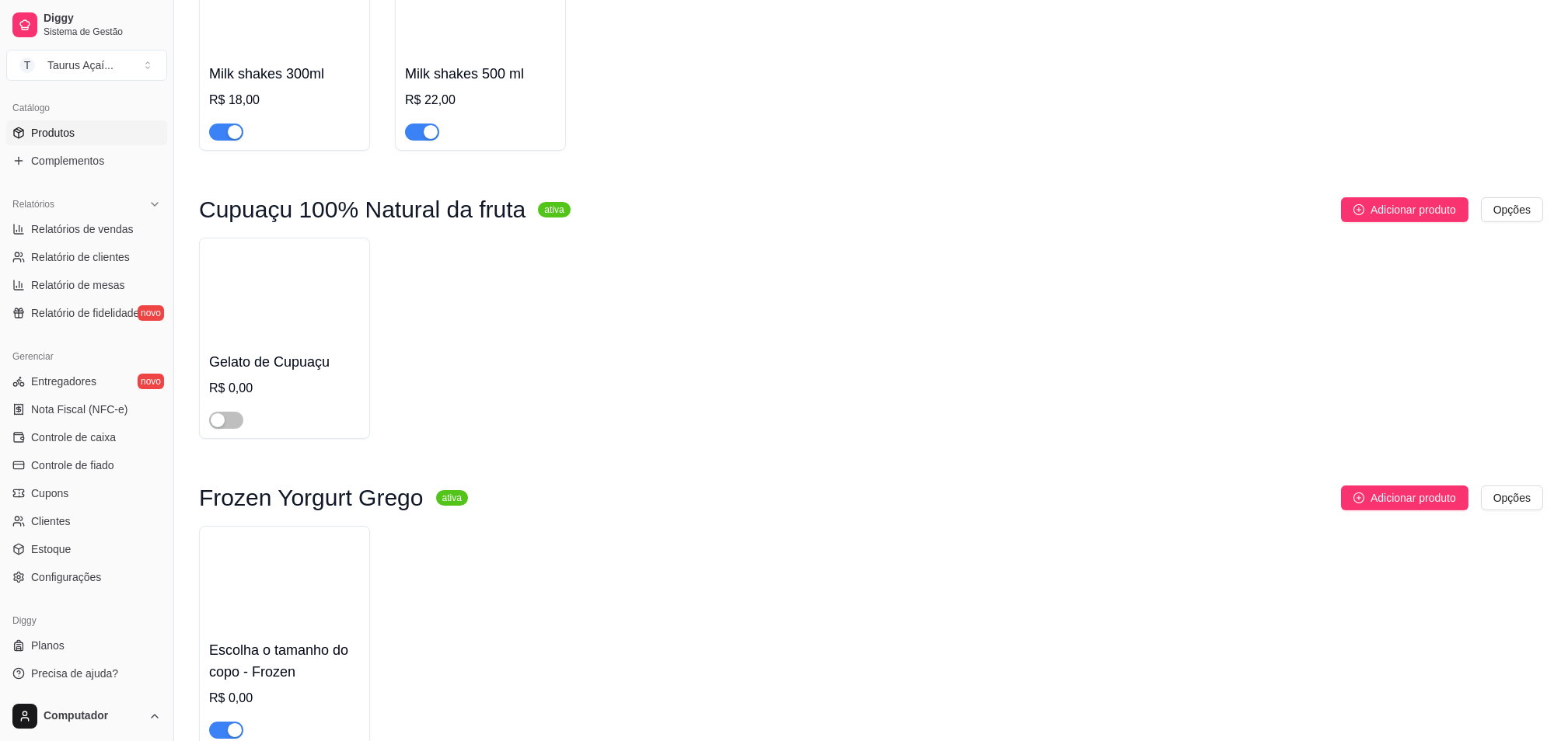
scroll to position [1450, 0]
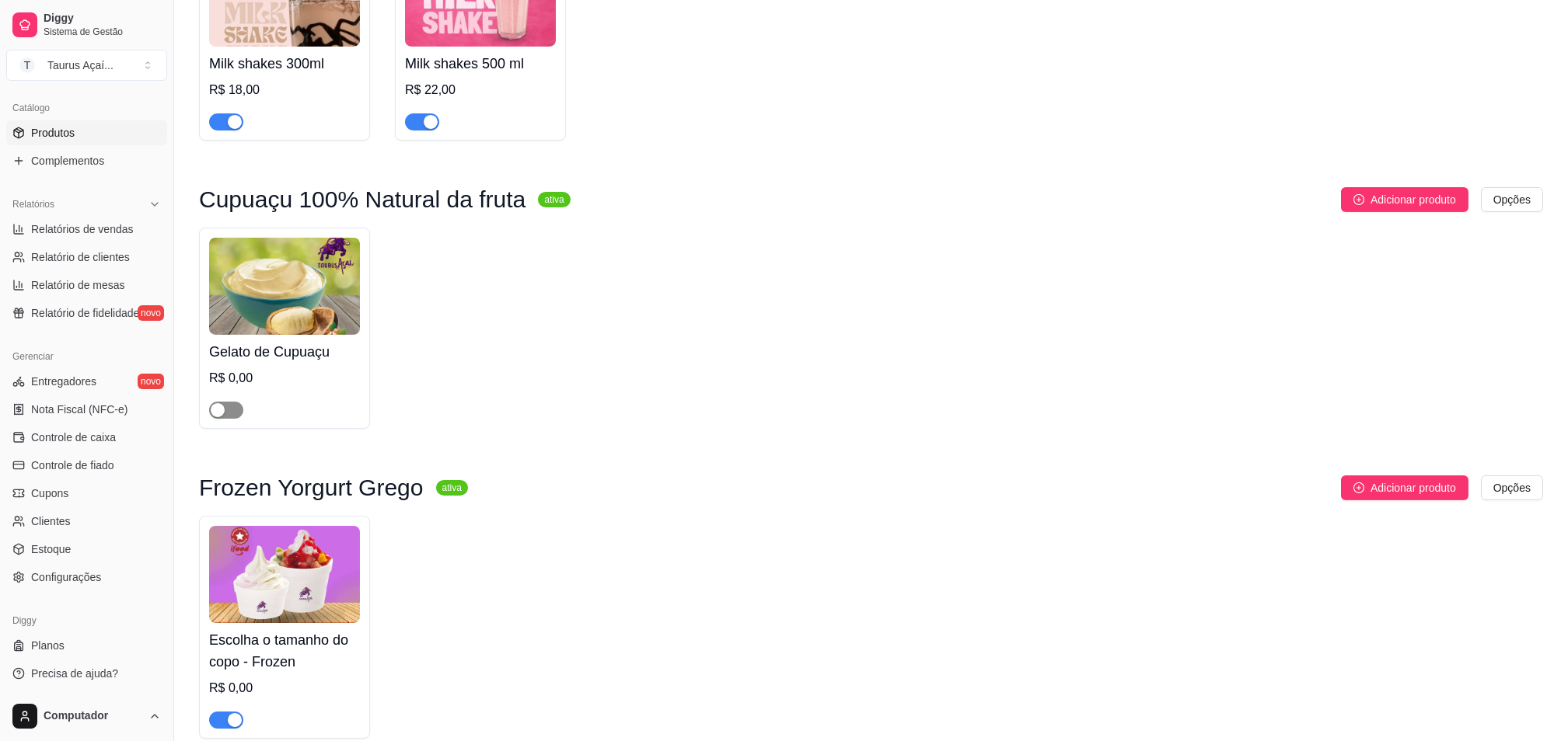
click at [231, 413] on span "button" at bounding box center [225, 410] width 34 height 17
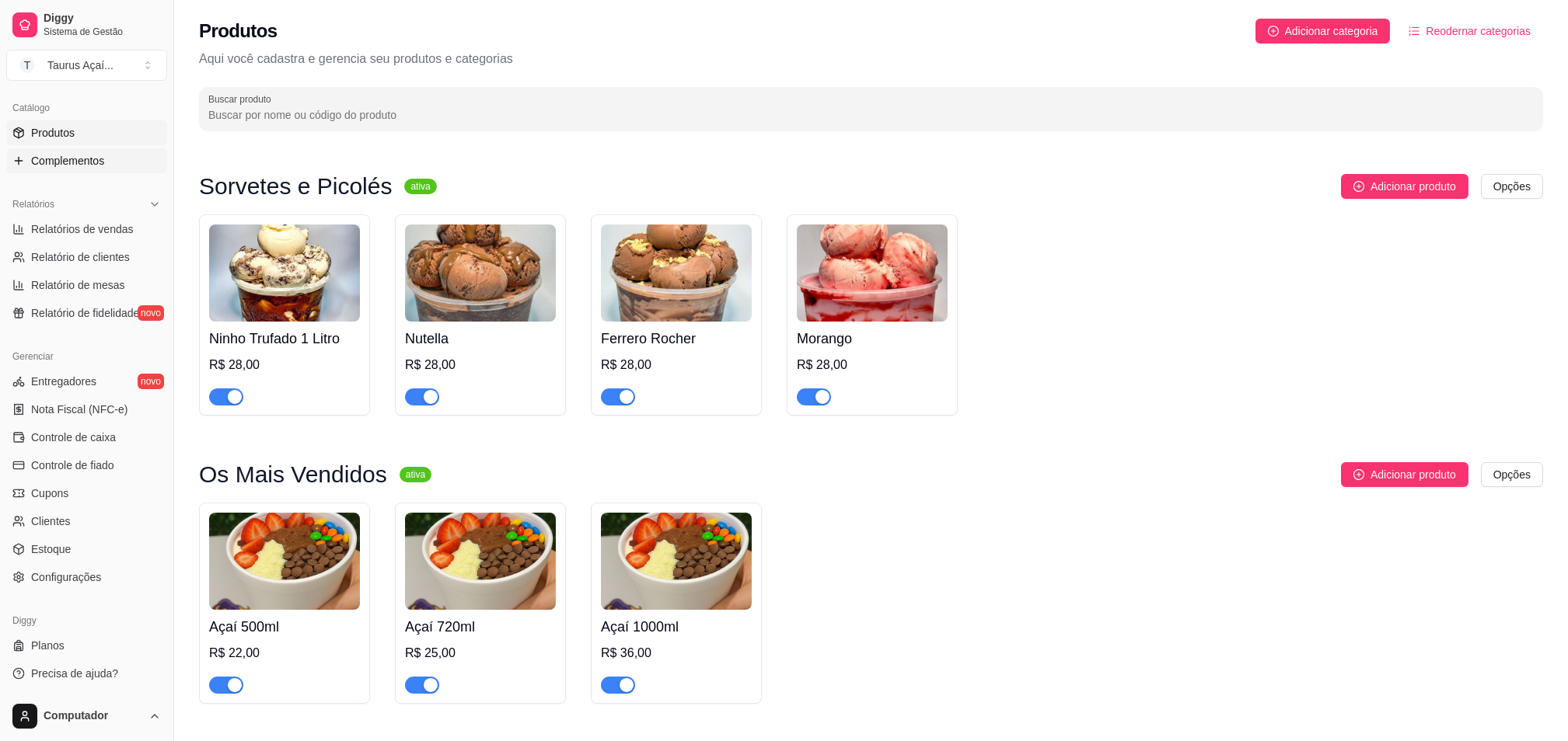
scroll to position [0, 0]
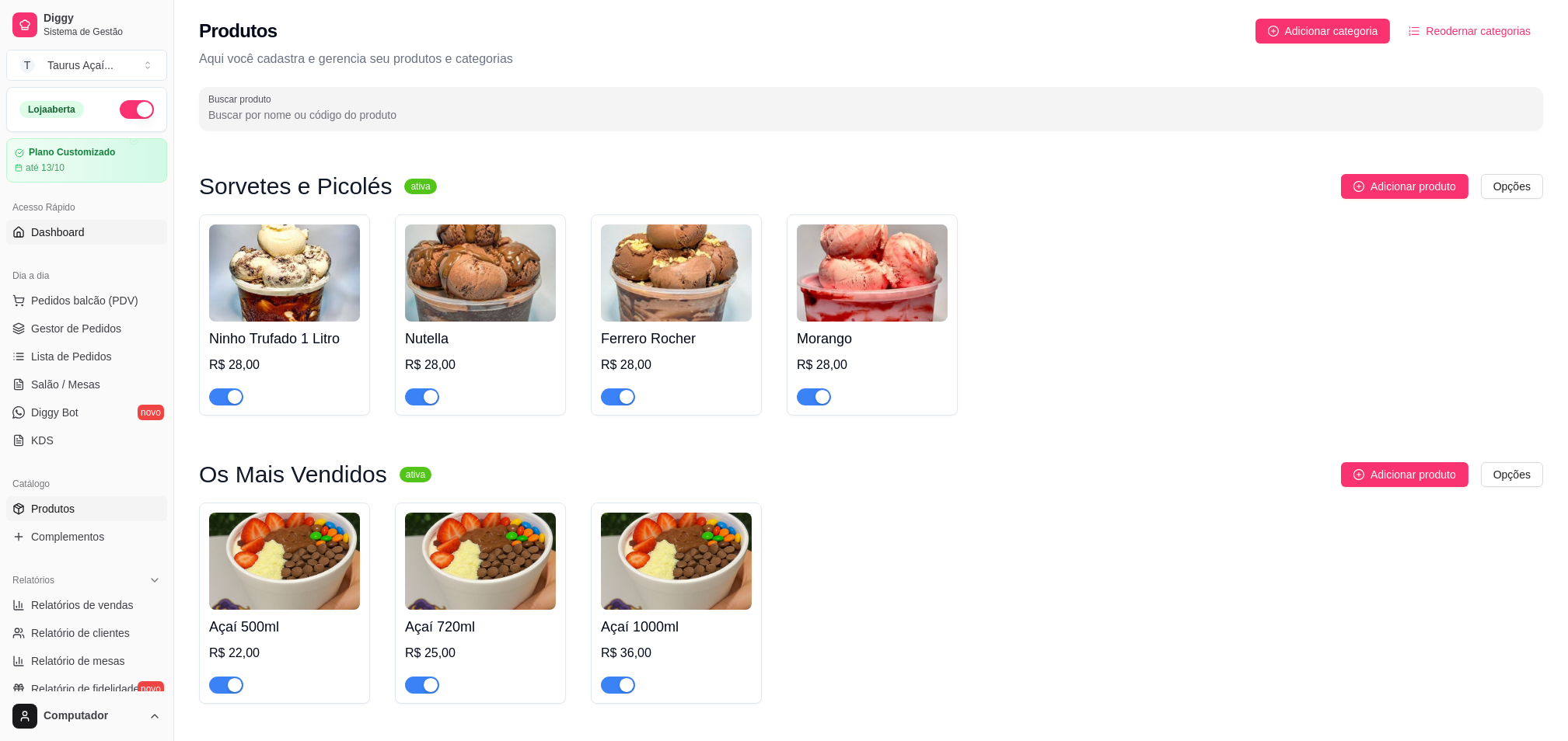
click at [59, 229] on span "Dashboard" at bounding box center [58, 232] width 54 height 16
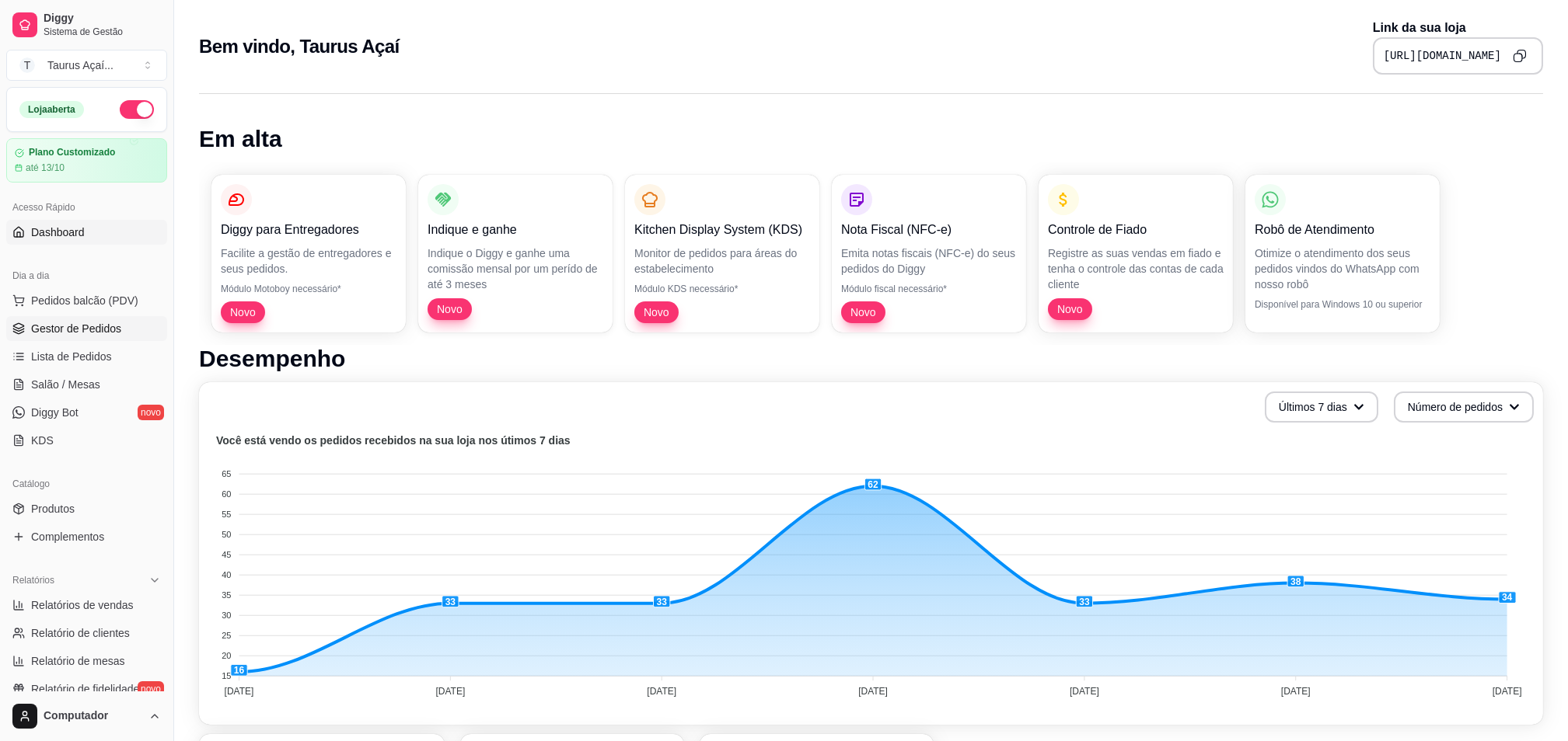
click at [77, 334] on span "Gestor de Pedidos" at bounding box center [76, 328] width 90 height 16
